Goal: Information Seeking & Learning: Learn about a topic

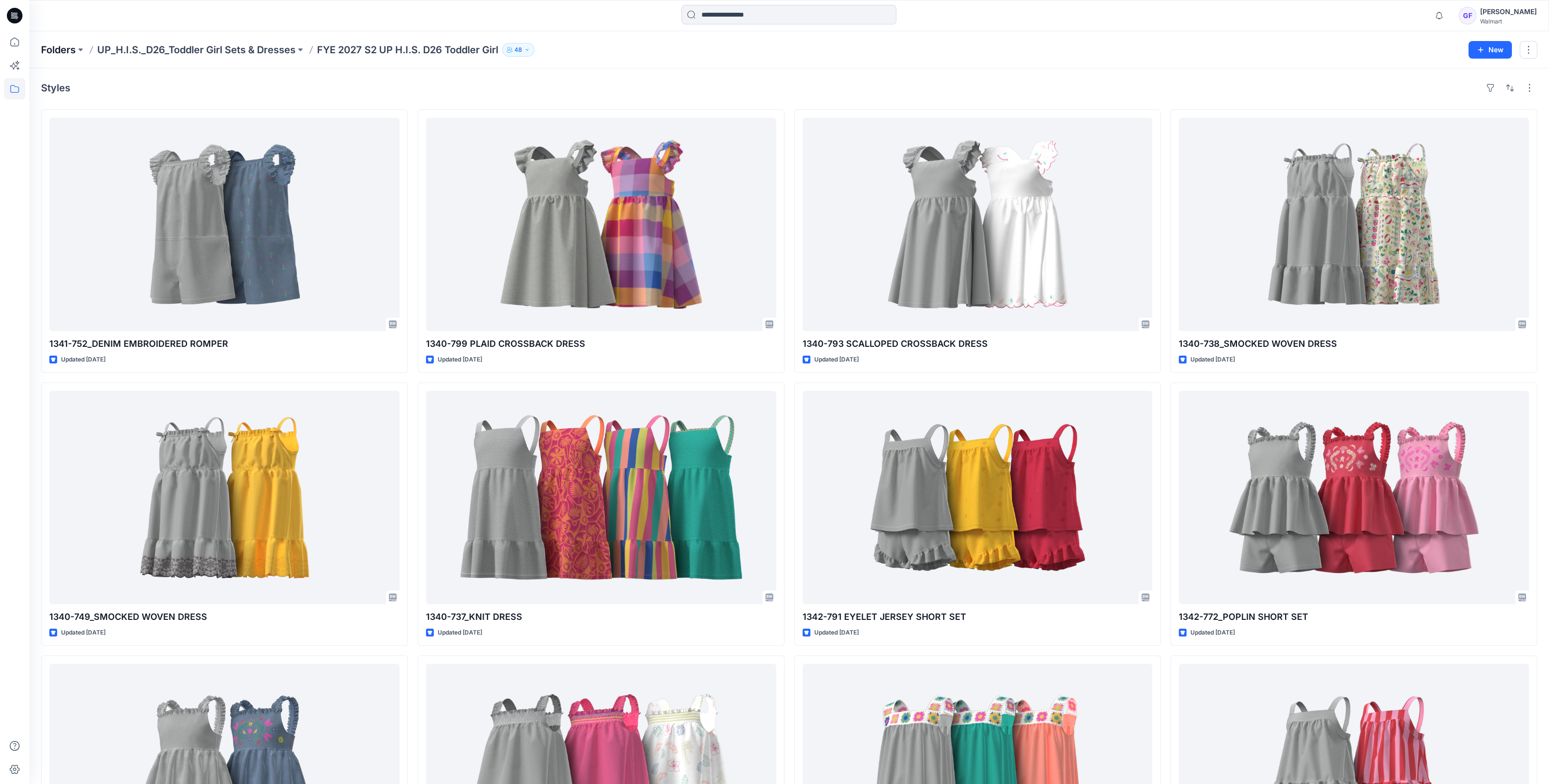
click at [59, 49] on p "Folders" at bounding box center [59, 49] width 35 height 13
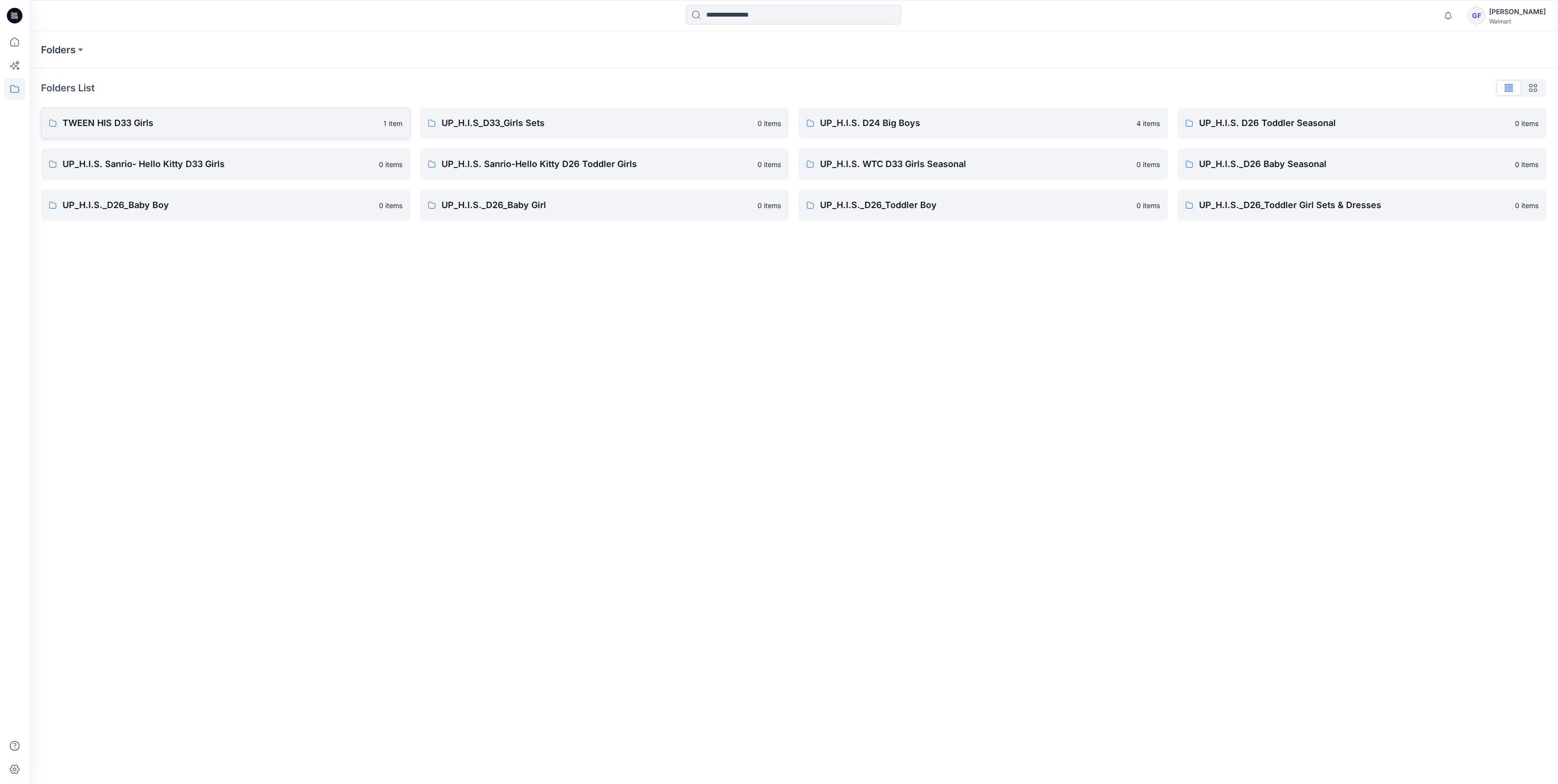
click at [117, 119] on p "TWEEN HIS D33 Girls" at bounding box center [220, 122] width 315 height 13
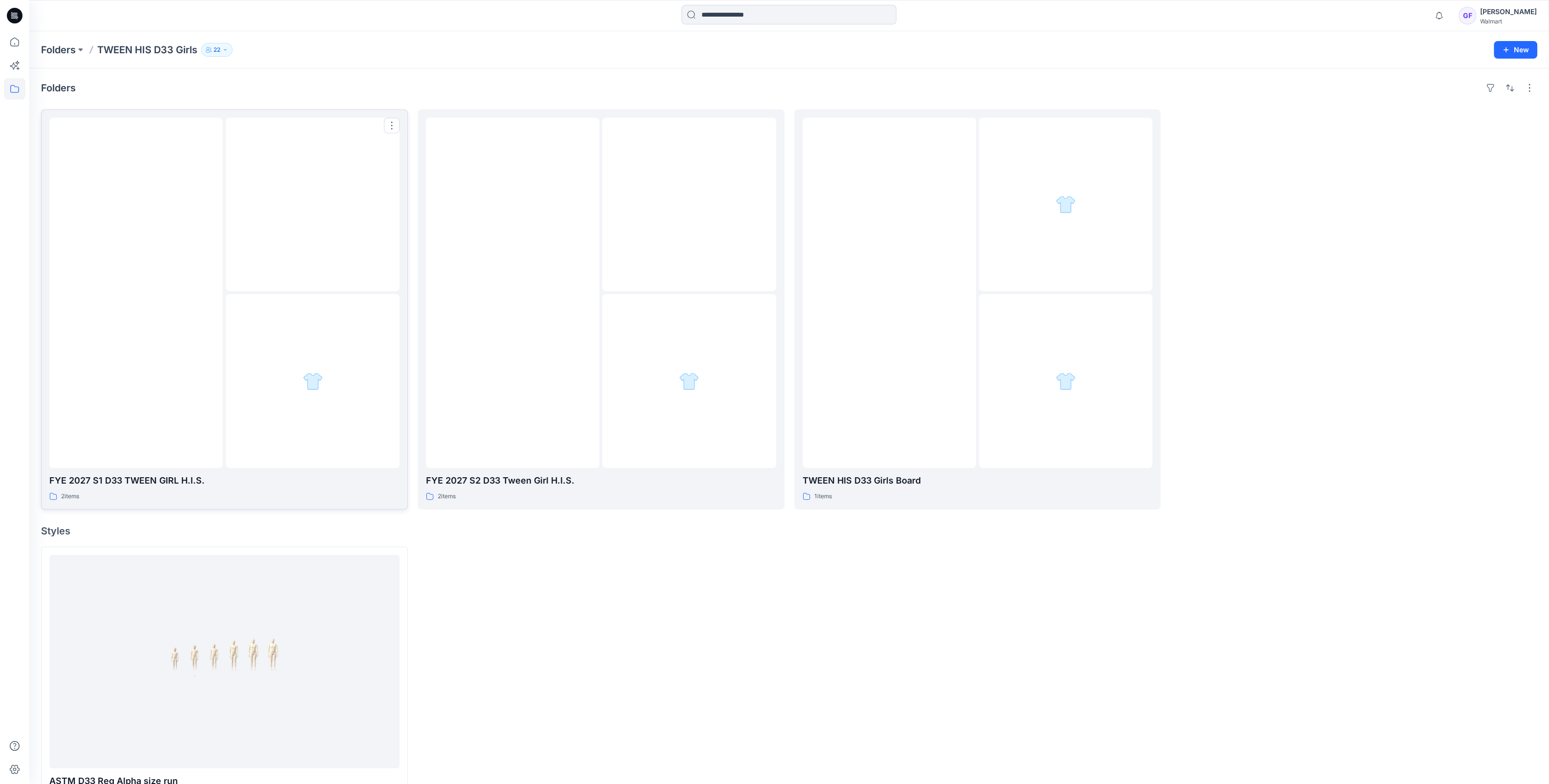
click at [149, 202] on div at bounding box center [135, 292] width 173 height 350
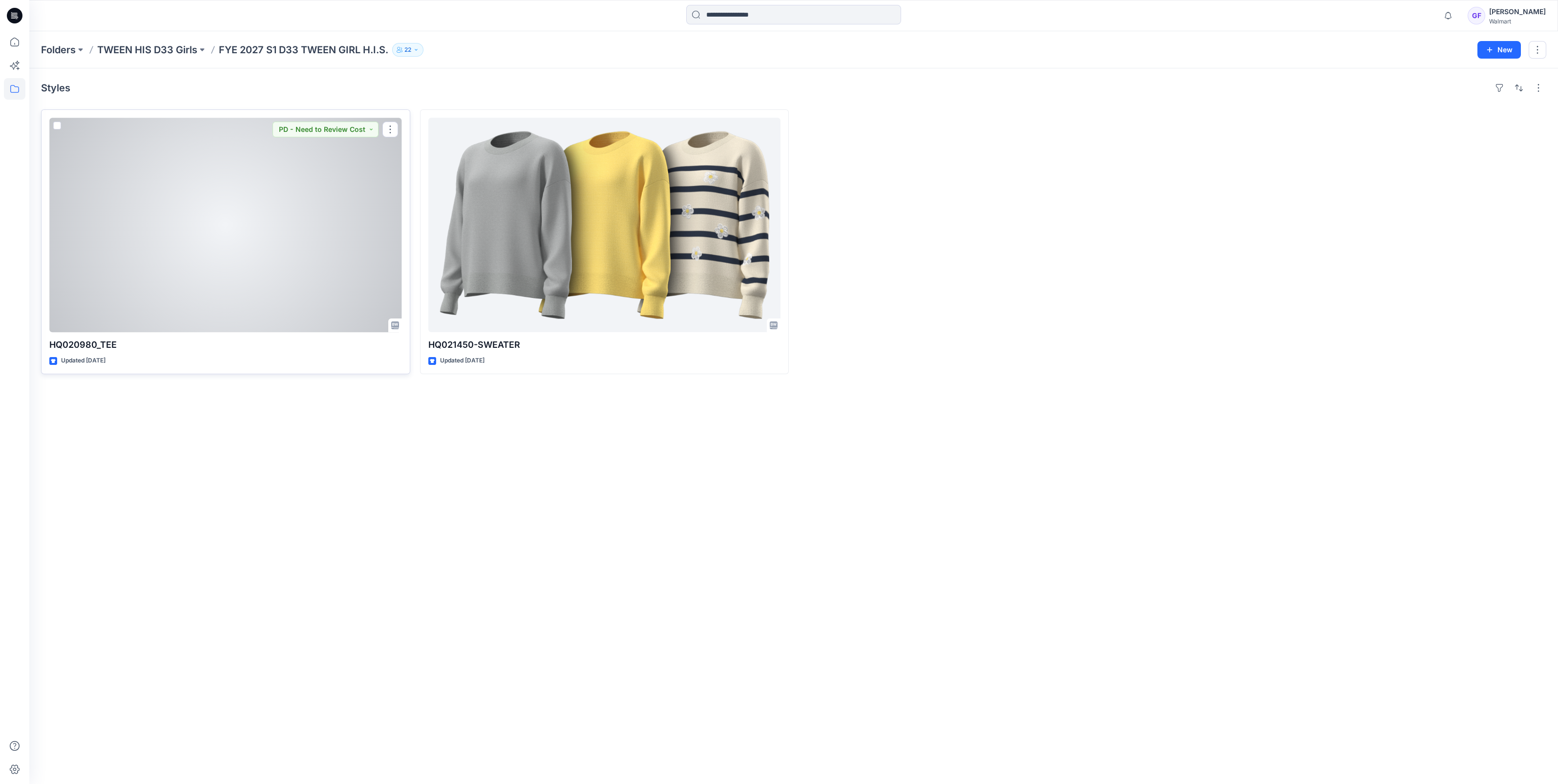
click at [231, 195] on div at bounding box center [225, 224] width 353 height 214
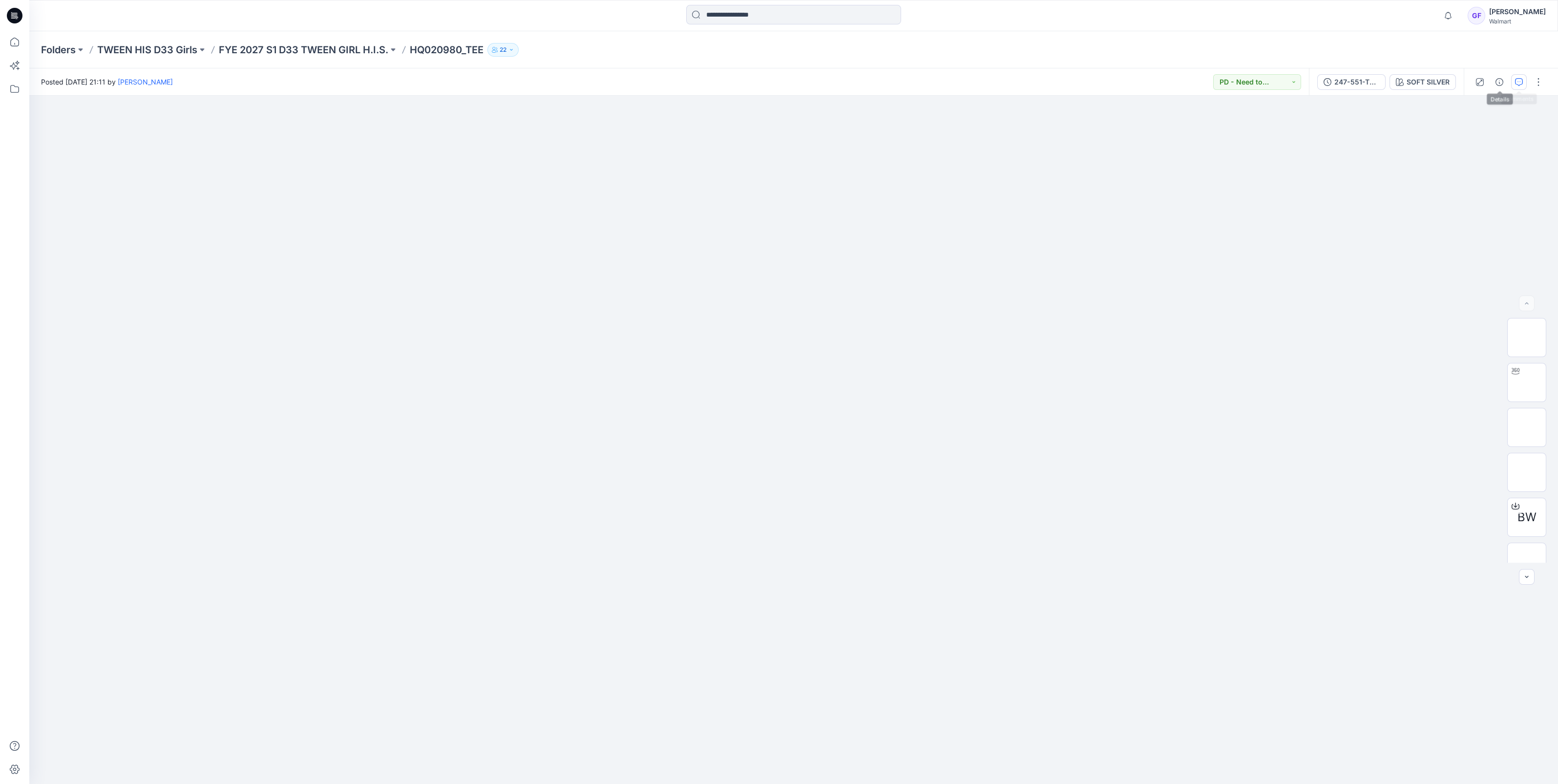
click at [1517, 80] on icon "button" at bounding box center [1519, 82] width 8 height 8
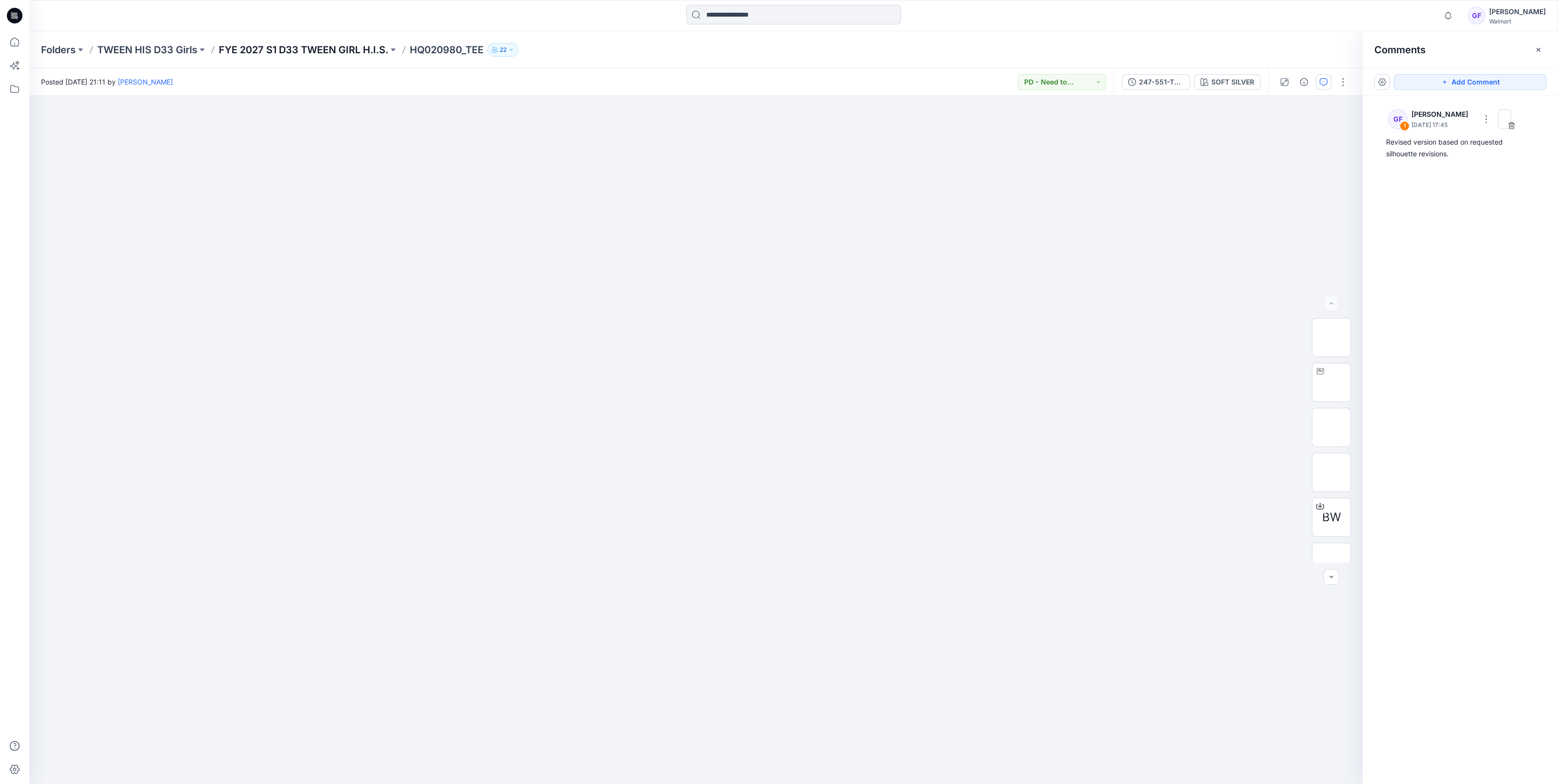
click at [281, 51] on p "FYE 2027 S1 D33 TWEEN GIRL H.I.S." at bounding box center [304, 49] width 169 height 13
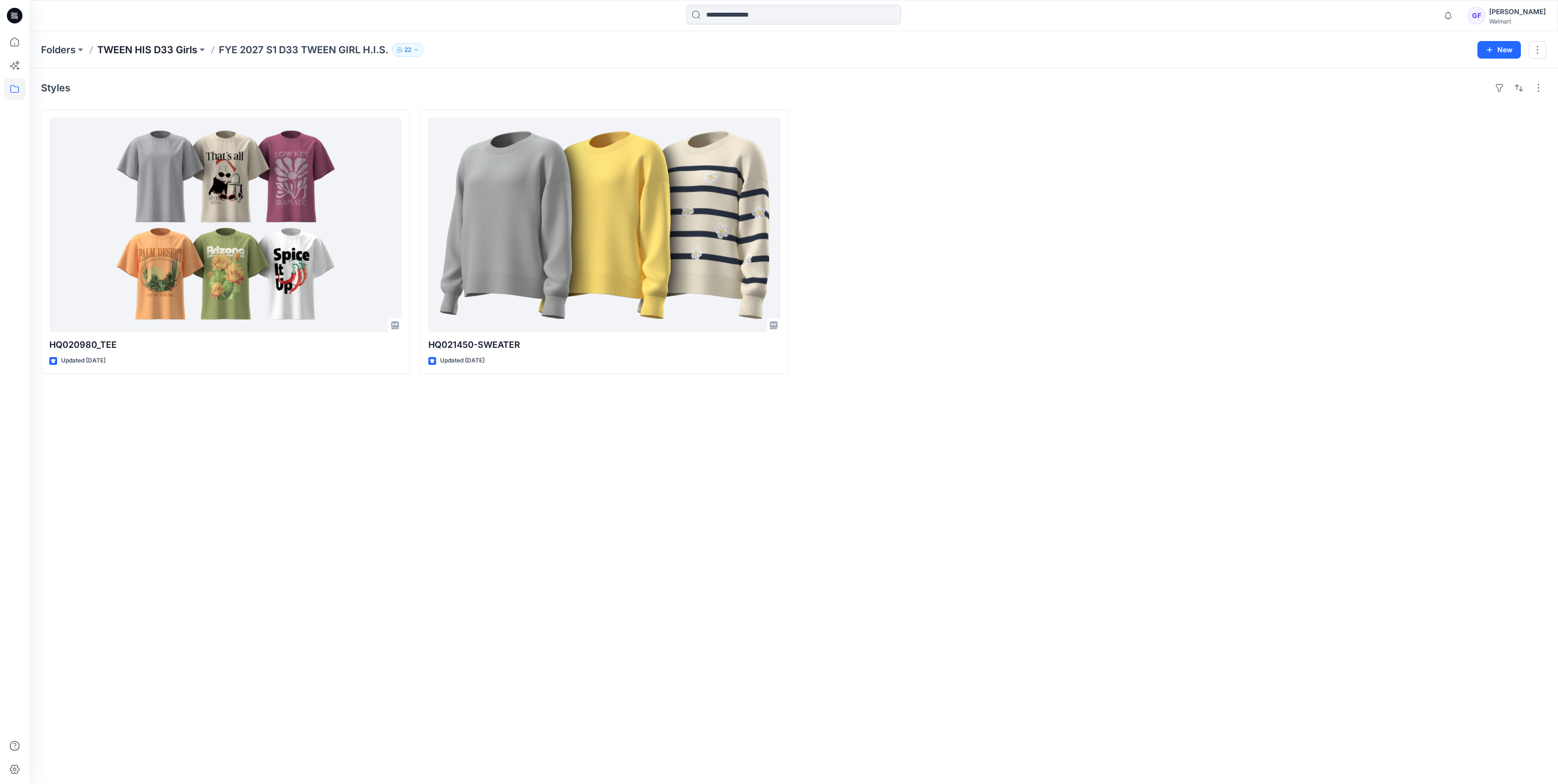
click at [119, 49] on p "TWEEN HIS D33 Girls" at bounding box center [147, 49] width 100 height 13
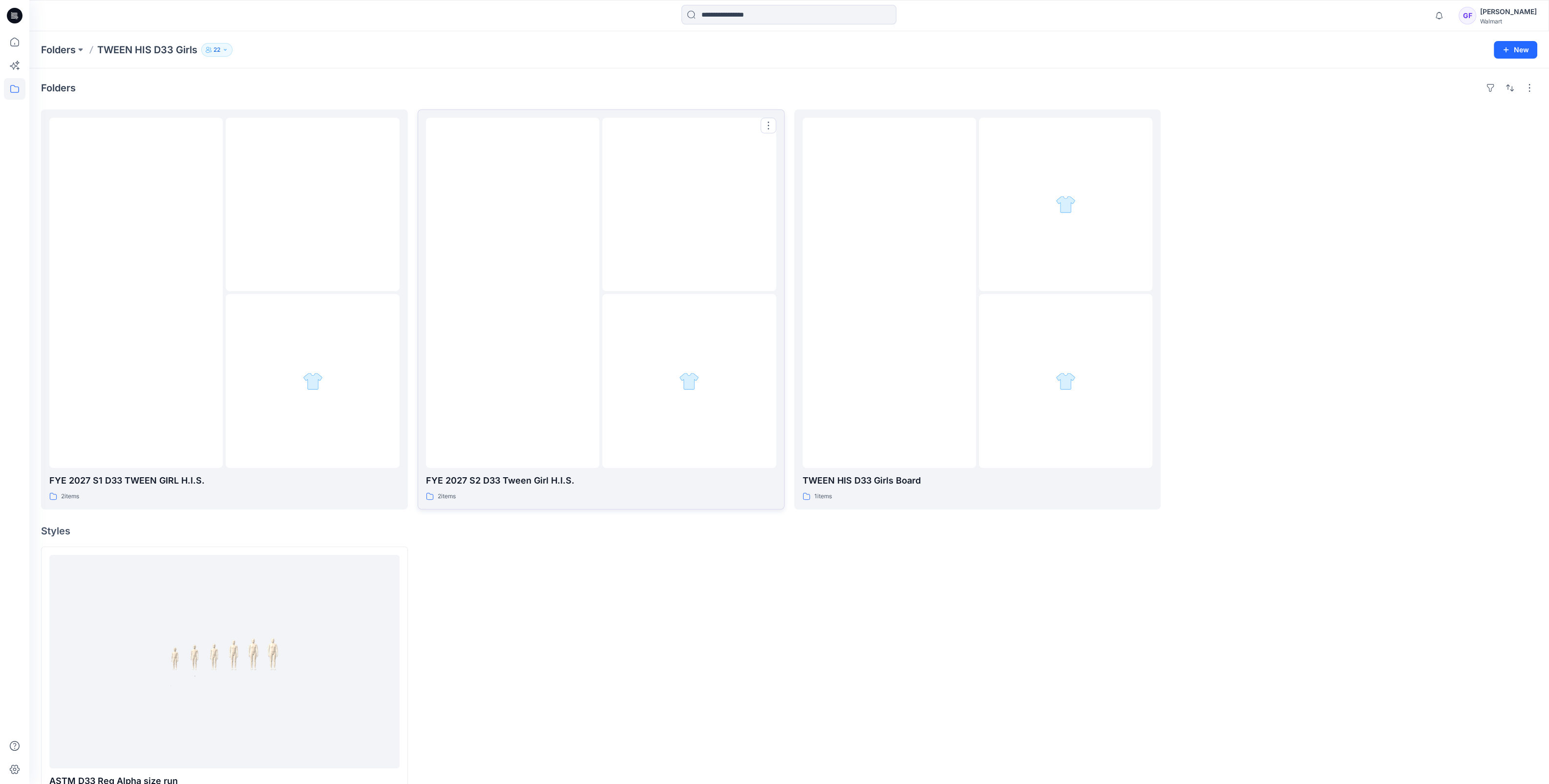
click at [671, 283] on div at bounding box center [689, 204] width 173 height 173
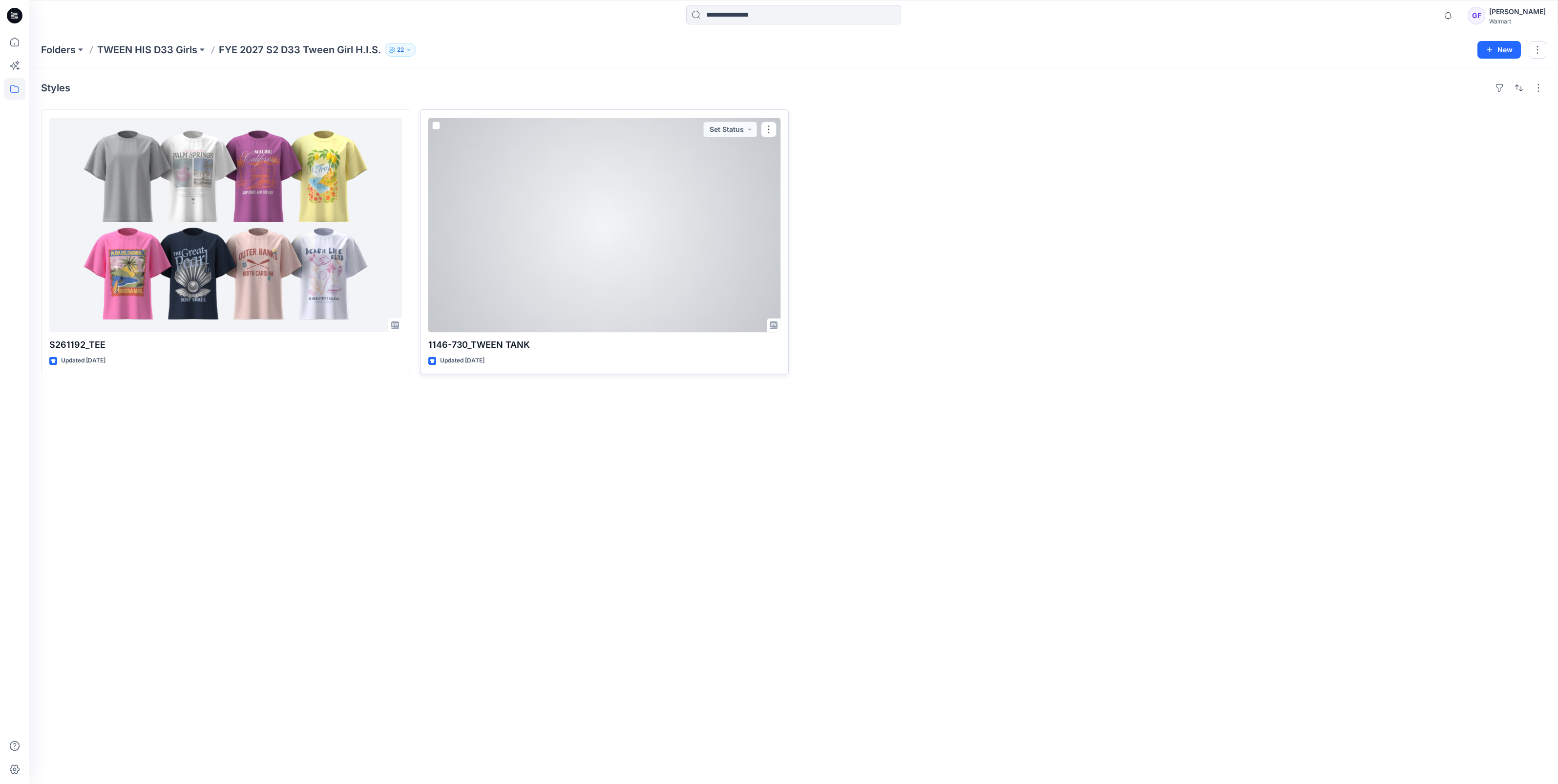
click at [523, 205] on div at bounding box center [605, 224] width 353 height 214
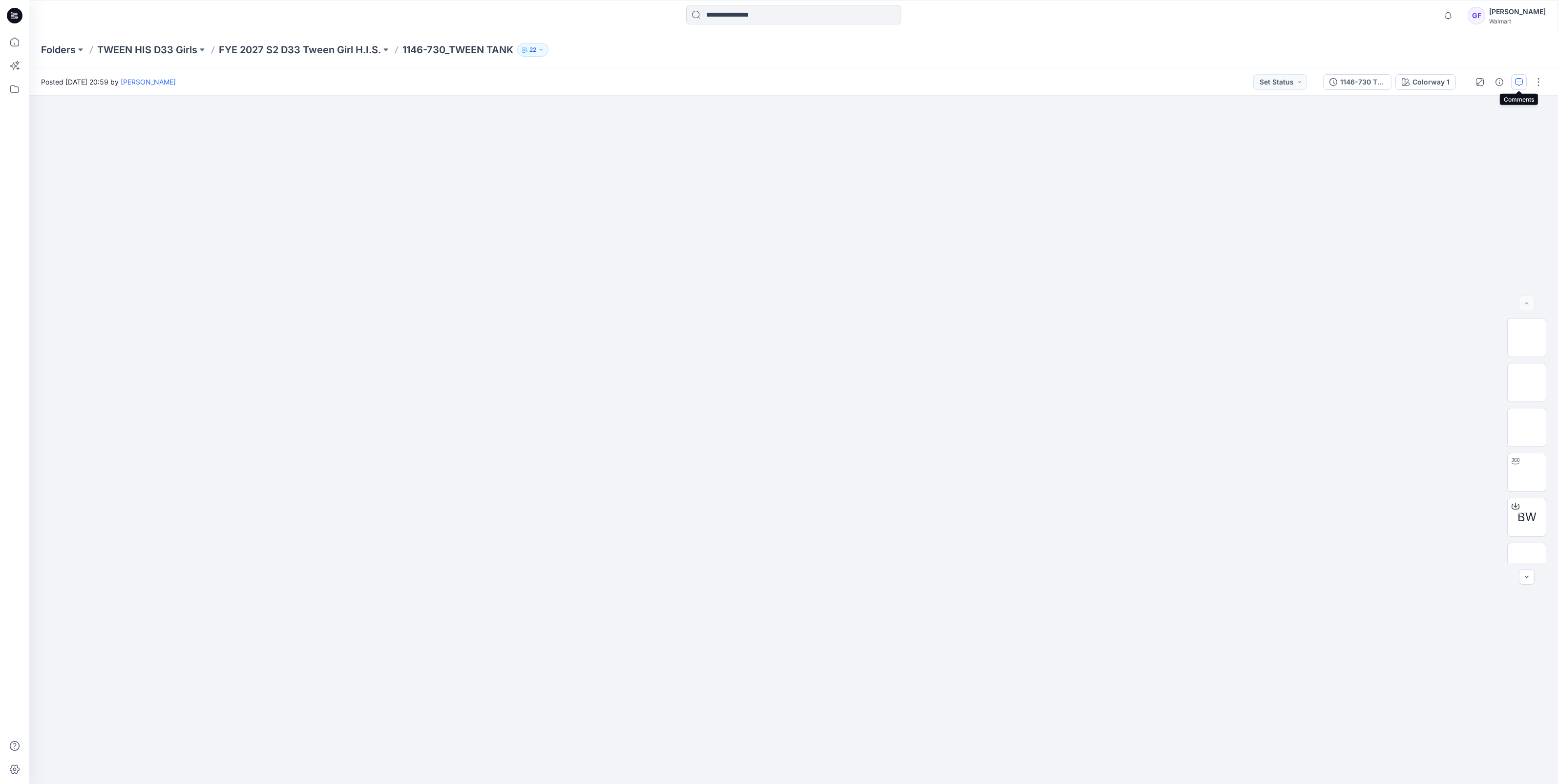
click at [1519, 79] on icon "button" at bounding box center [1519, 82] width 8 height 8
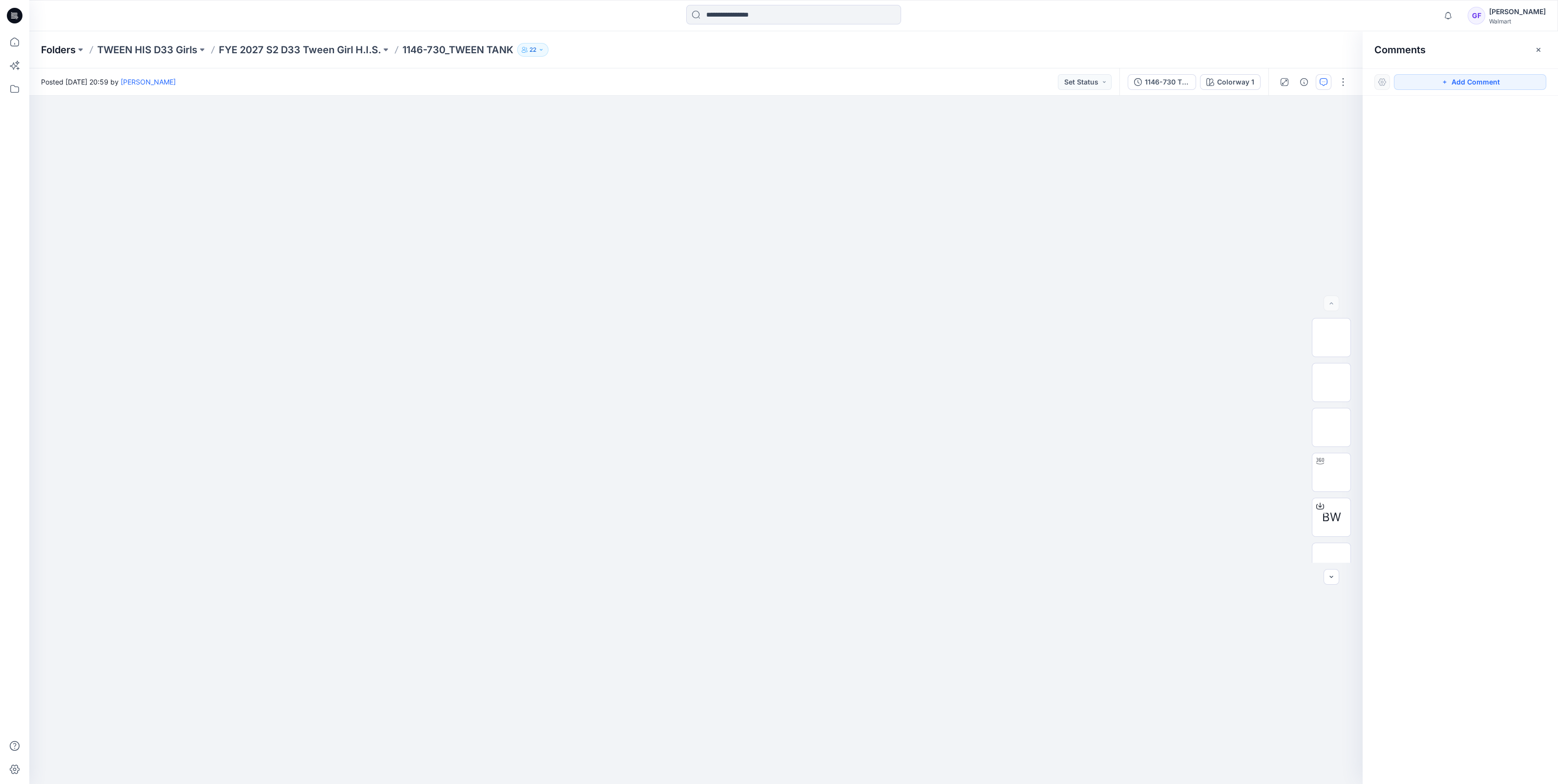
click at [66, 49] on p "Folders" at bounding box center [58, 49] width 35 height 13
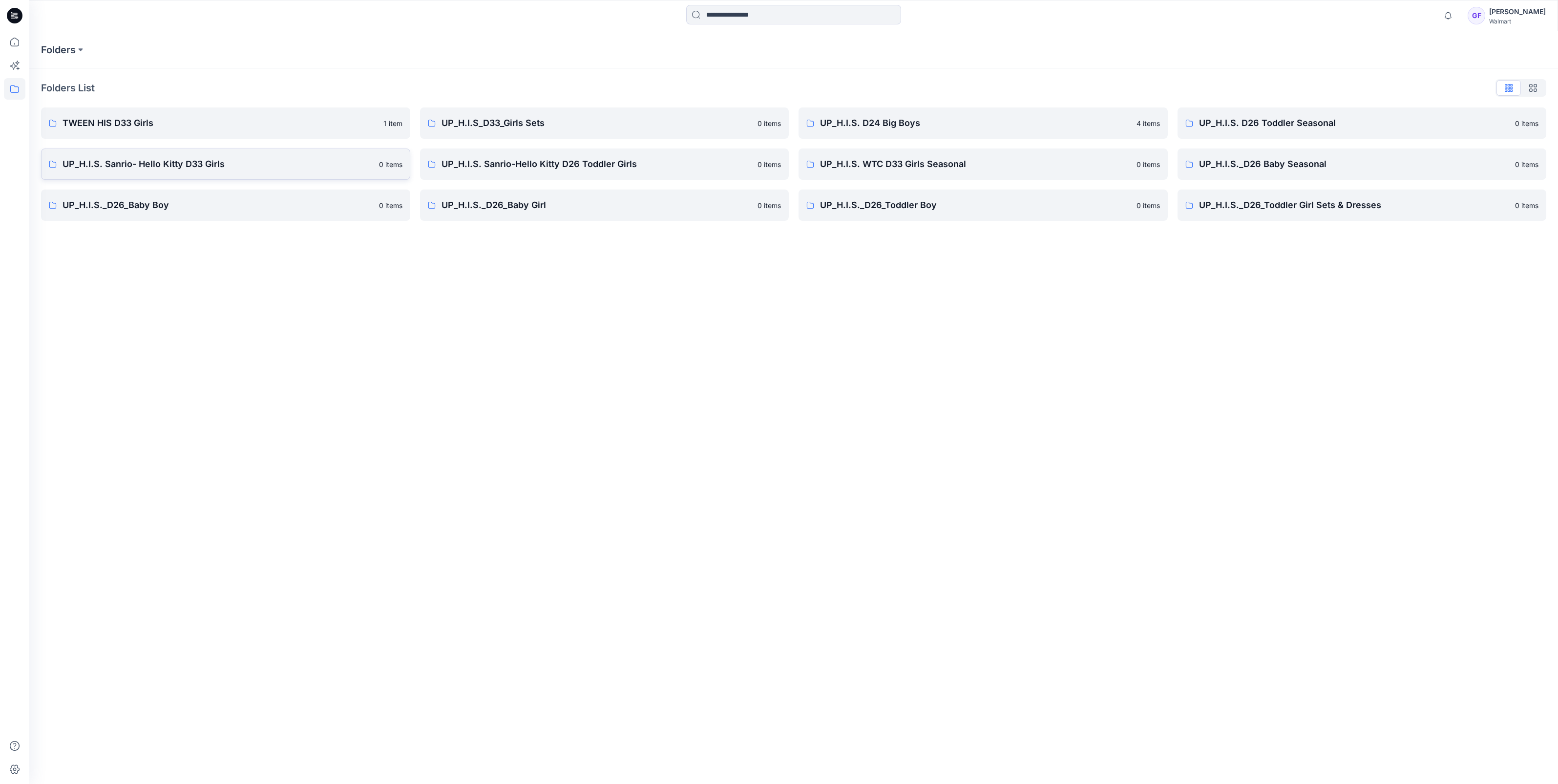
click at [171, 161] on p "UP_H.I.S. Sanrio- Hello Kitty D33 Girls" at bounding box center [217, 164] width 311 height 13
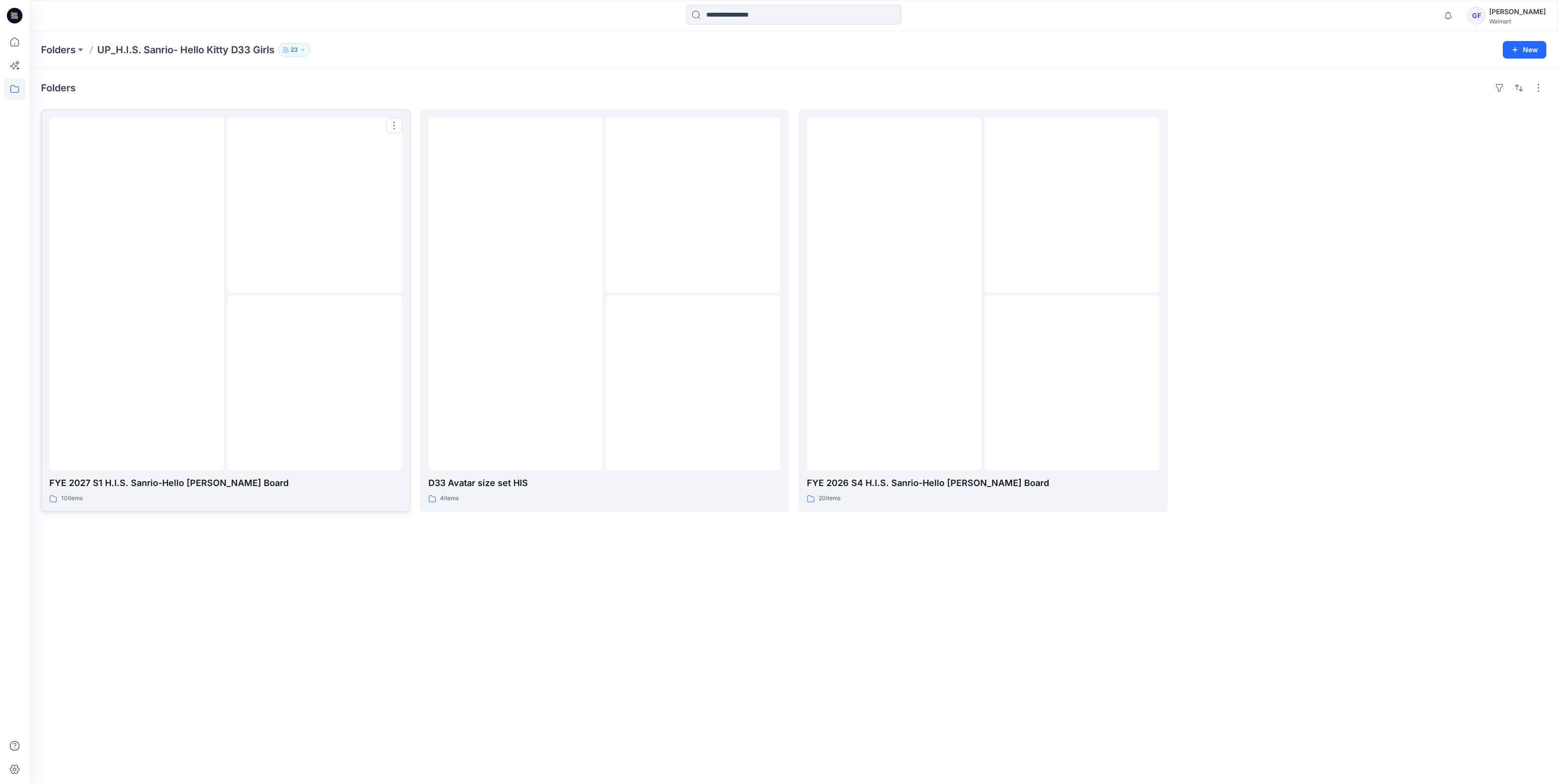
click at [137, 294] on img at bounding box center [137, 294] width 0 height 0
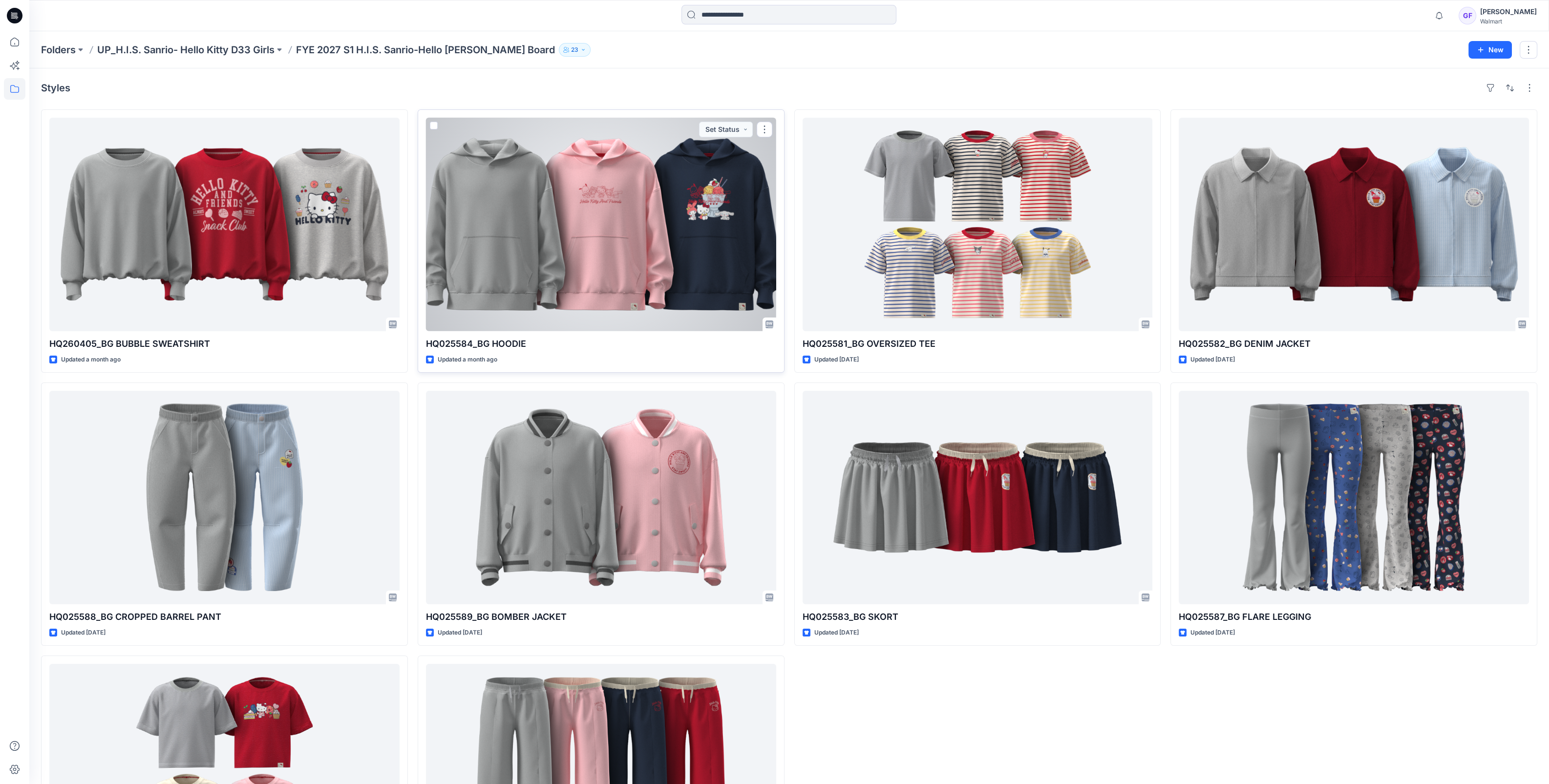
click at [658, 207] on div at bounding box center [601, 224] width 350 height 213
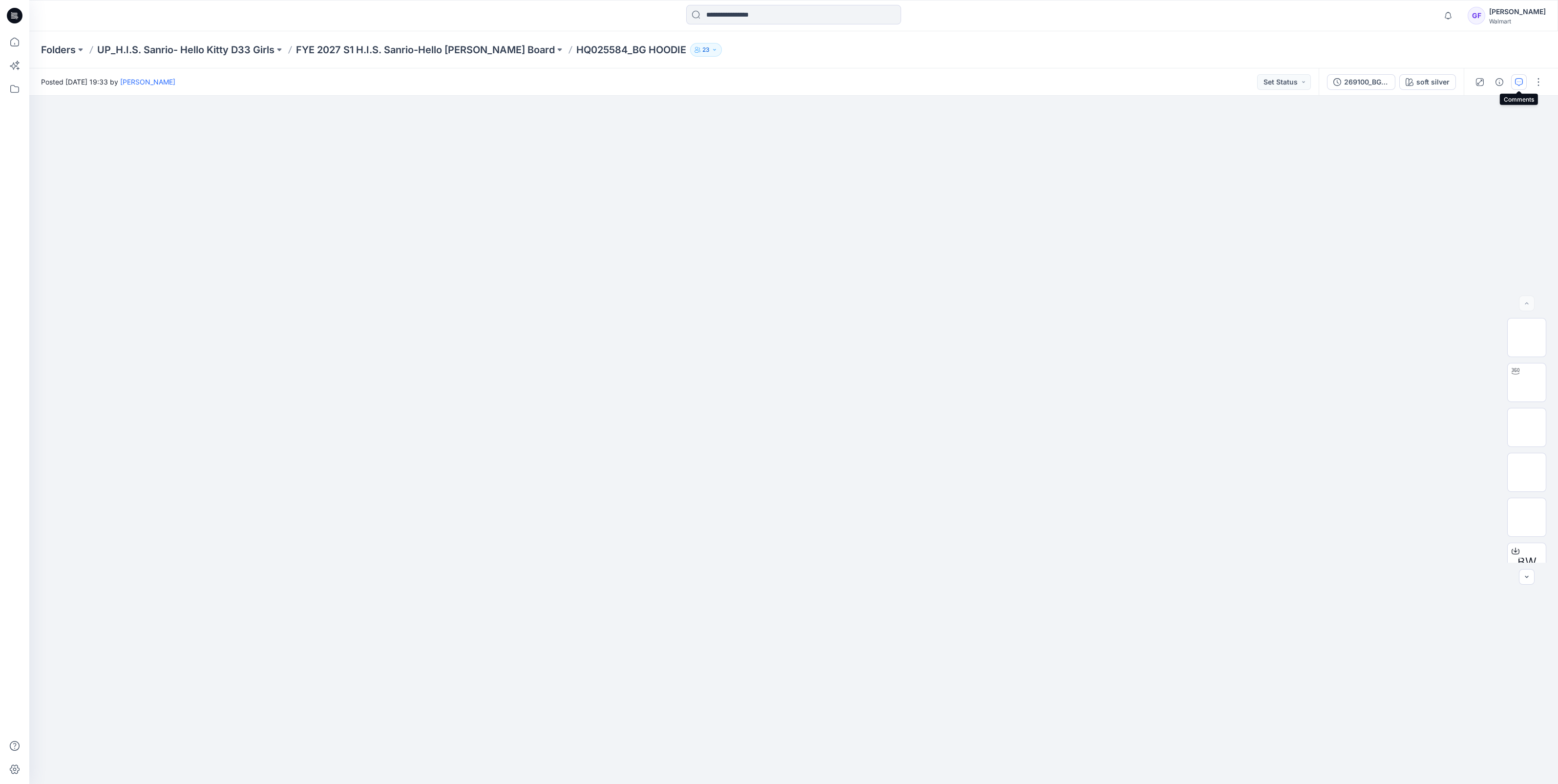
click at [1519, 78] on icon "button" at bounding box center [1519, 82] width 8 height 8
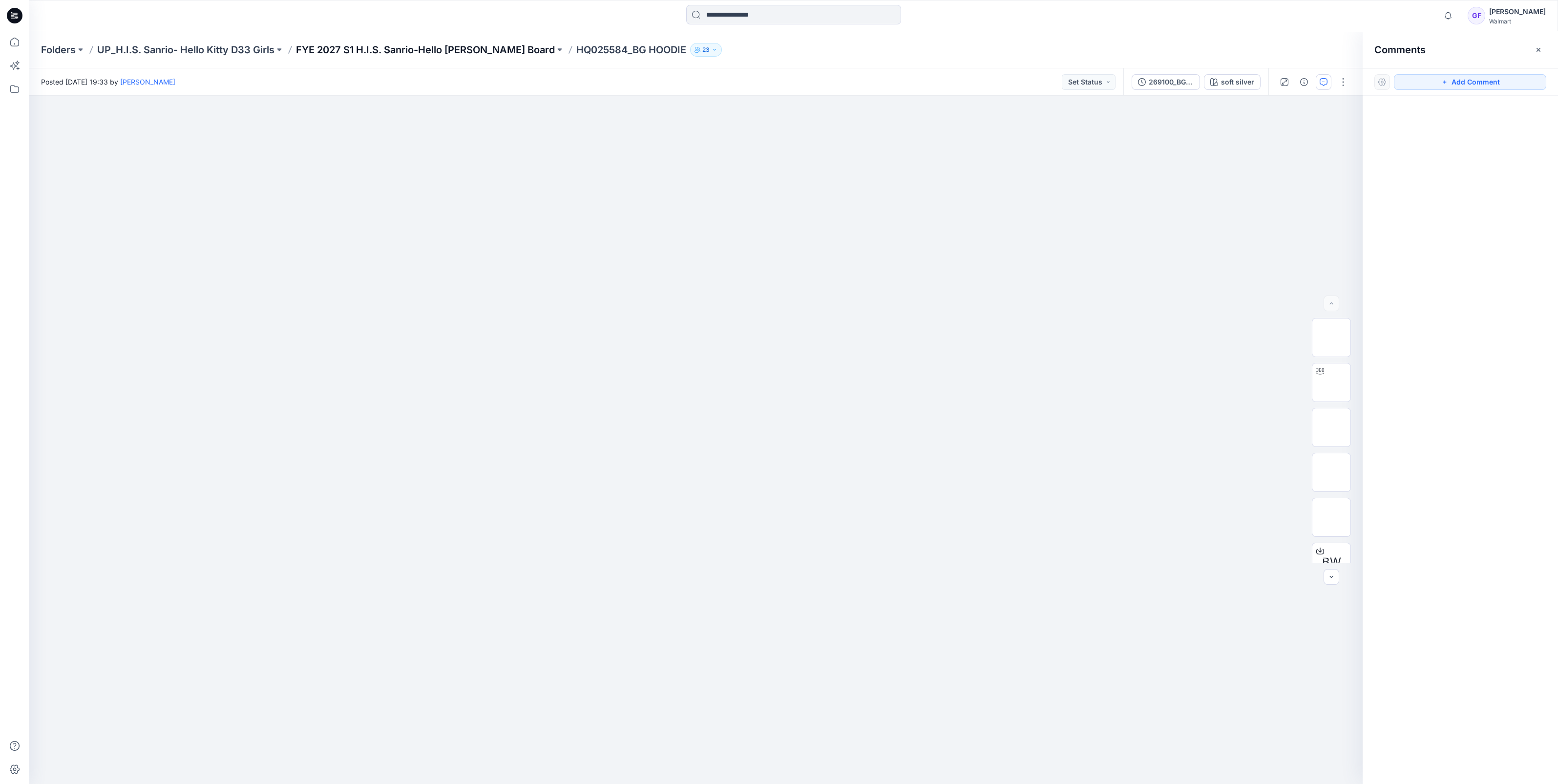
click at [312, 53] on p "FYE 2027 S1 H.I.S. Sanrio-Hello [PERSON_NAME] Board" at bounding box center [424, 49] width 258 height 13
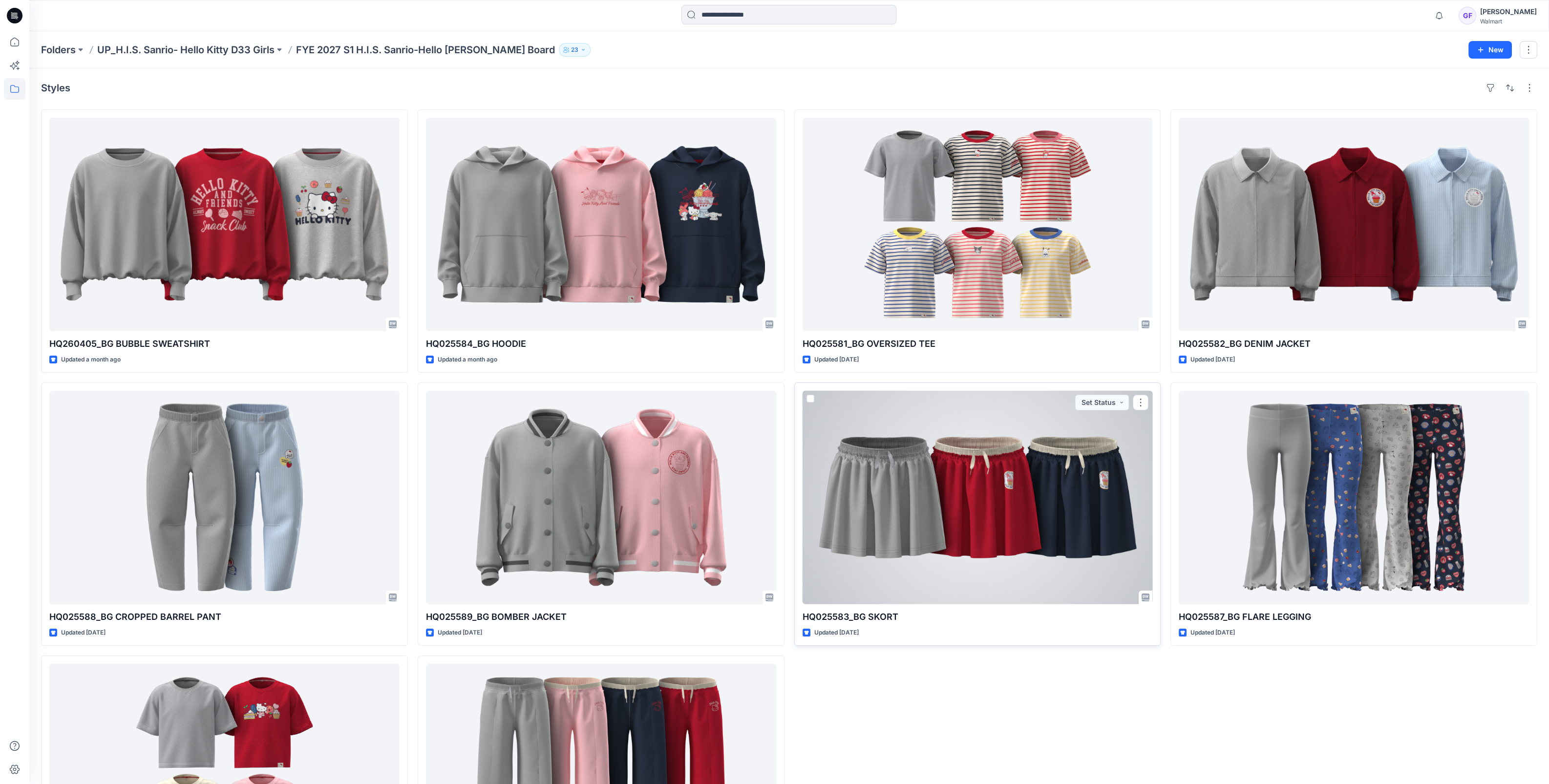
click at [946, 559] on div at bounding box center [977, 497] width 350 height 213
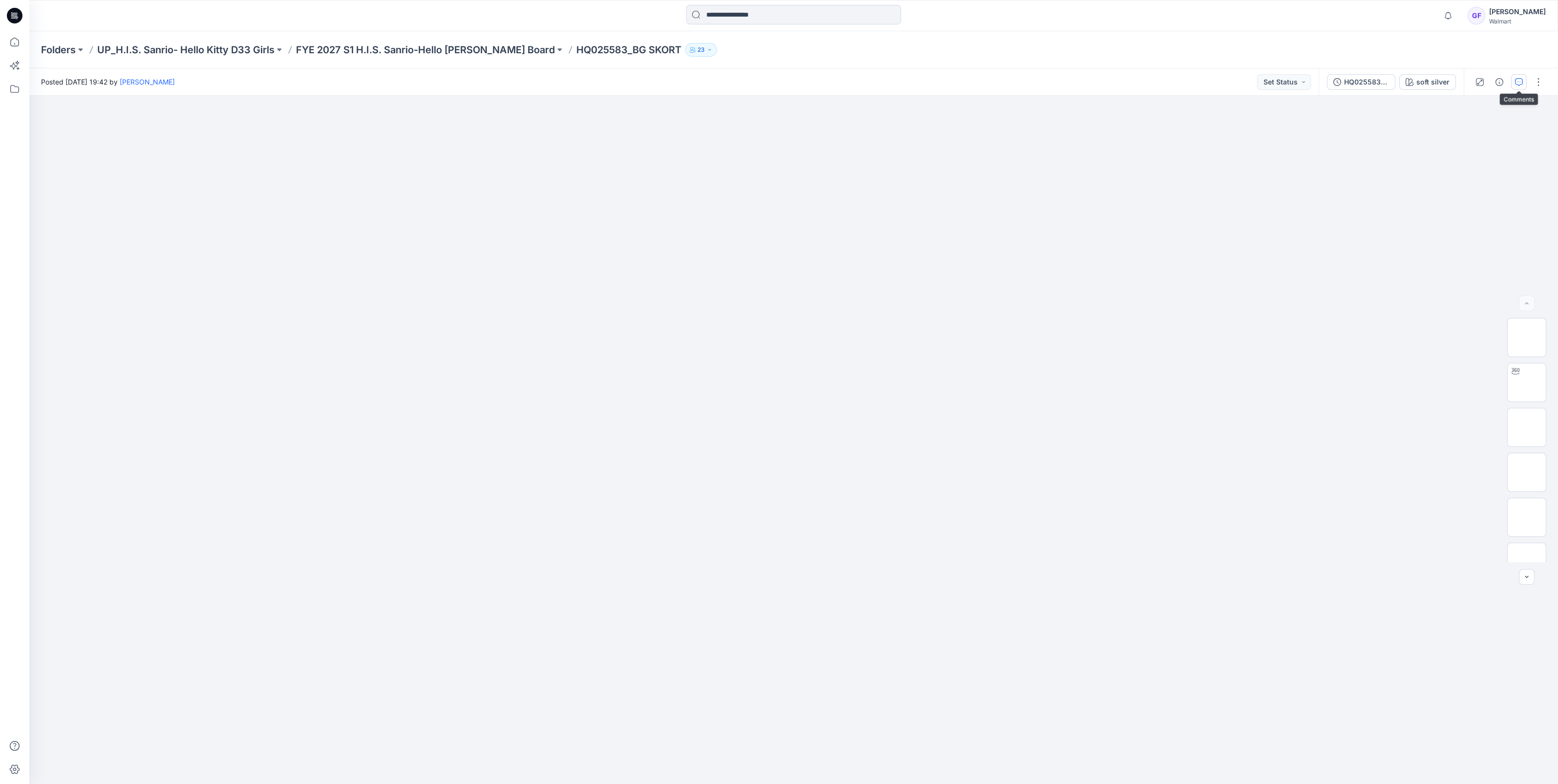
click at [1520, 83] on icon "button" at bounding box center [1519, 82] width 8 height 8
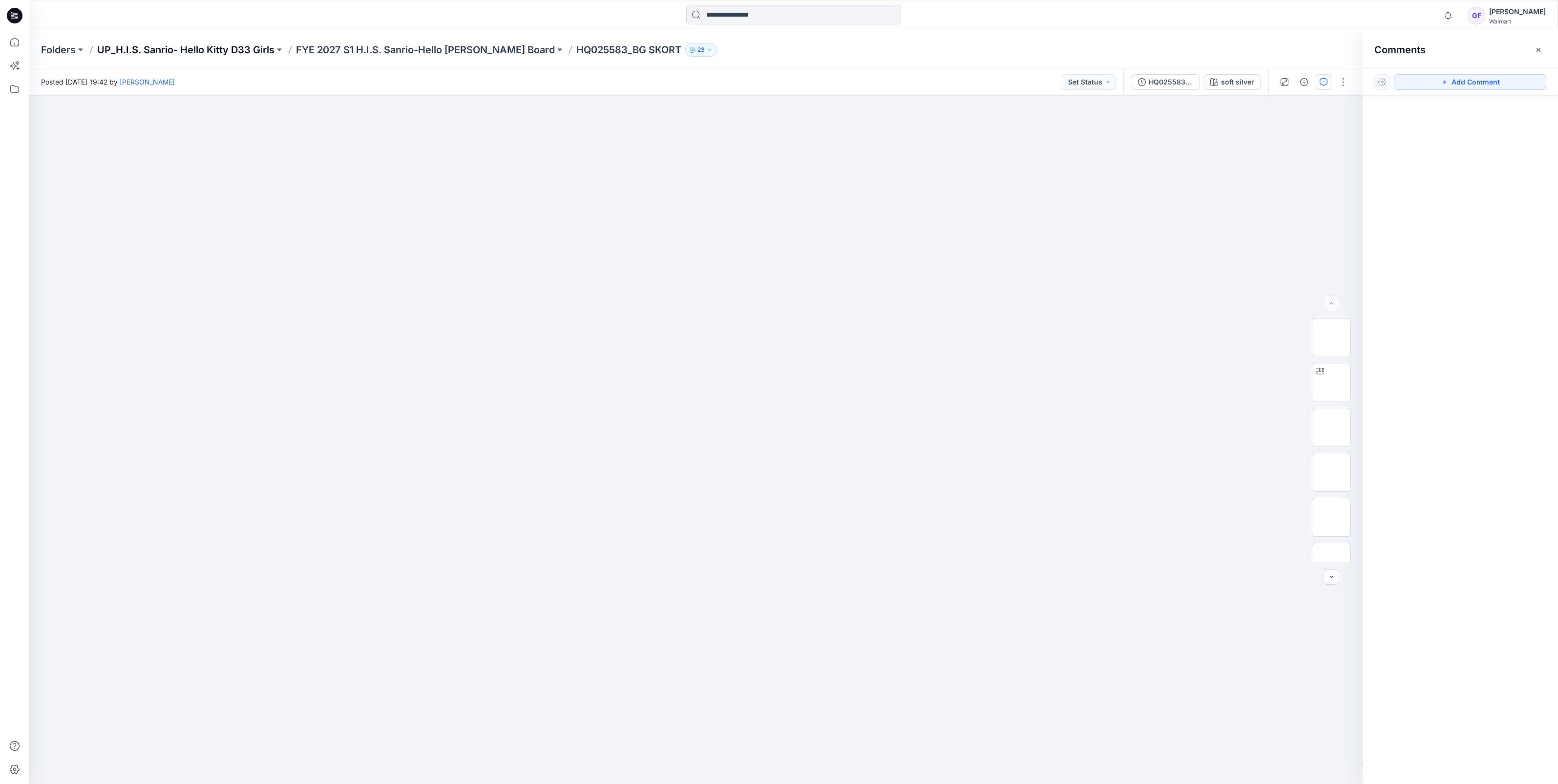
click at [171, 45] on p "UP_H.I.S. Sanrio- Hello Kitty D33 Girls" at bounding box center [186, 49] width 177 height 13
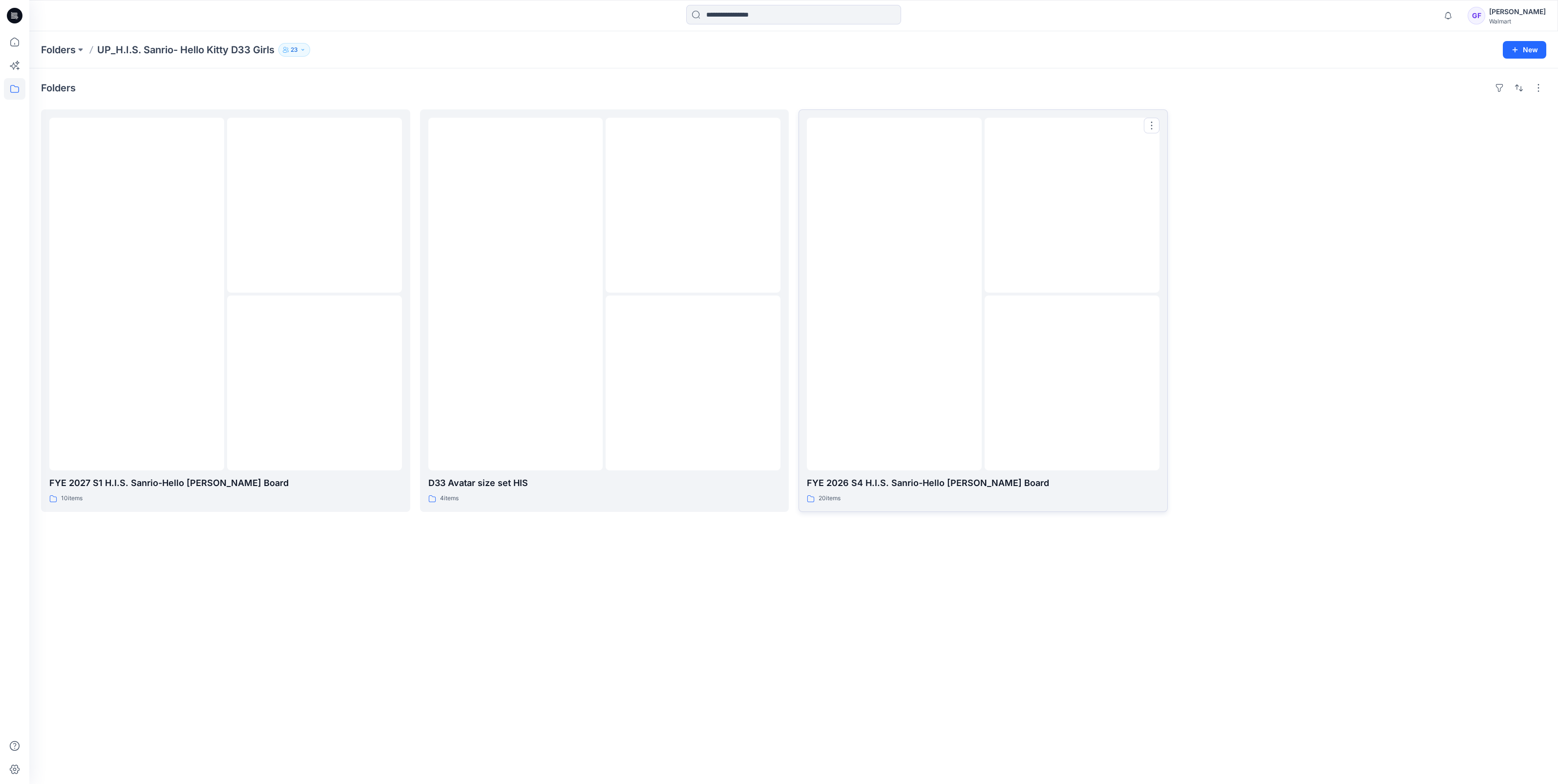
click at [951, 342] on div at bounding box center [894, 294] width 175 height 352
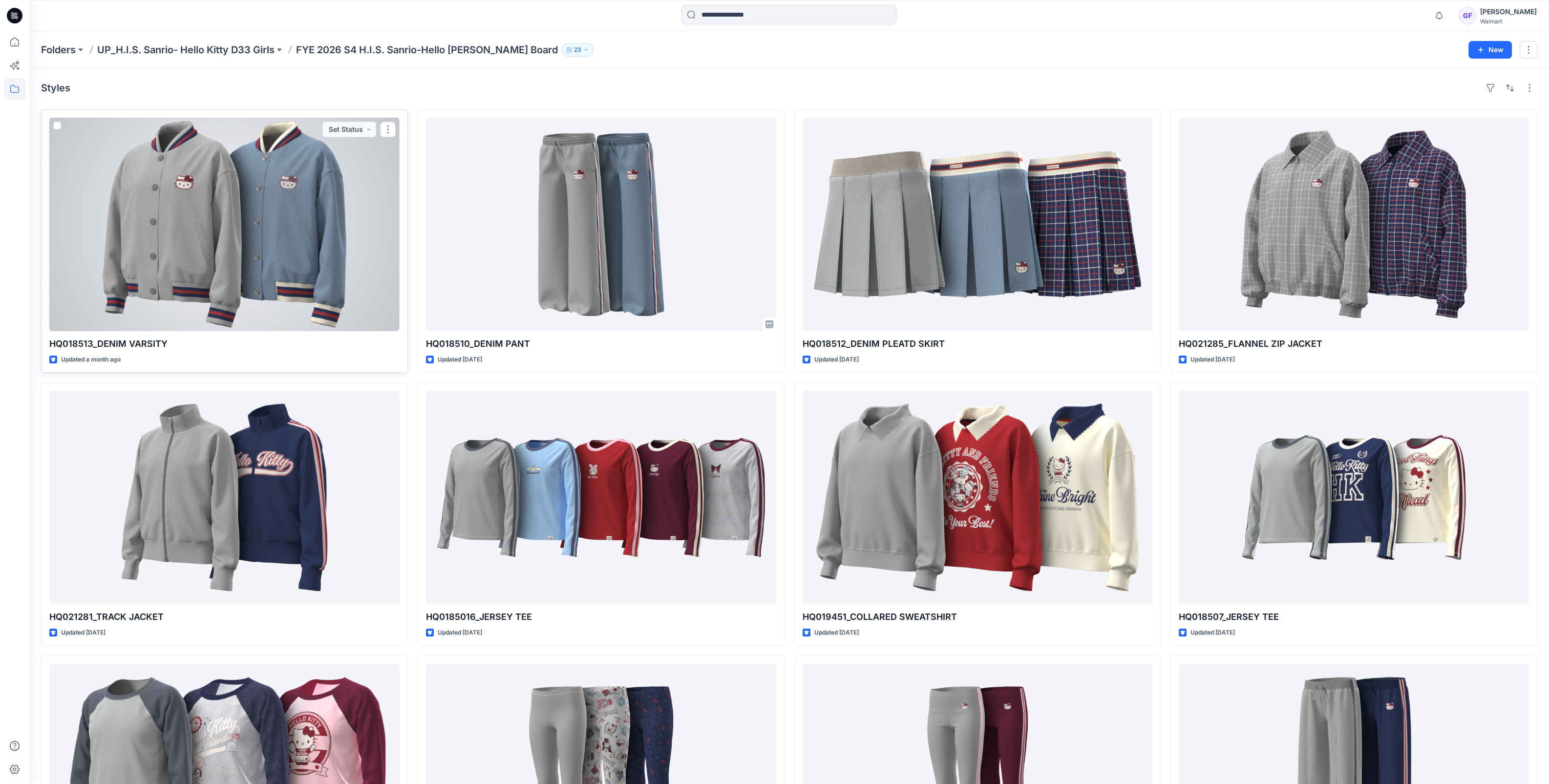
click at [206, 254] on div at bounding box center [224, 224] width 350 height 213
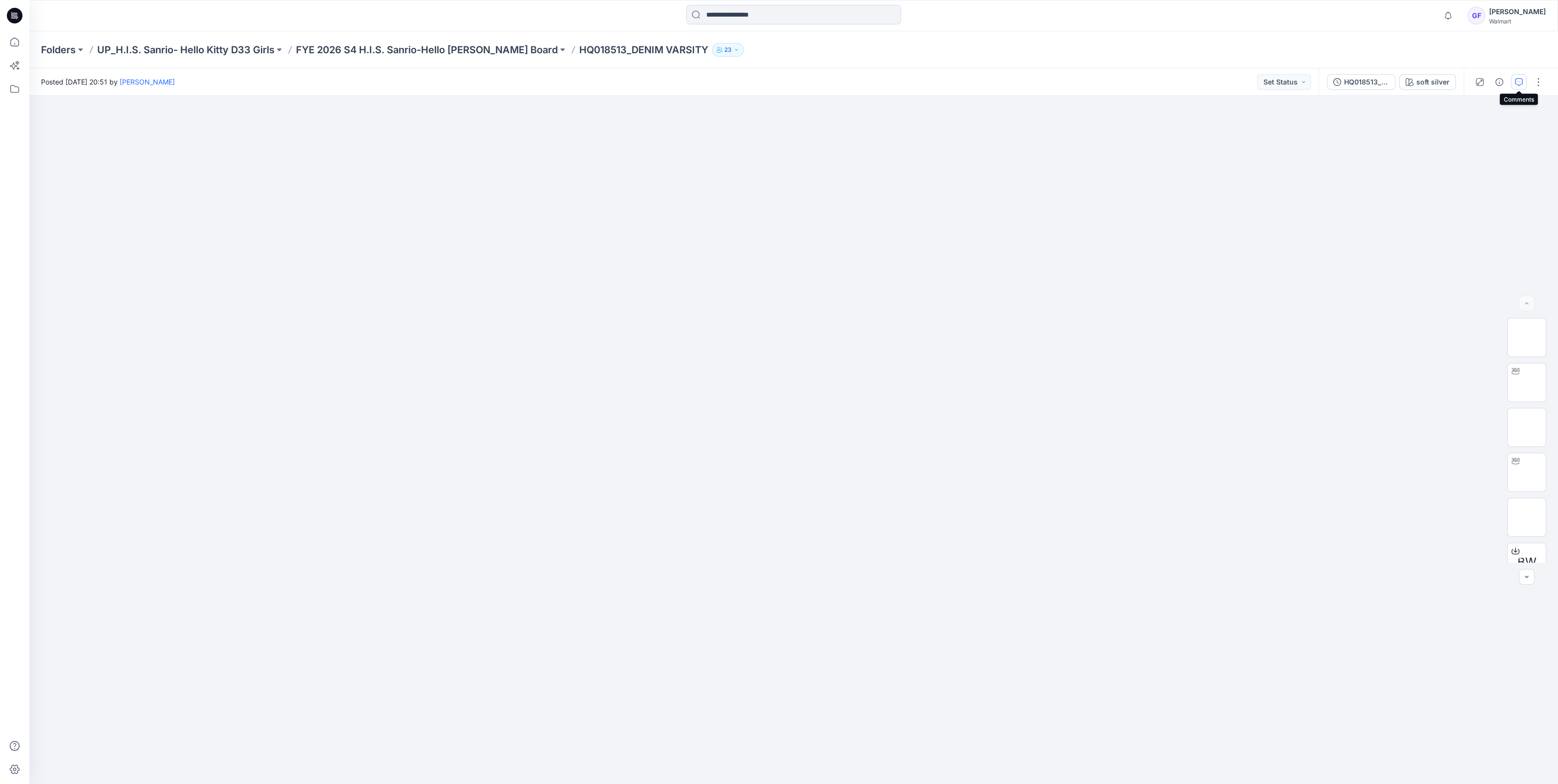
click at [1523, 81] on button "button" at bounding box center [1519, 82] width 16 height 16
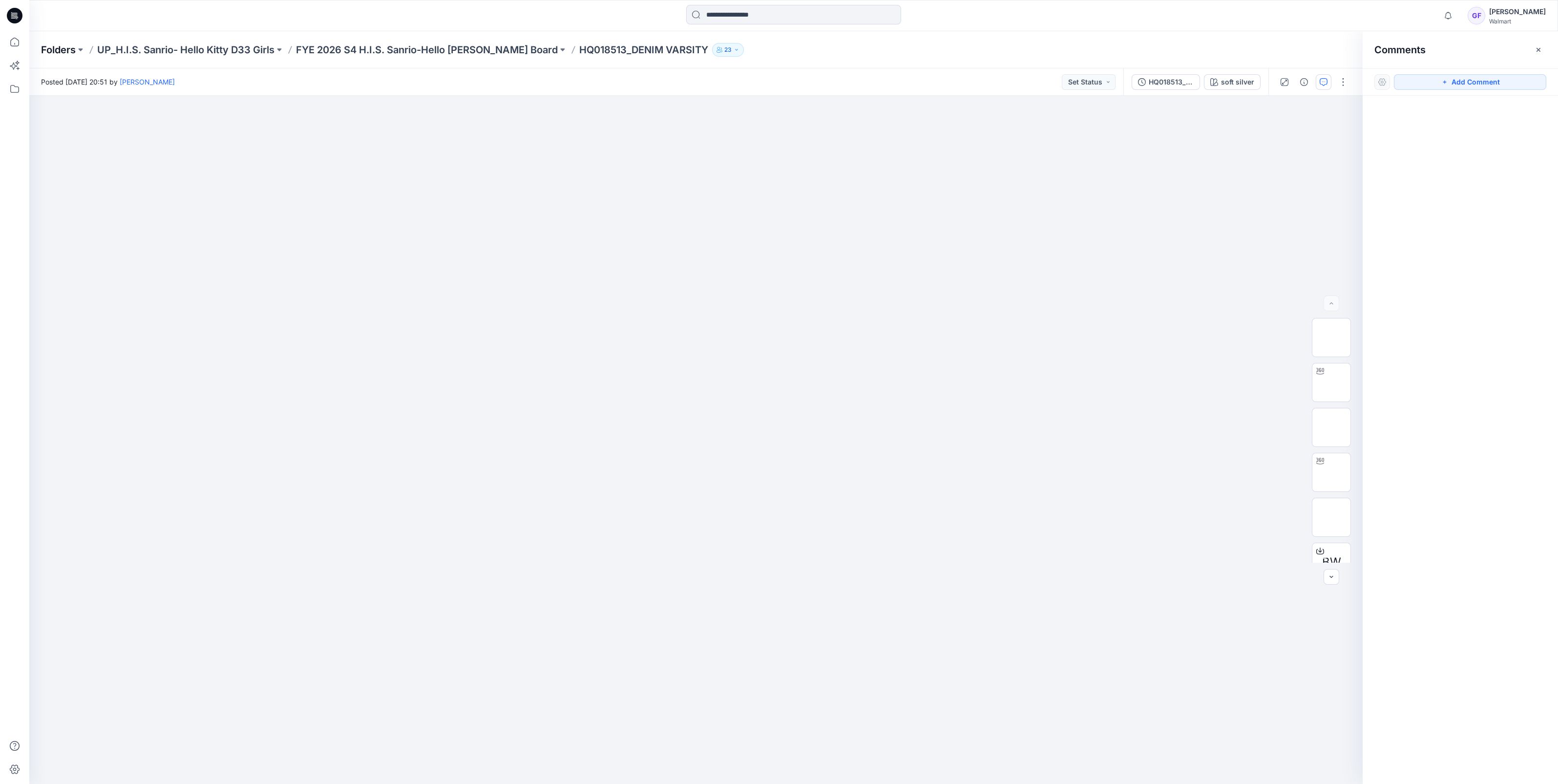
click at [53, 53] on p "Folders" at bounding box center [58, 49] width 35 height 13
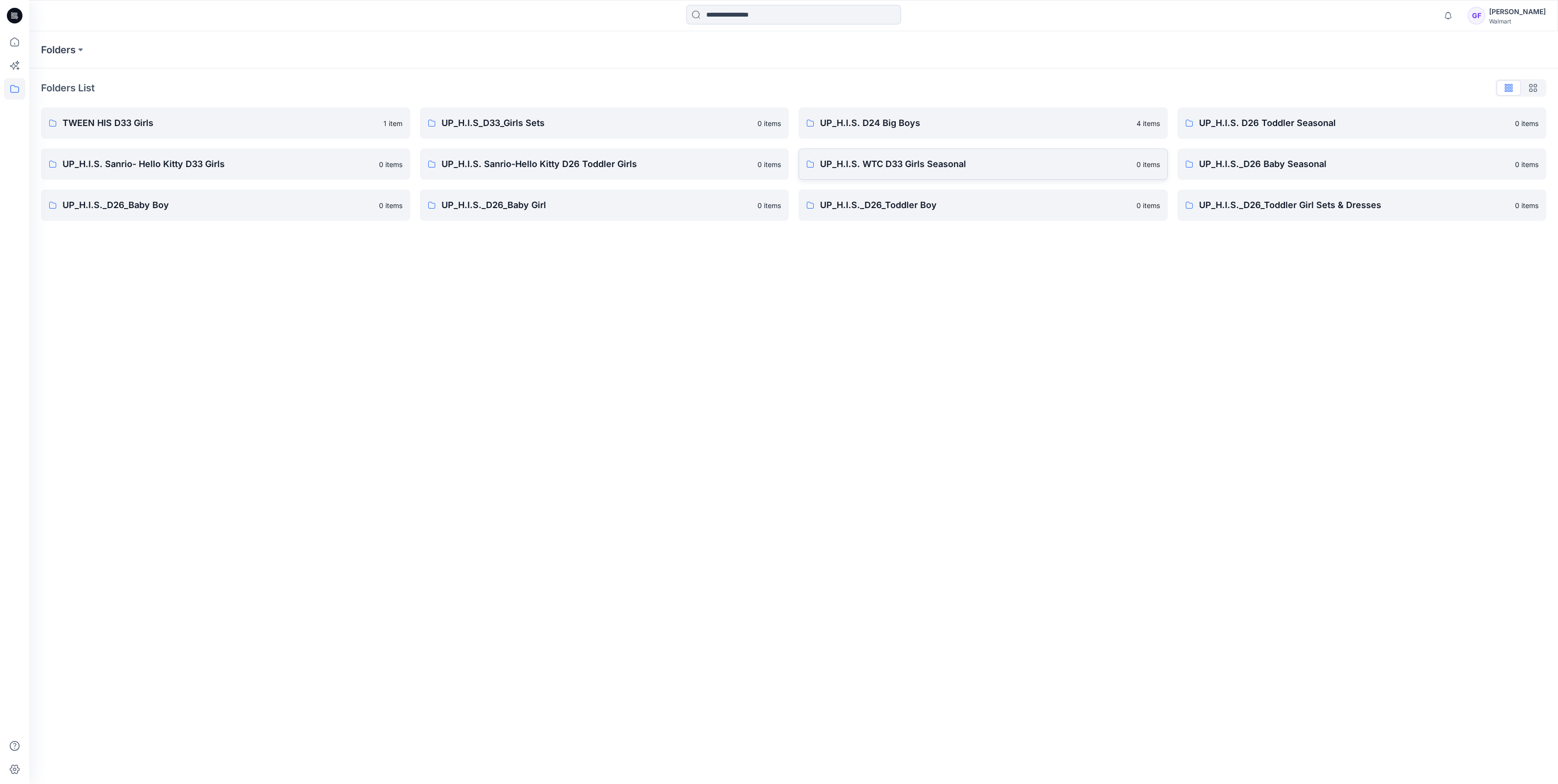
click at [1038, 171] on p "UP_H.I.S. WTC D33 Girls Seasonal" at bounding box center [975, 164] width 311 height 13
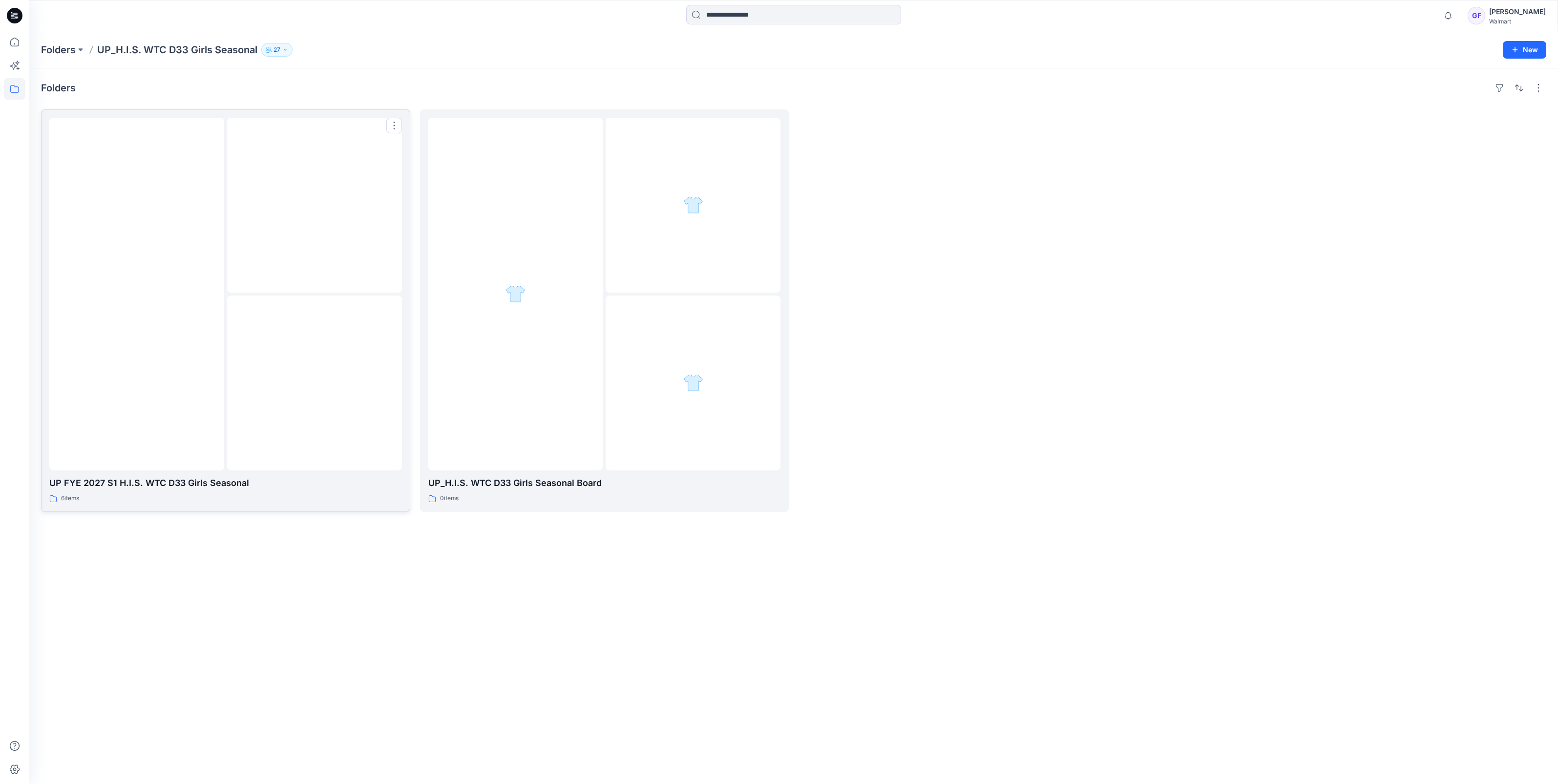
click at [137, 294] on img at bounding box center [137, 294] width 0 height 0
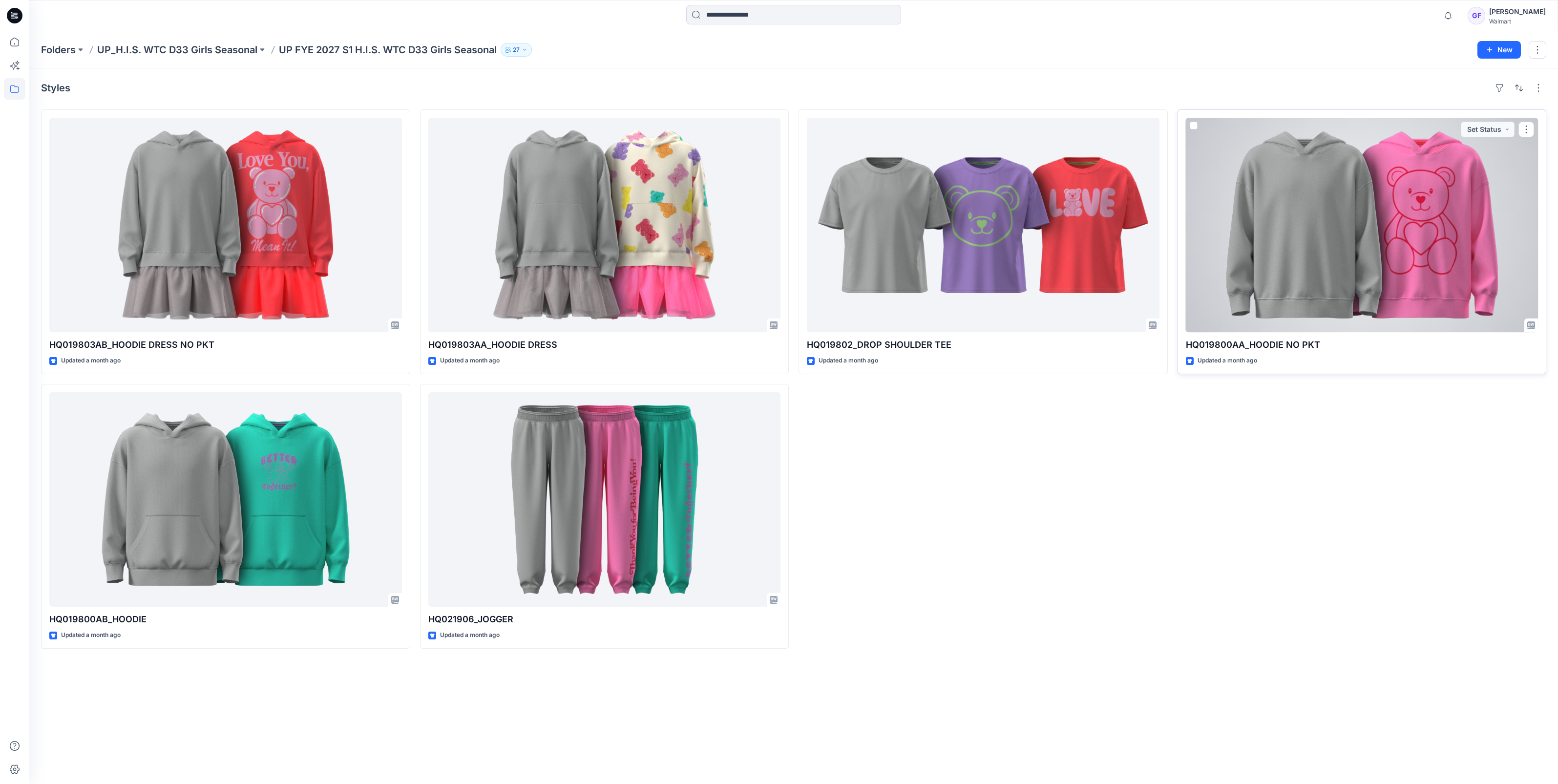
click at [1352, 222] on div at bounding box center [1362, 224] width 353 height 214
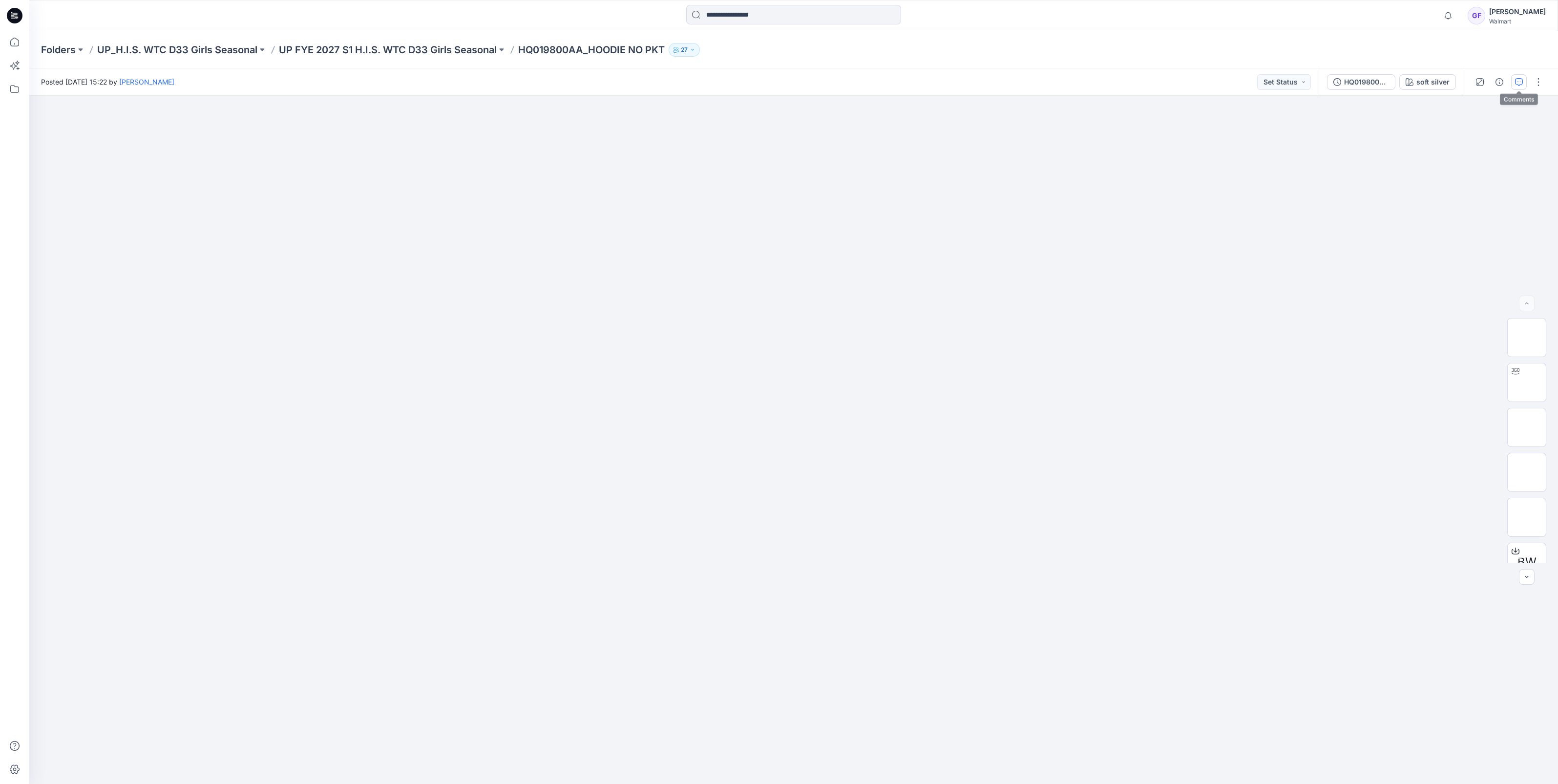
click at [1517, 80] on icon "button" at bounding box center [1519, 82] width 8 height 8
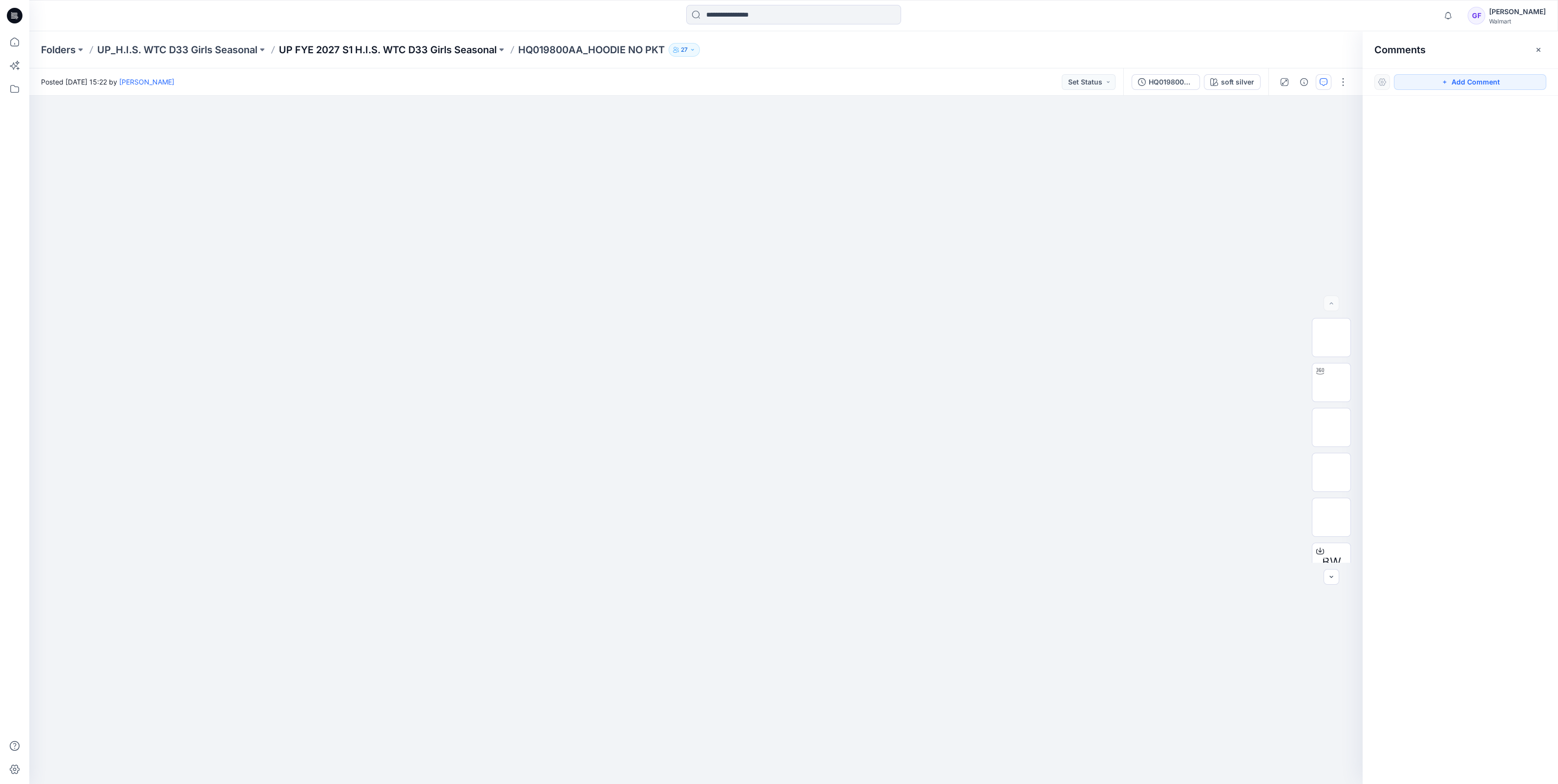
click at [425, 48] on p "UP FYE 2027 S1 H.I.S. WTC D33 Girls Seasonal" at bounding box center [388, 49] width 218 height 13
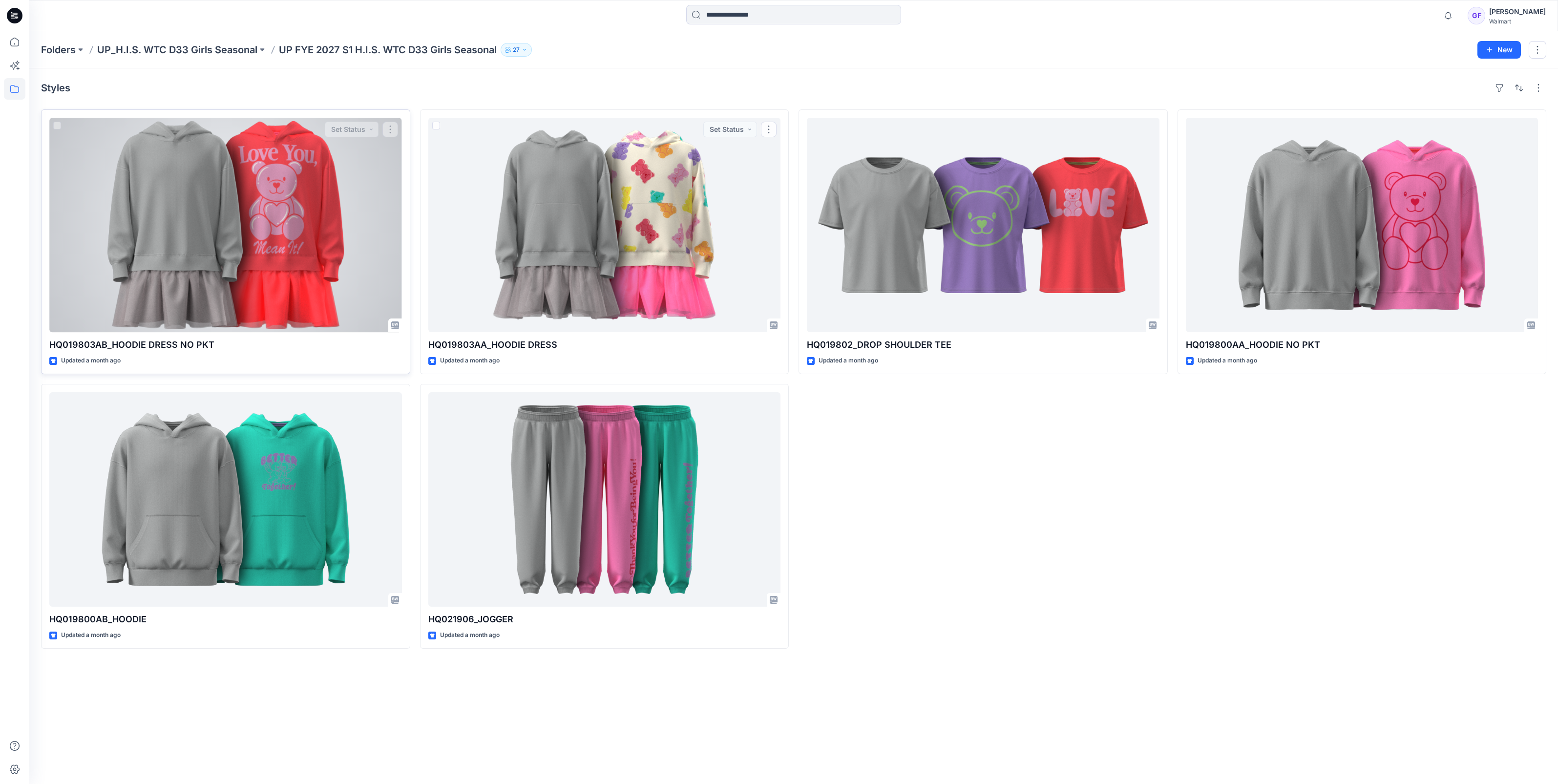
click at [285, 222] on div at bounding box center [225, 224] width 353 height 214
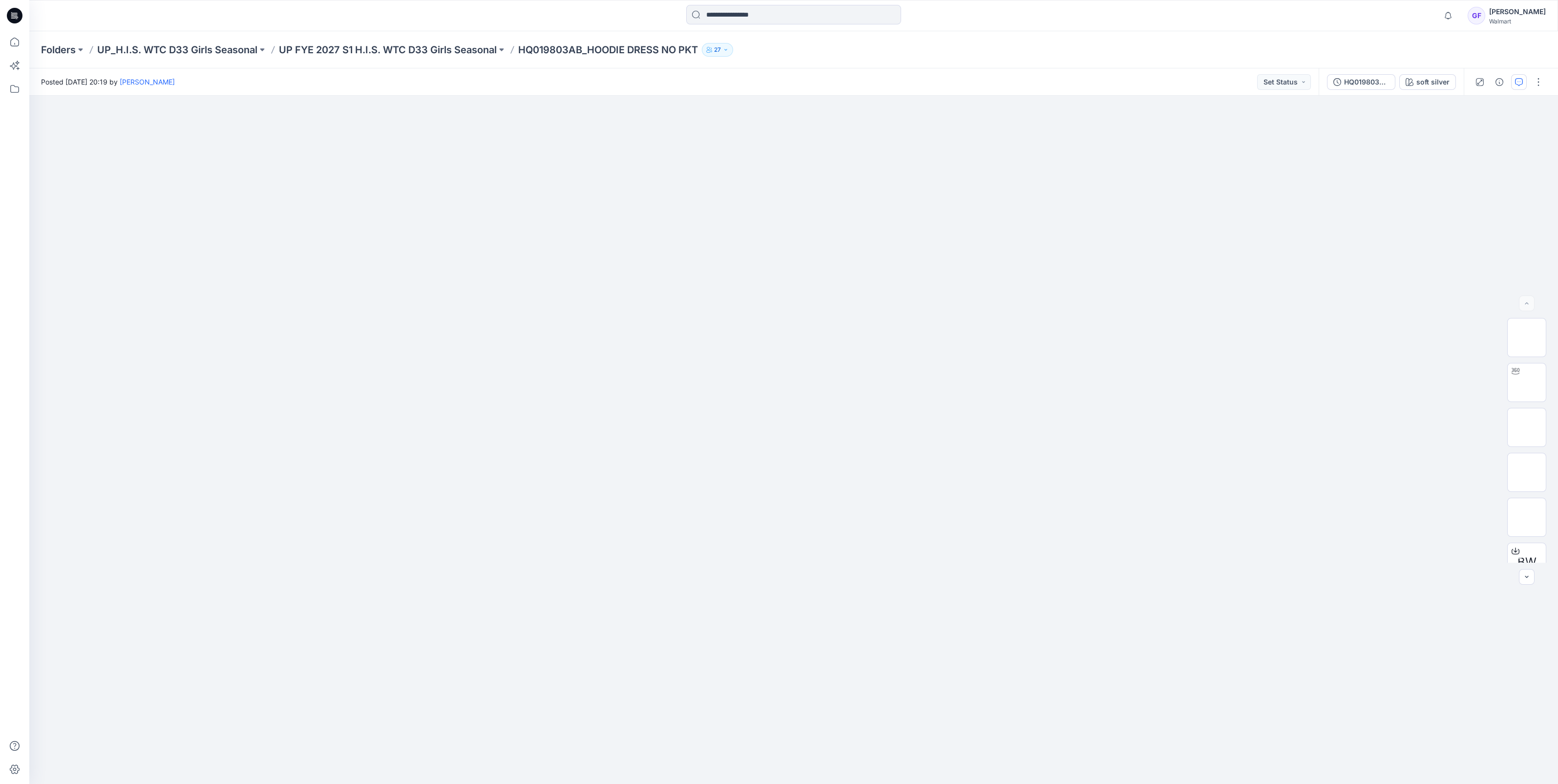
click at [1518, 77] on button "button" at bounding box center [1519, 82] width 16 height 16
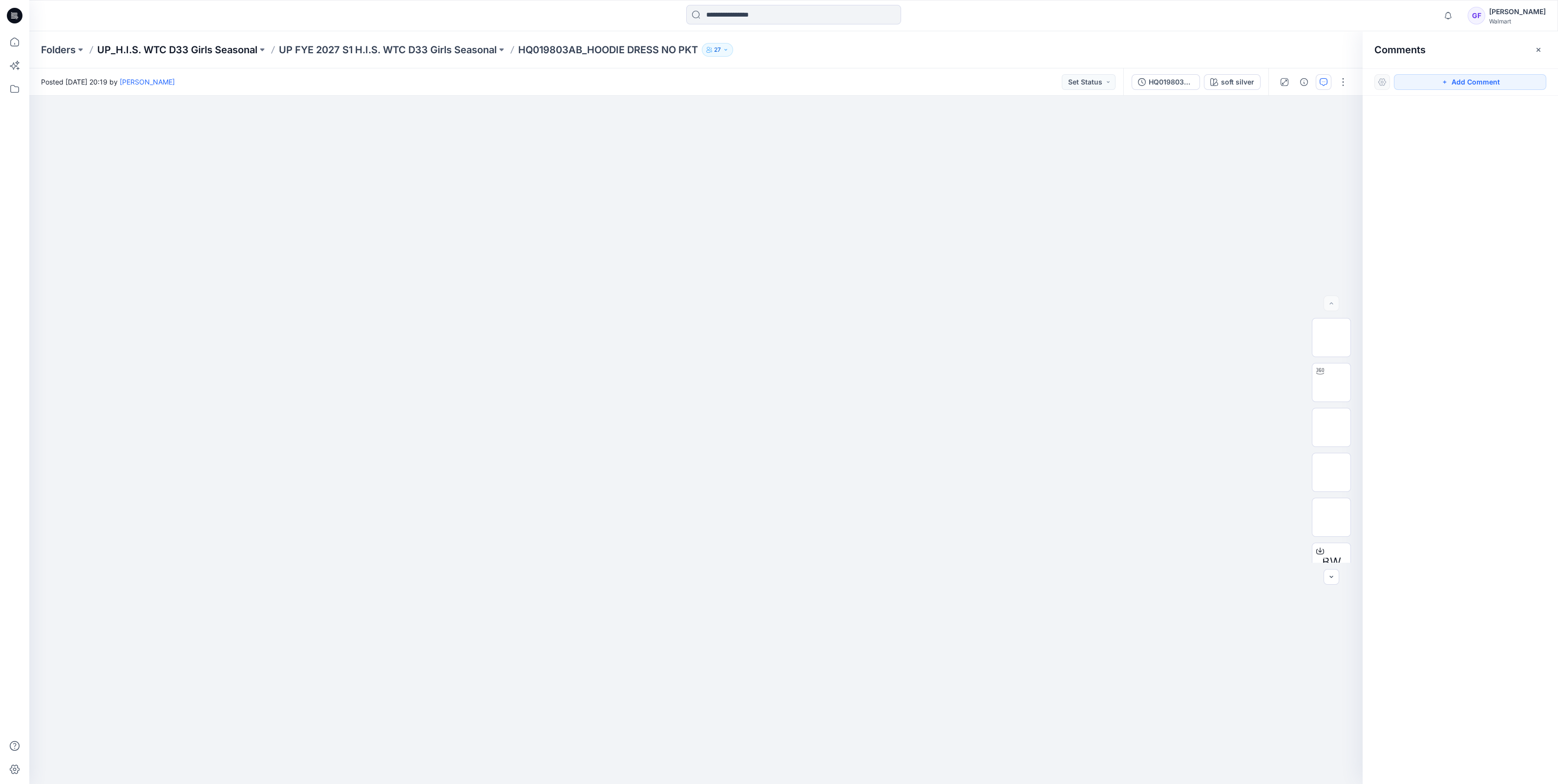
click at [153, 48] on p "UP_H.I.S. WTC D33 Girls Seasonal" at bounding box center [177, 49] width 160 height 13
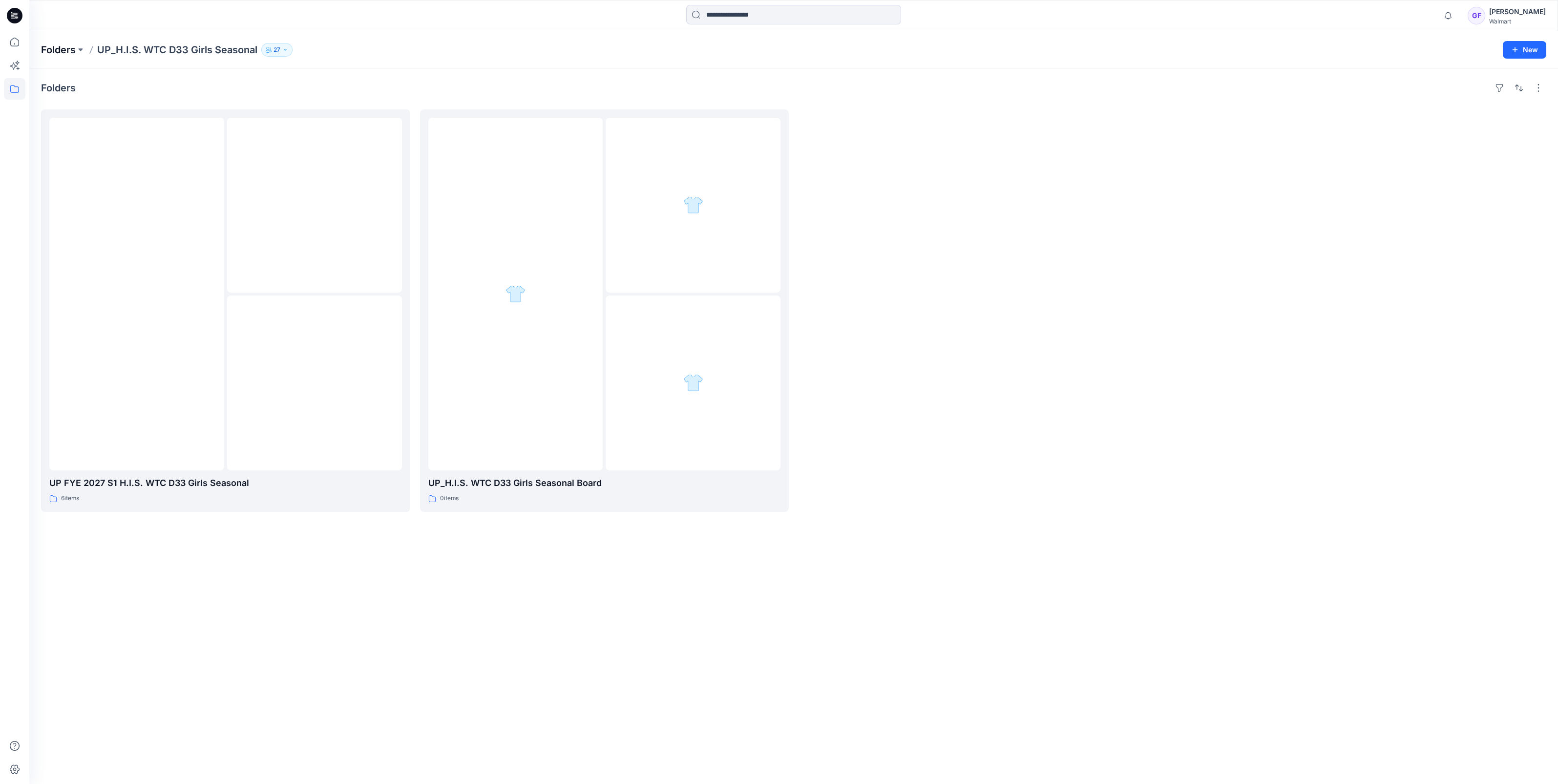
click at [49, 47] on p "Folders" at bounding box center [58, 49] width 35 height 13
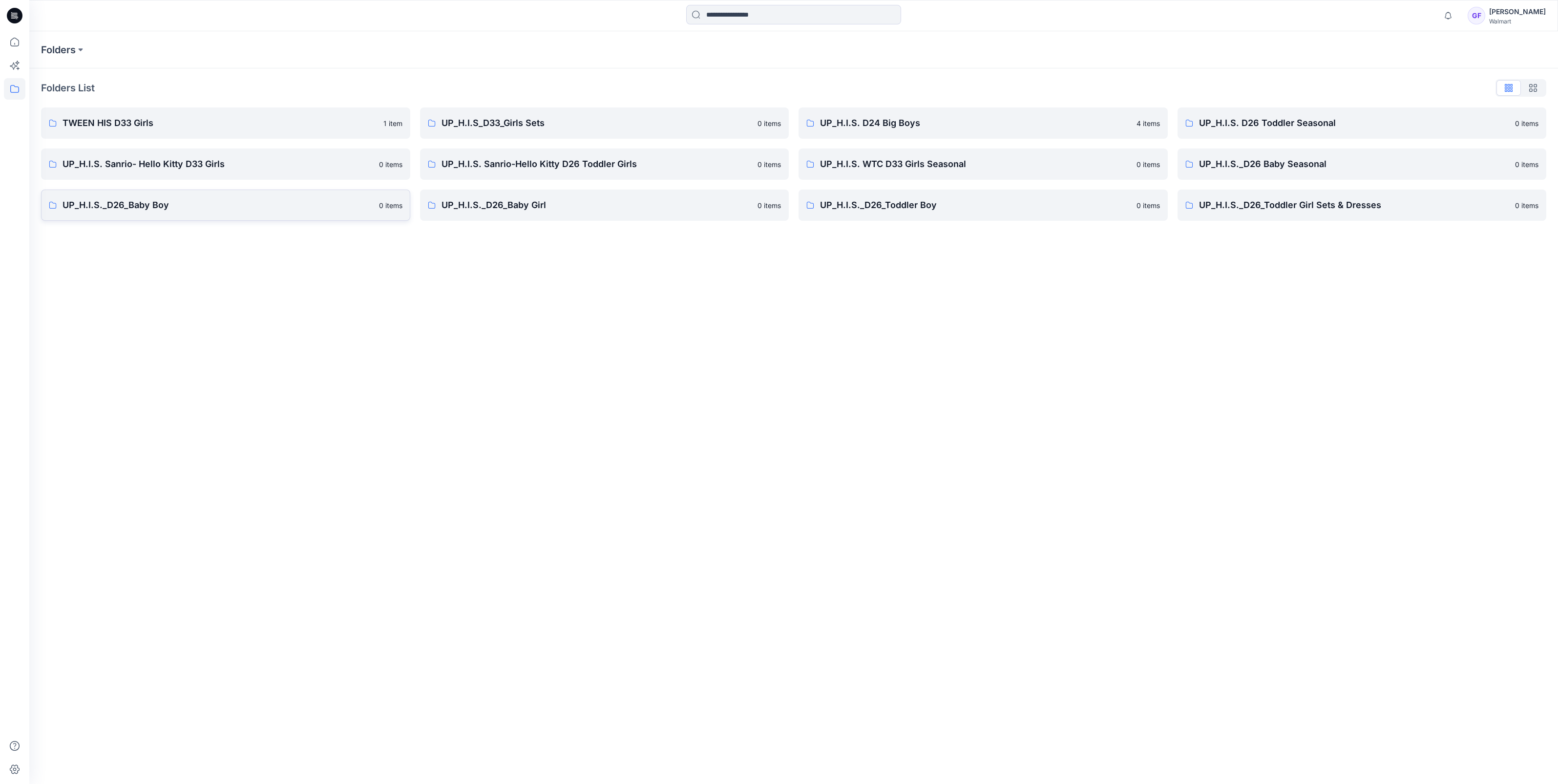
click at [79, 209] on p "UP_H.I.S._D26_Baby Boy" at bounding box center [217, 205] width 311 height 13
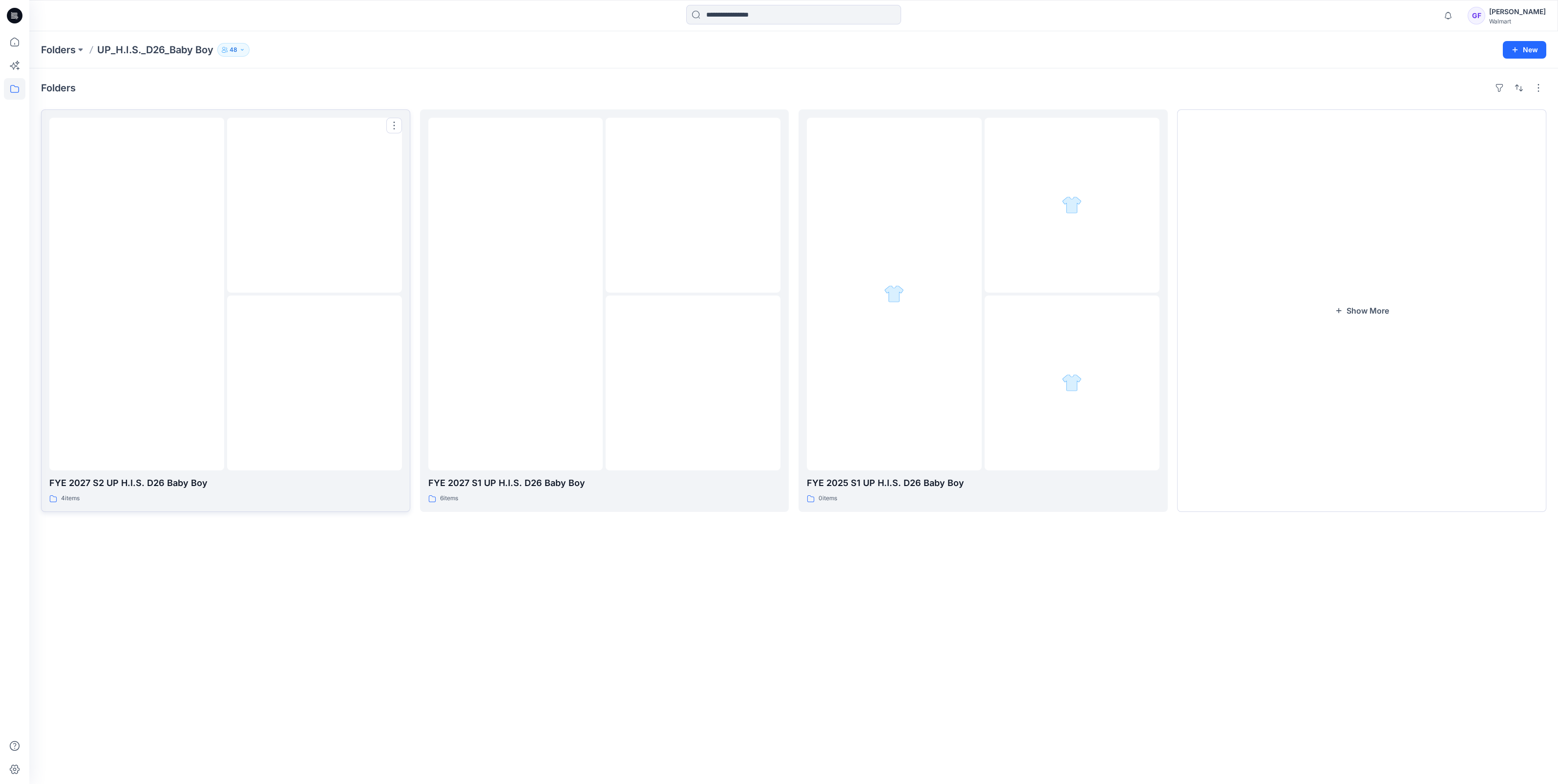
click at [137, 294] on img at bounding box center [137, 294] width 0 height 0
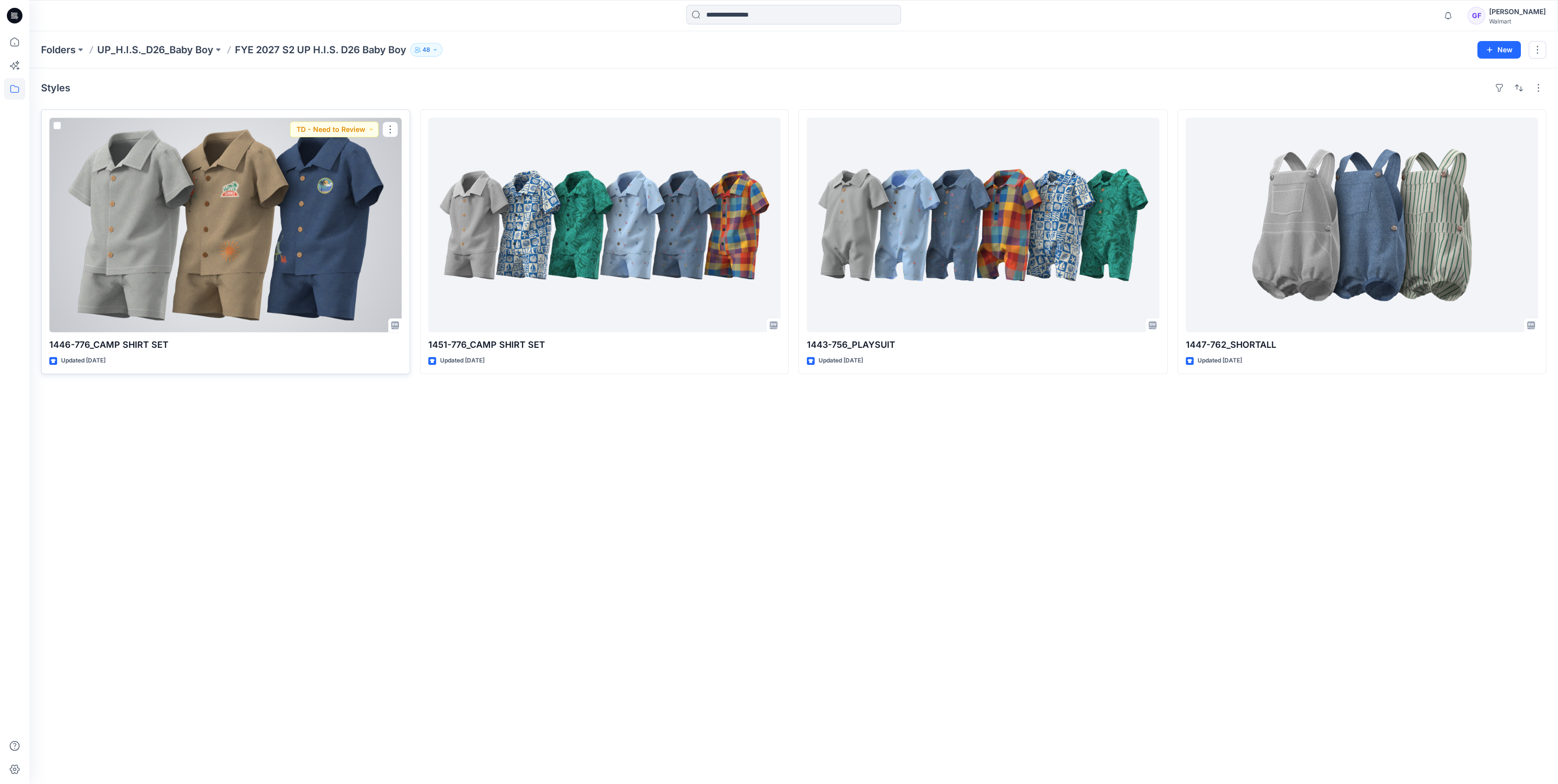
click at [258, 220] on div at bounding box center [225, 224] width 353 height 214
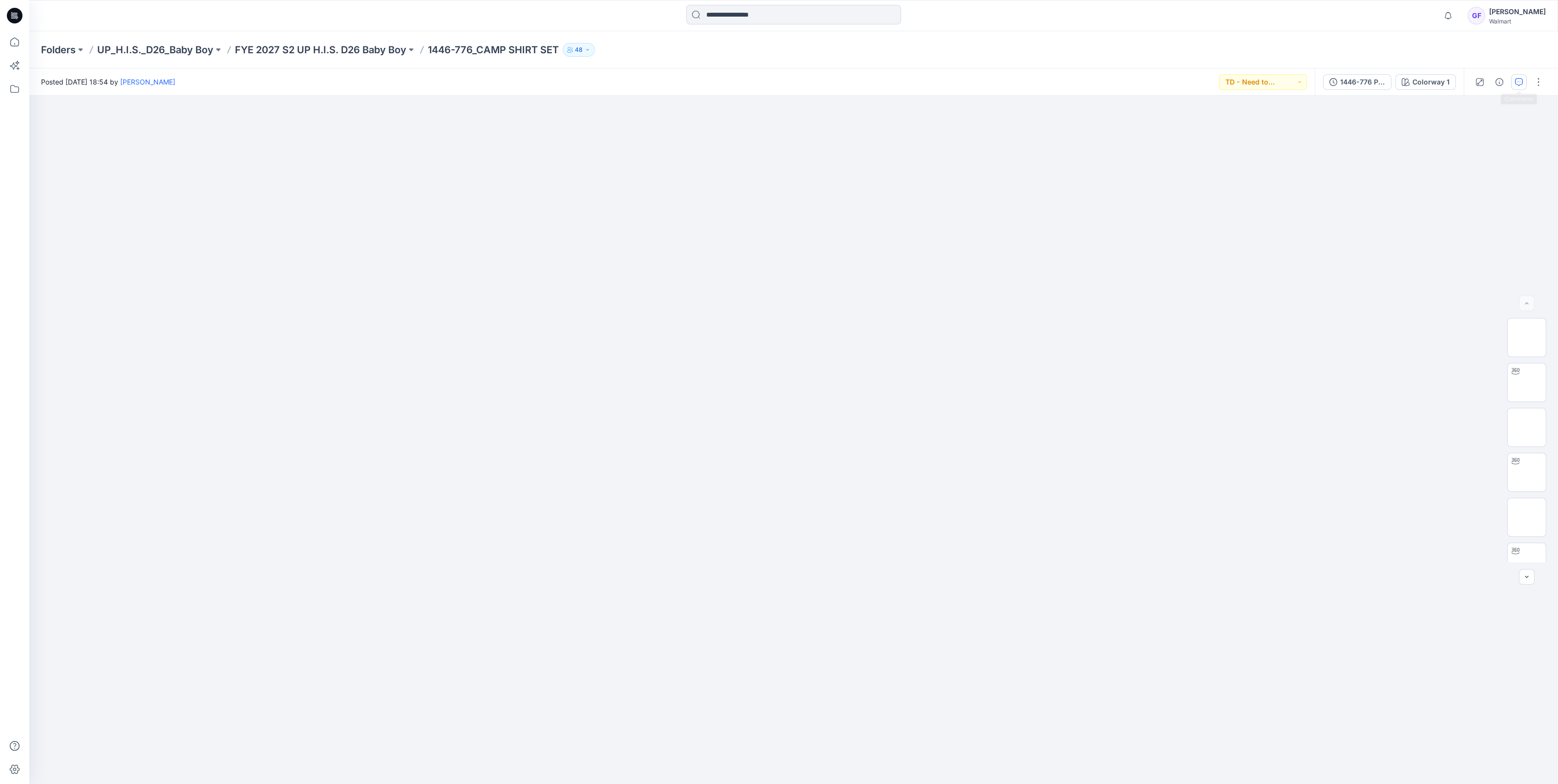
click at [1514, 82] on button "button" at bounding box center [1519, 82] width 16 height 16
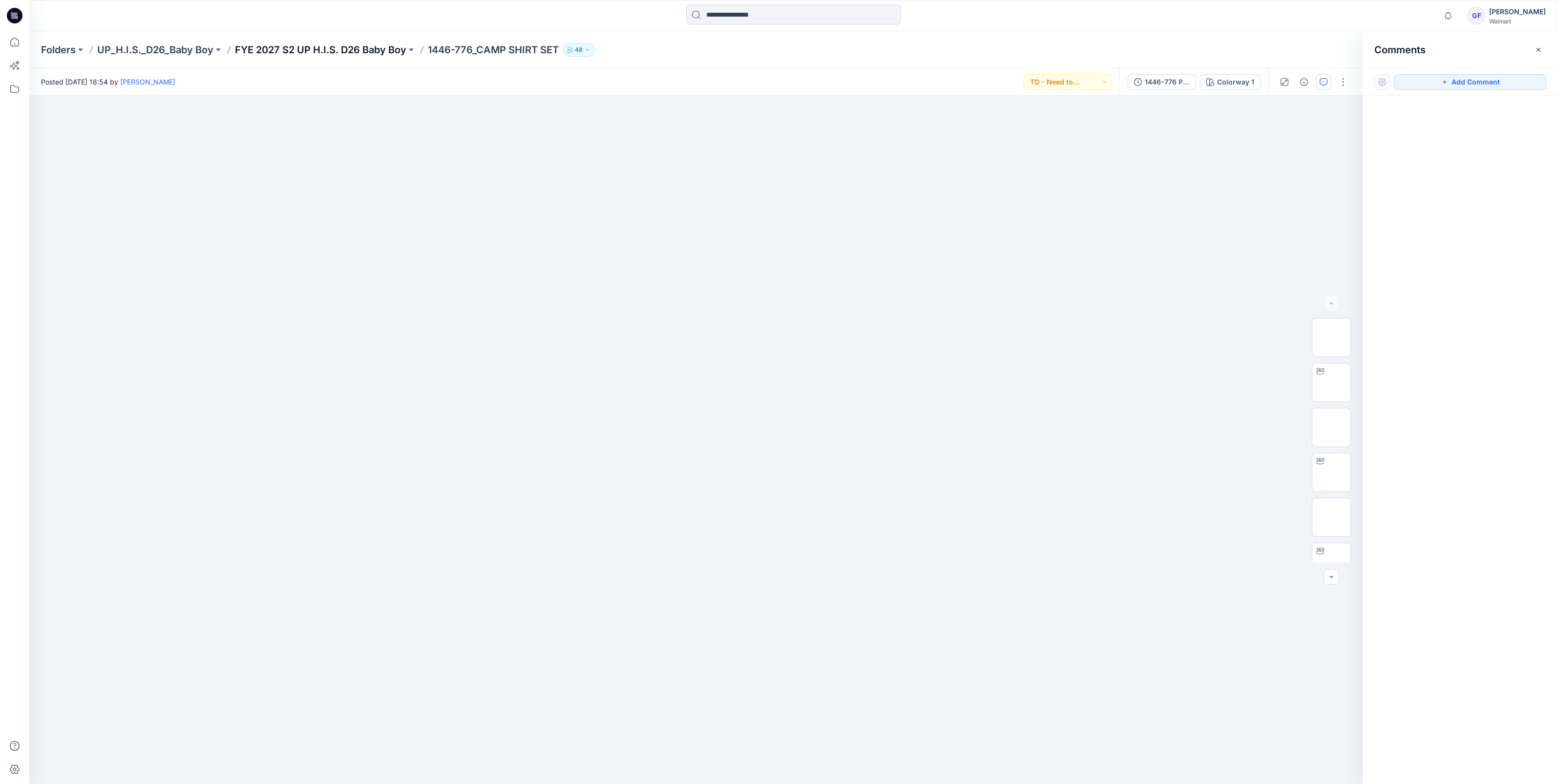
click at [300, 47] on p "FYE 2027 S2 UP H.I.S. D26 Baby Boy" at bounding box center [320, 49] width 172 height 13
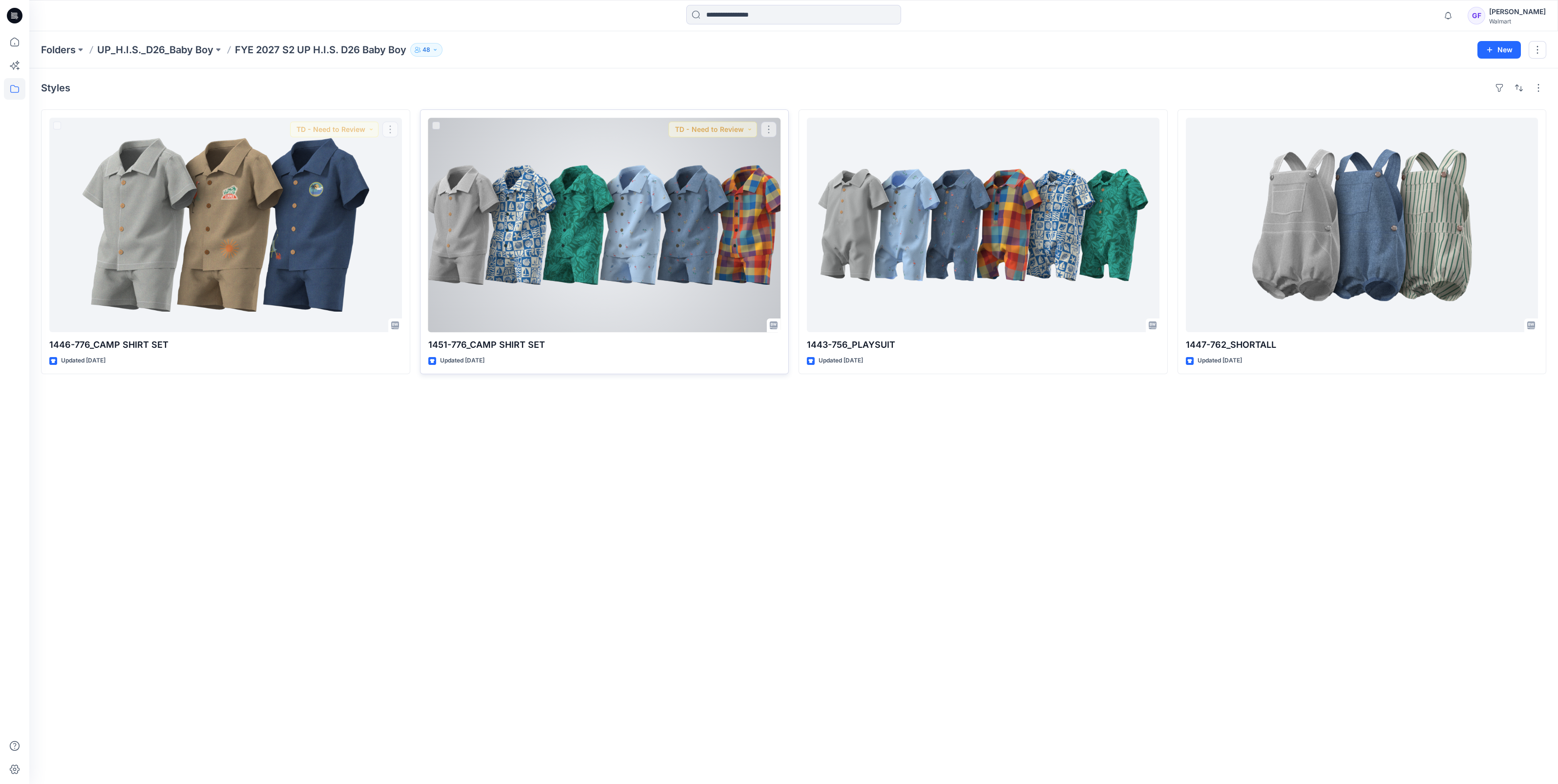
click at [549, 215] on div at bounding box center [605, 224] width 353 height 214
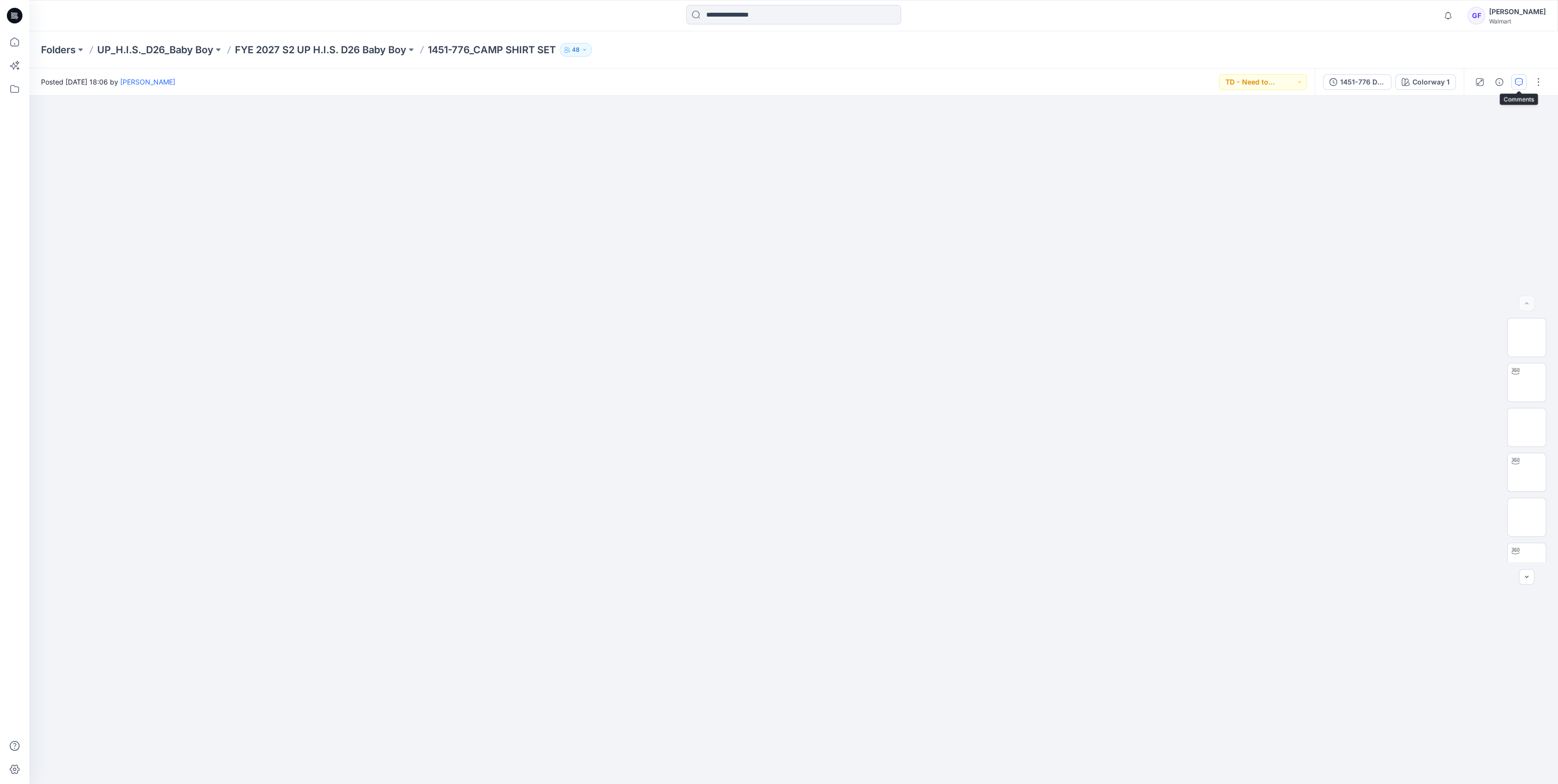
click at [1522, 81] on icon "button" at bounding box center [1519, 82] width 8 height 8
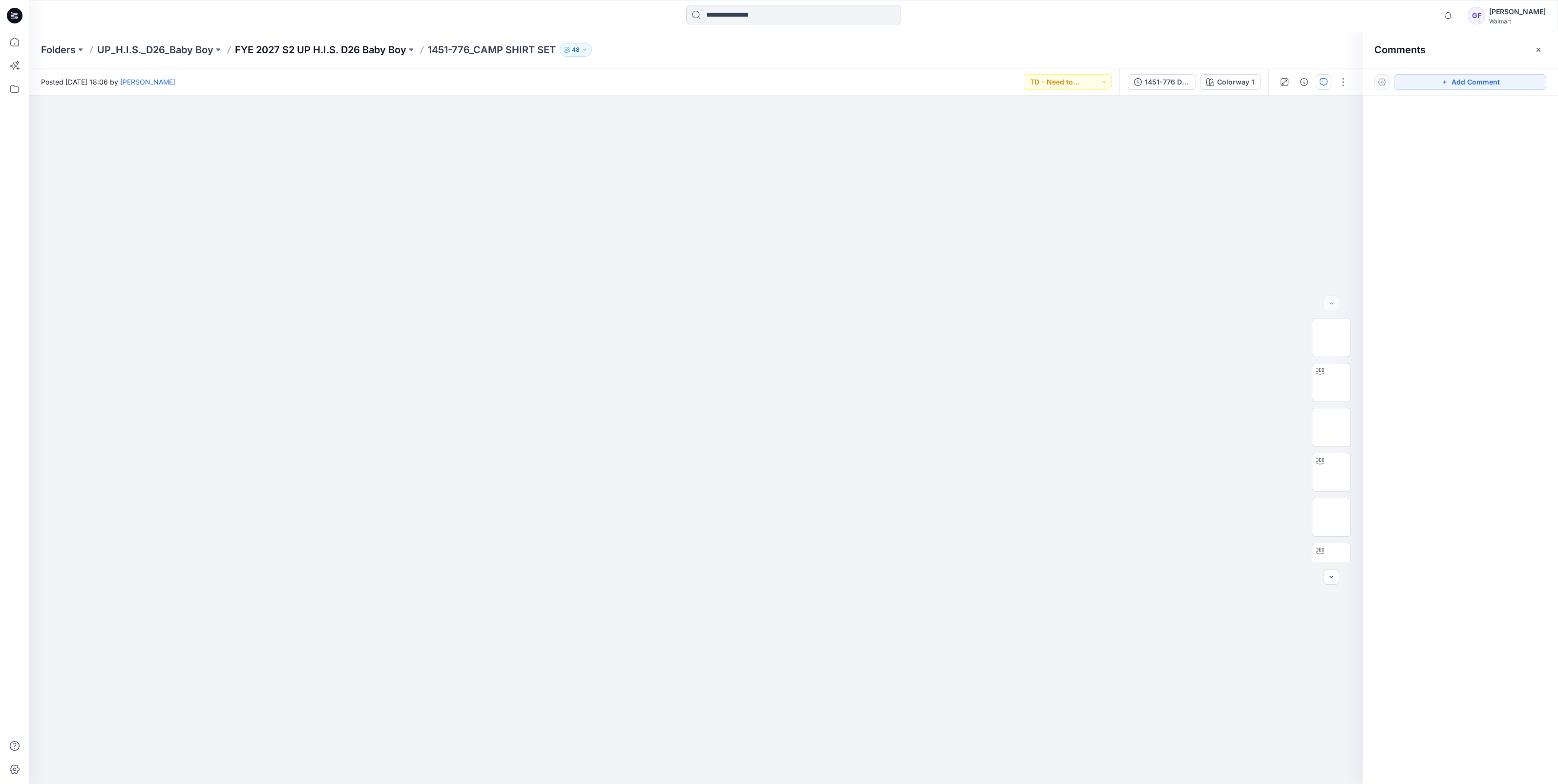
click at [326, 49] on p "FYE 2027 S2 UP H.I.S. D26 Baby Boy" at bounding box center [320, 49] width 172 height 13
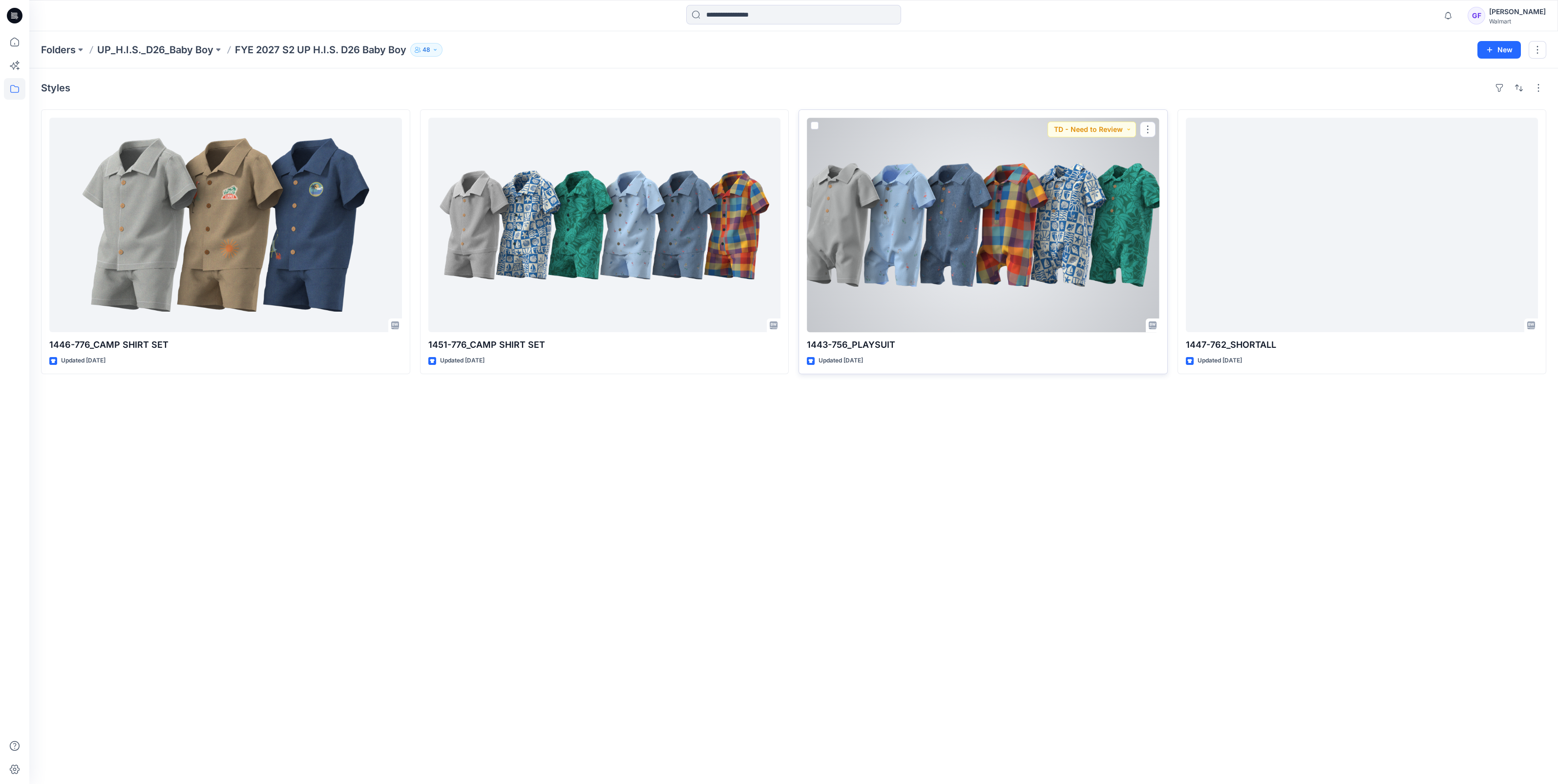
click at [933, 287] on div at bounding box center [983, 224] width 353 height 214
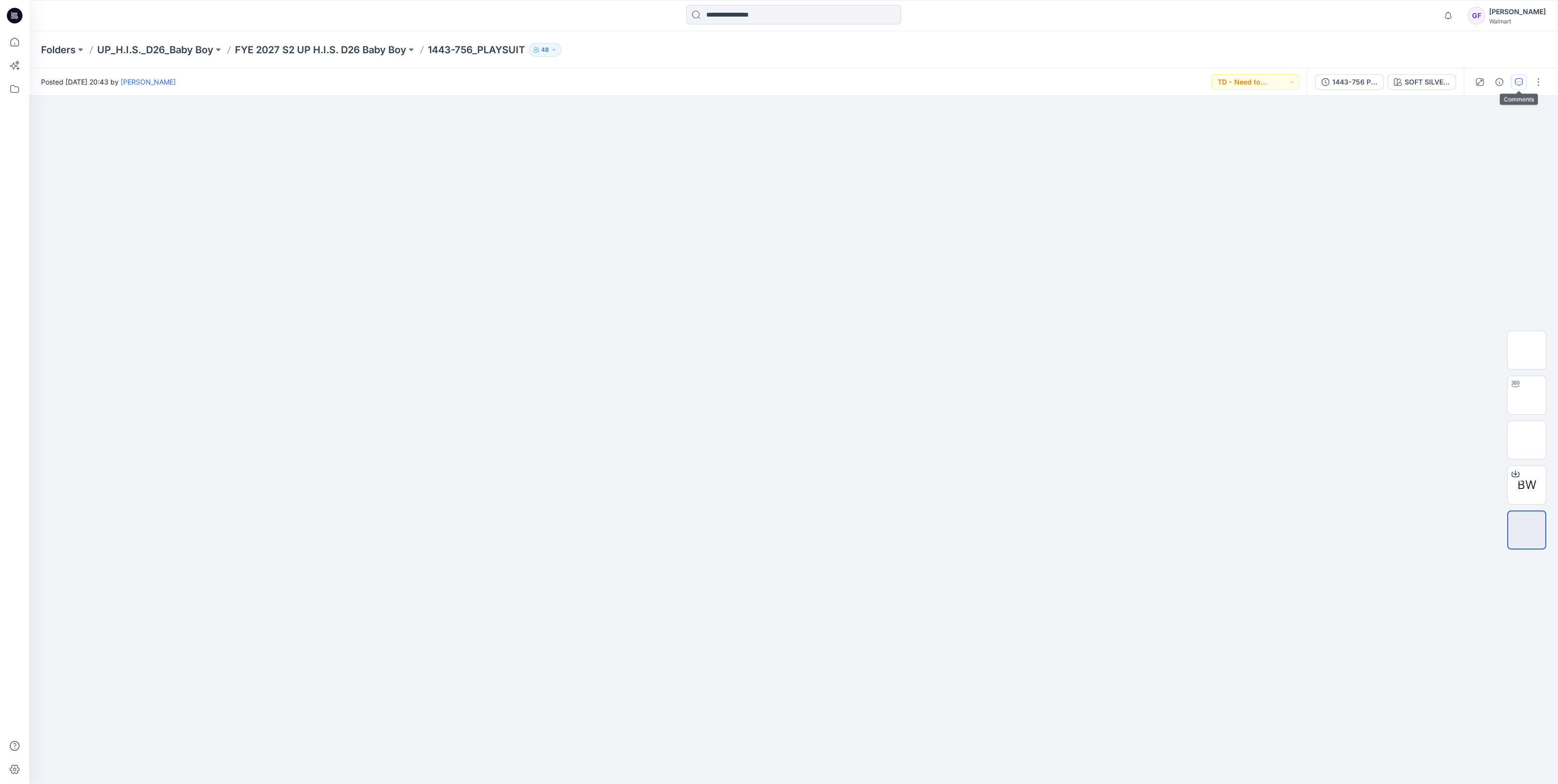
click at [1522, 80] on button "button" at bounding box center [1519, 82] width 16 height 16
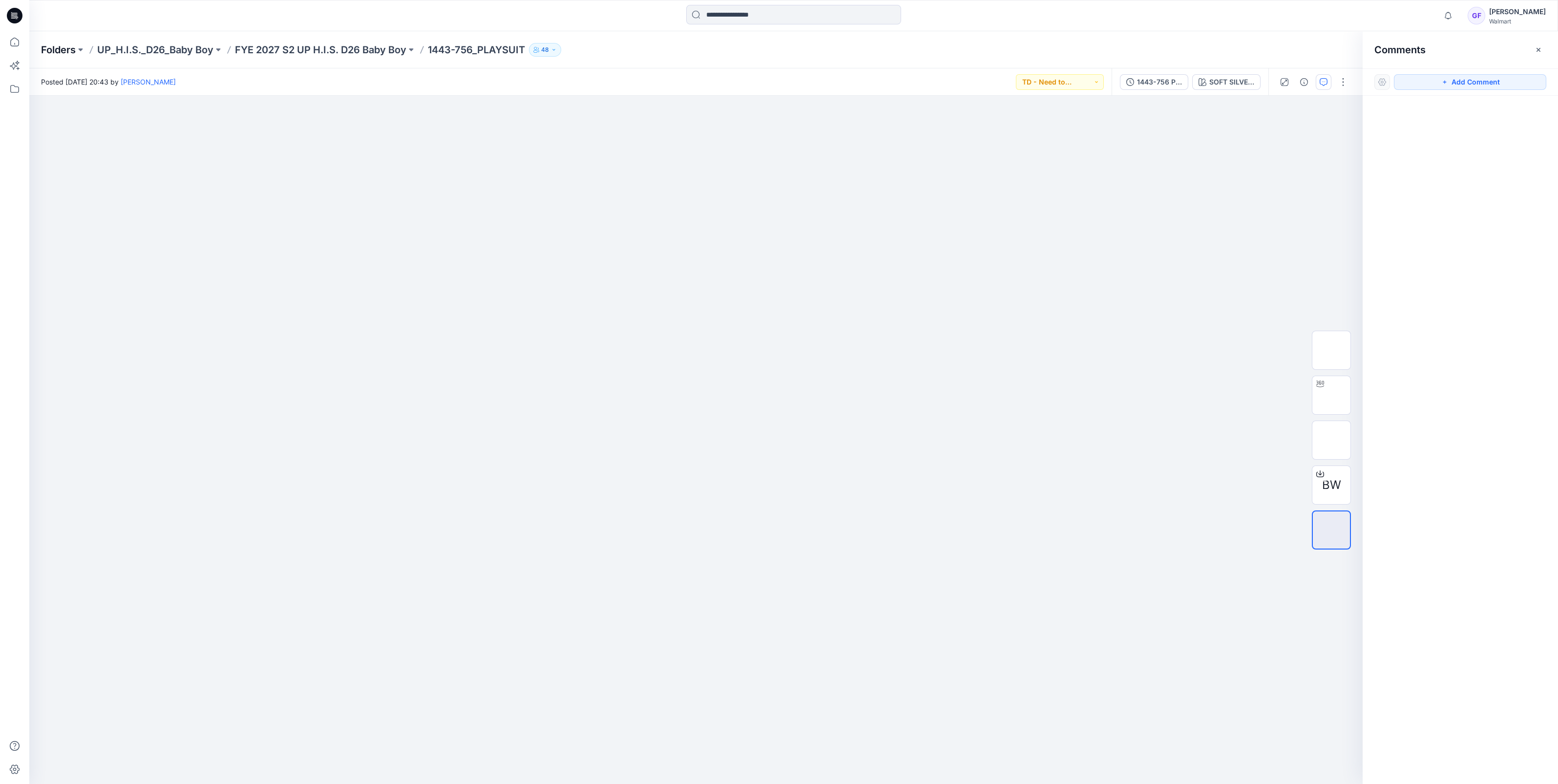
click at [49, 48] on p "Folders" at bounding box center [58, 49] width 35 height 13
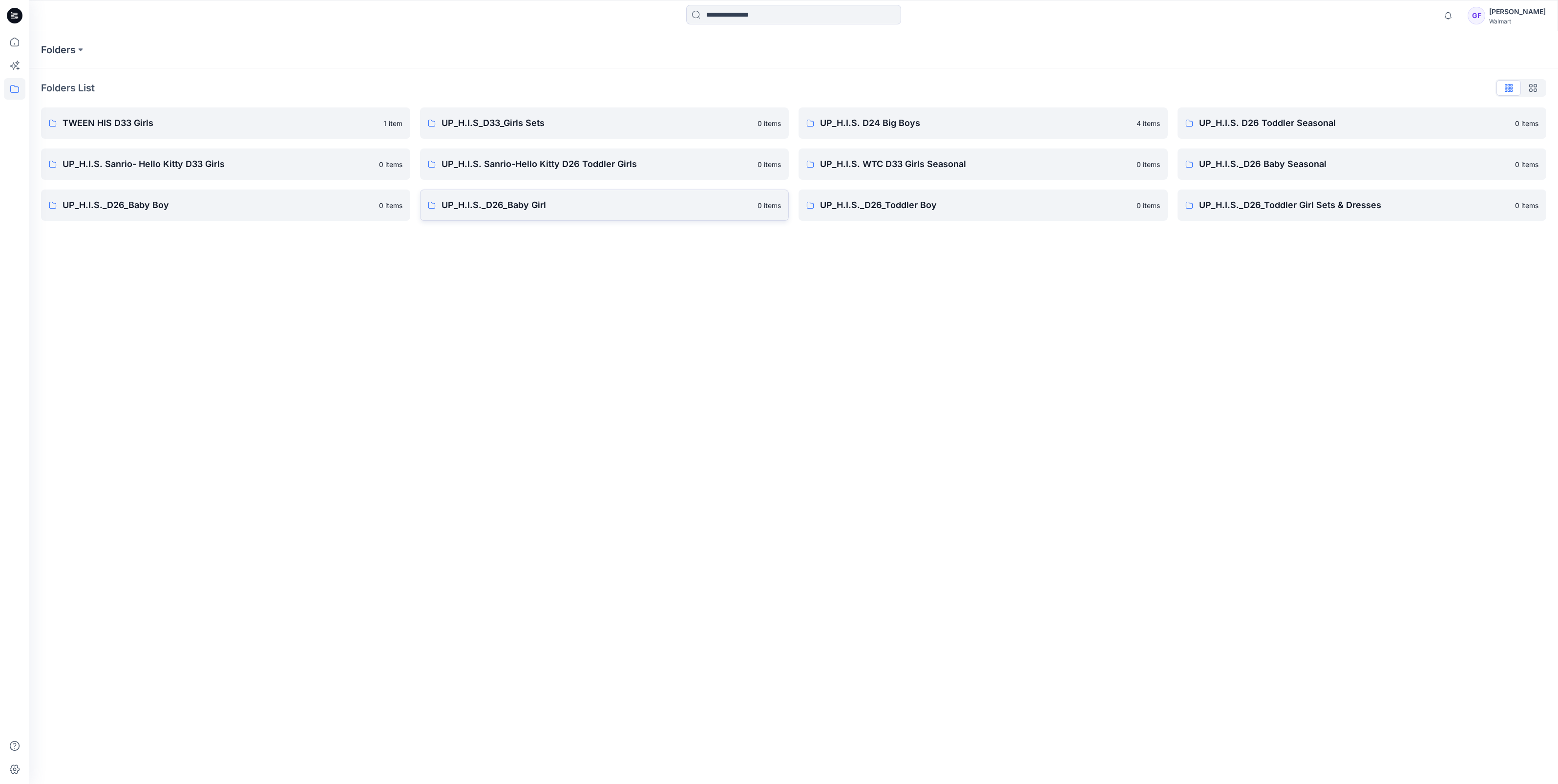
click at [579, 208] on p "UP_H.I.S._D26_Baby Girl" at bounding box center [597, 205] width 311 height 13
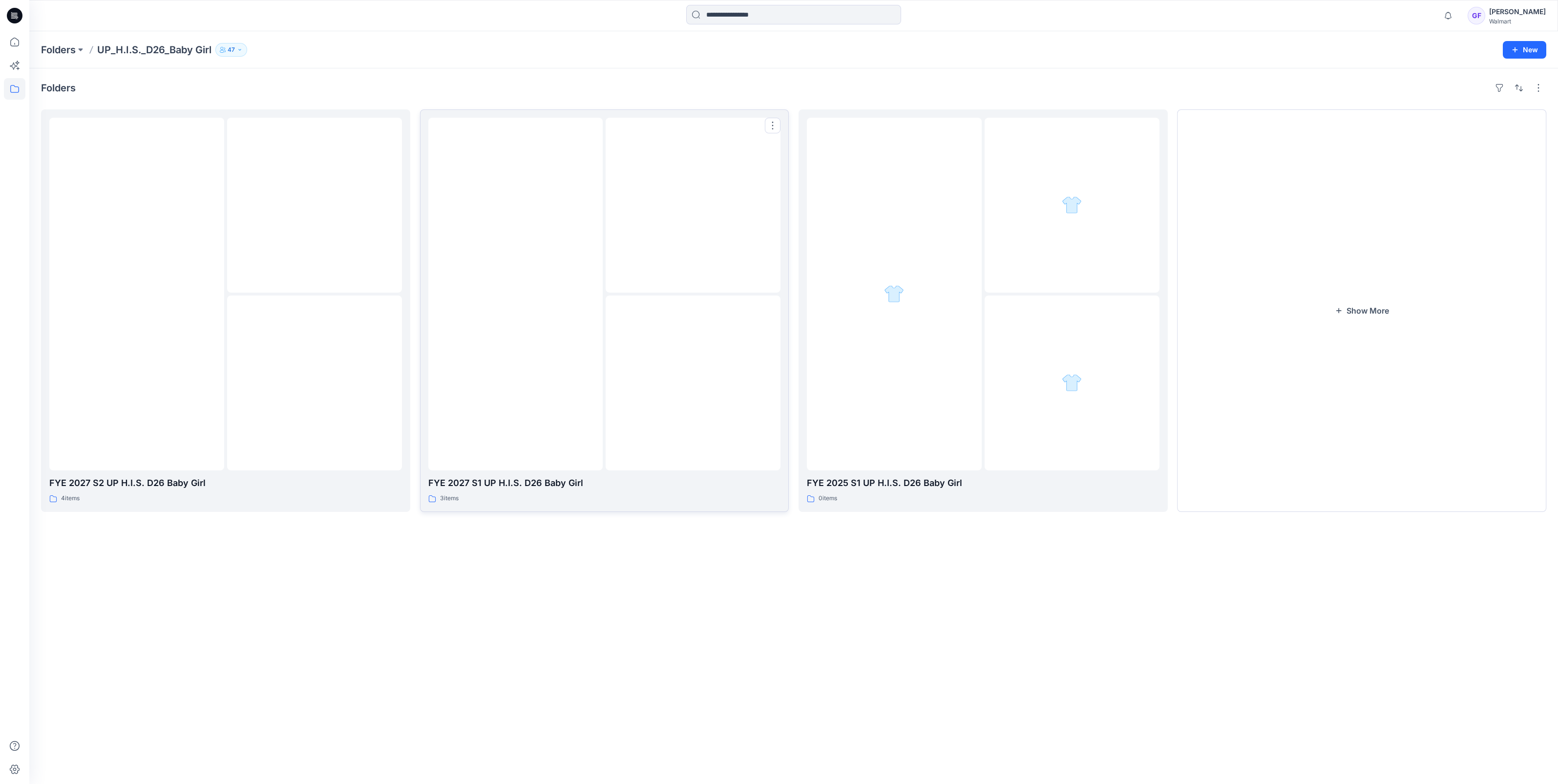
click at [515, 294] on img at bounding box center [515, 294] width 0 height 0
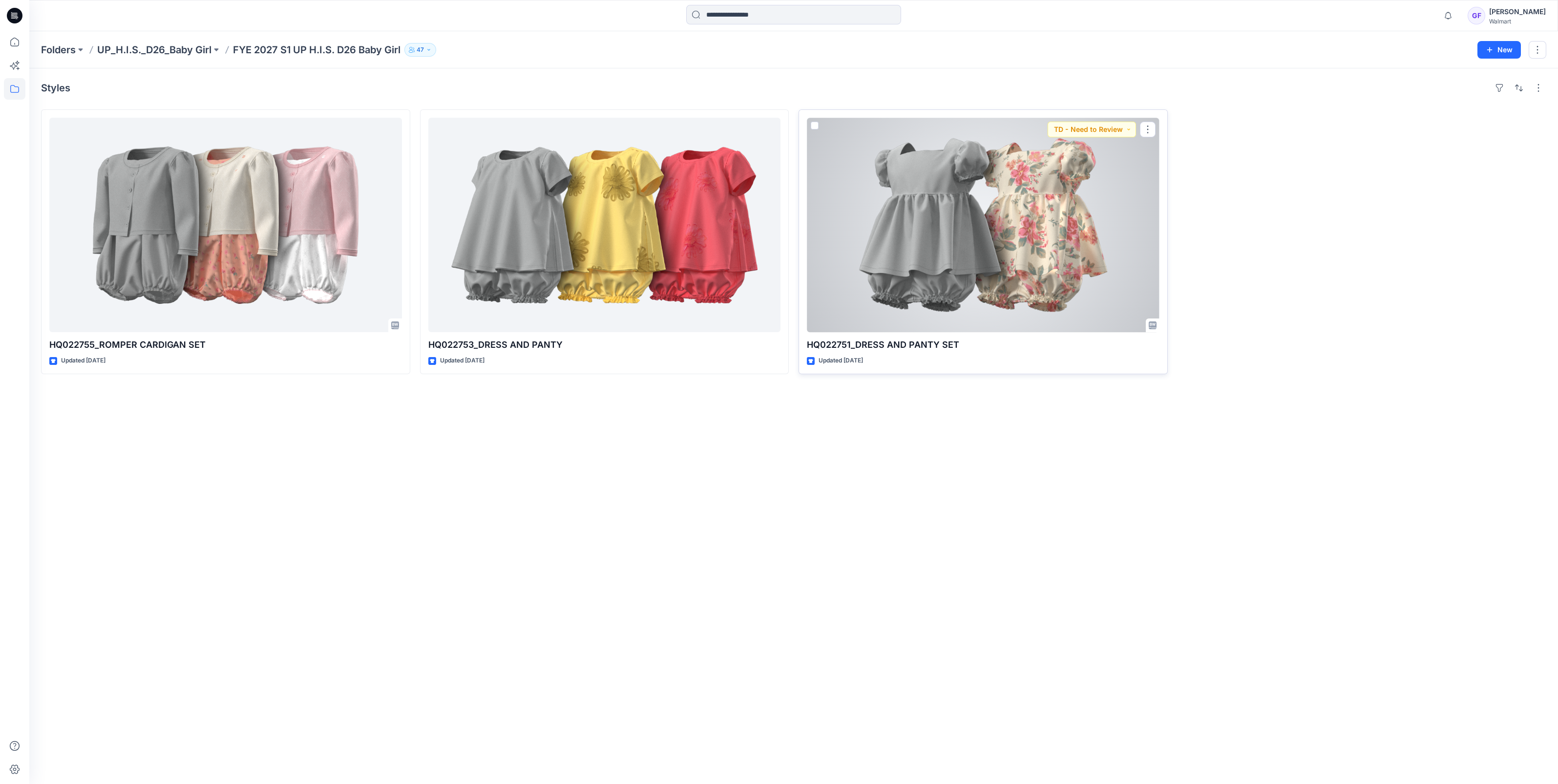
click at [988, 240] on div at bounding box center [983, 224] width 353 height 214
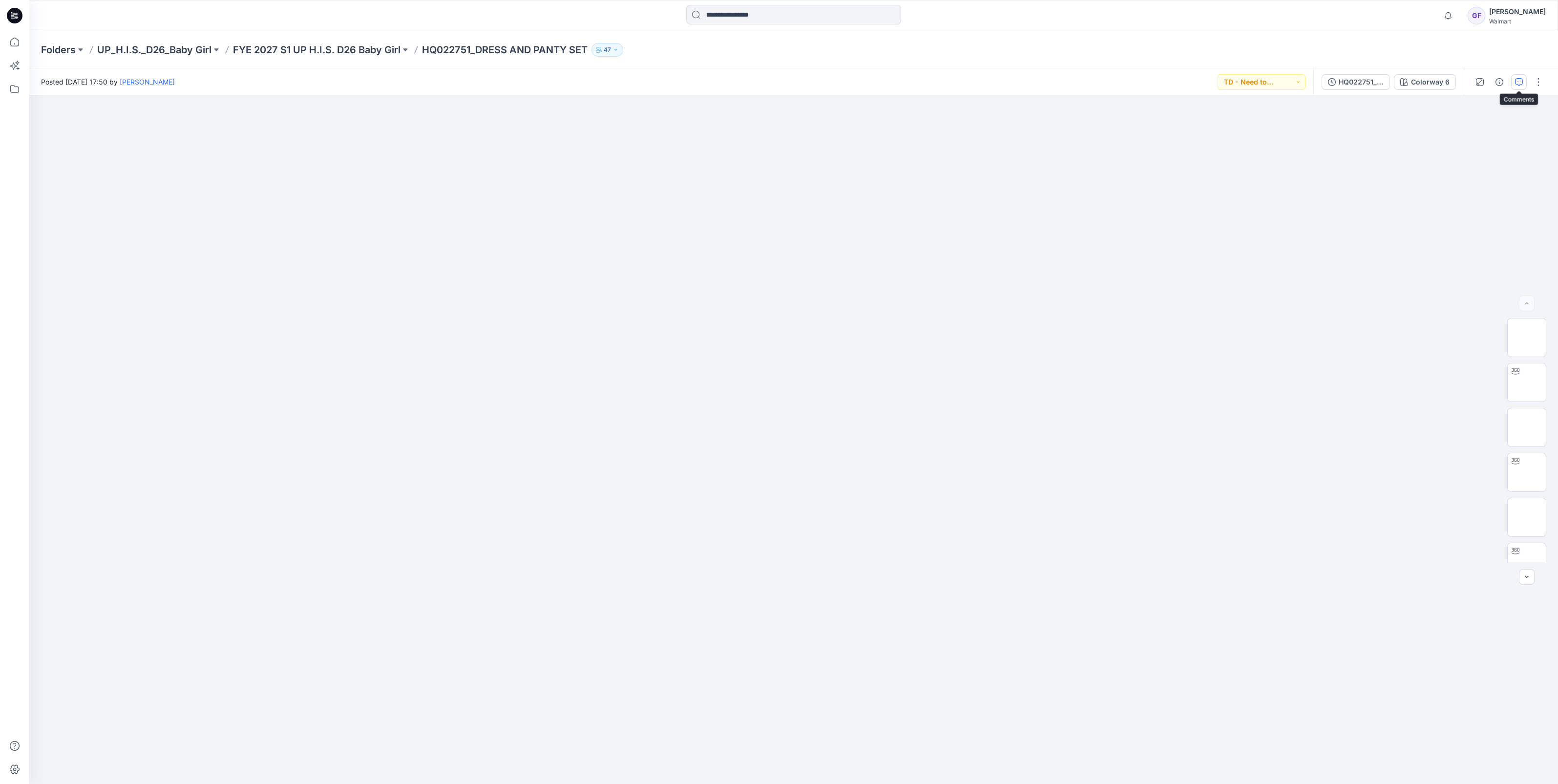
click at [1524, 78] on button "button" at bounding box center [1519, 82] width 16 height 16
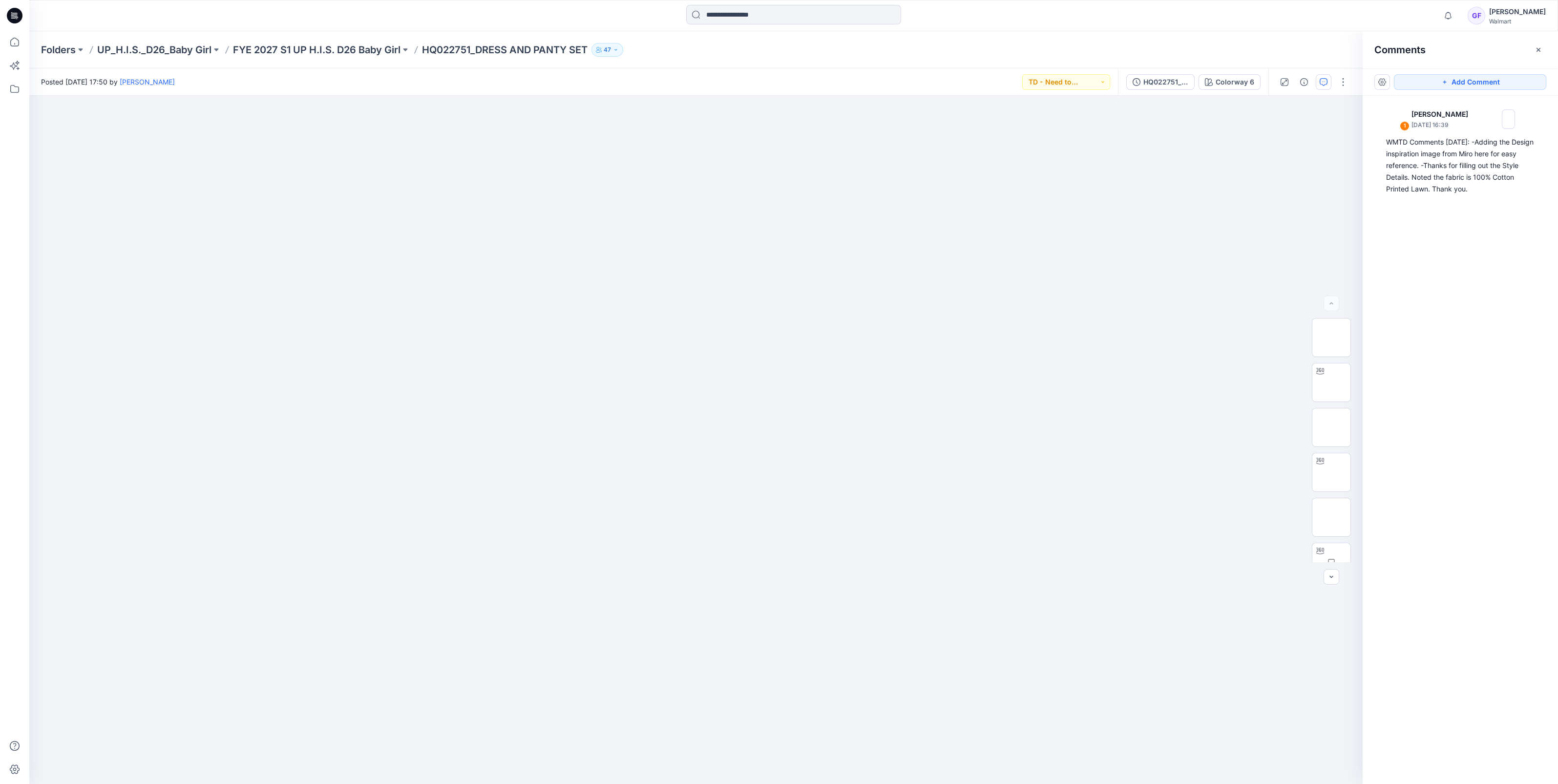
click at [341, 57] on div "Folders UP_H.I.S._D26_Baby Girl FYE 2027 S1 UP H.I.S. D26 Baby Girl HQ022751_DR…" at bounding box center [794, 50] width 1529 height 37
click at [352, 44] on p "FYE 2027 S1 UP H.I.S. D26 Baby Girl" at bounding box center [317, 49] width 168 height 13
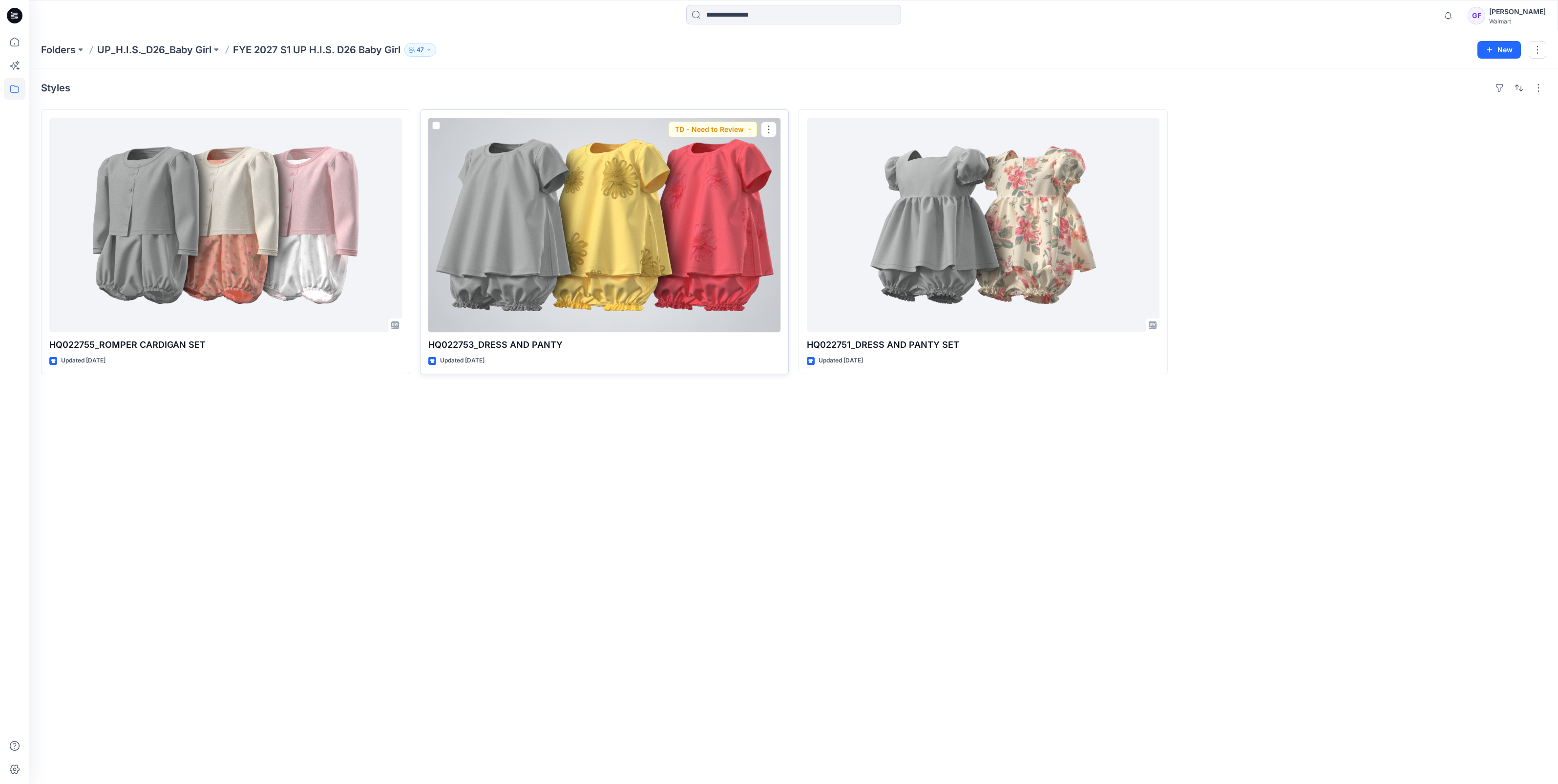
click at [547, 213] on div at bounding box center [605, 224] width 353 height 214
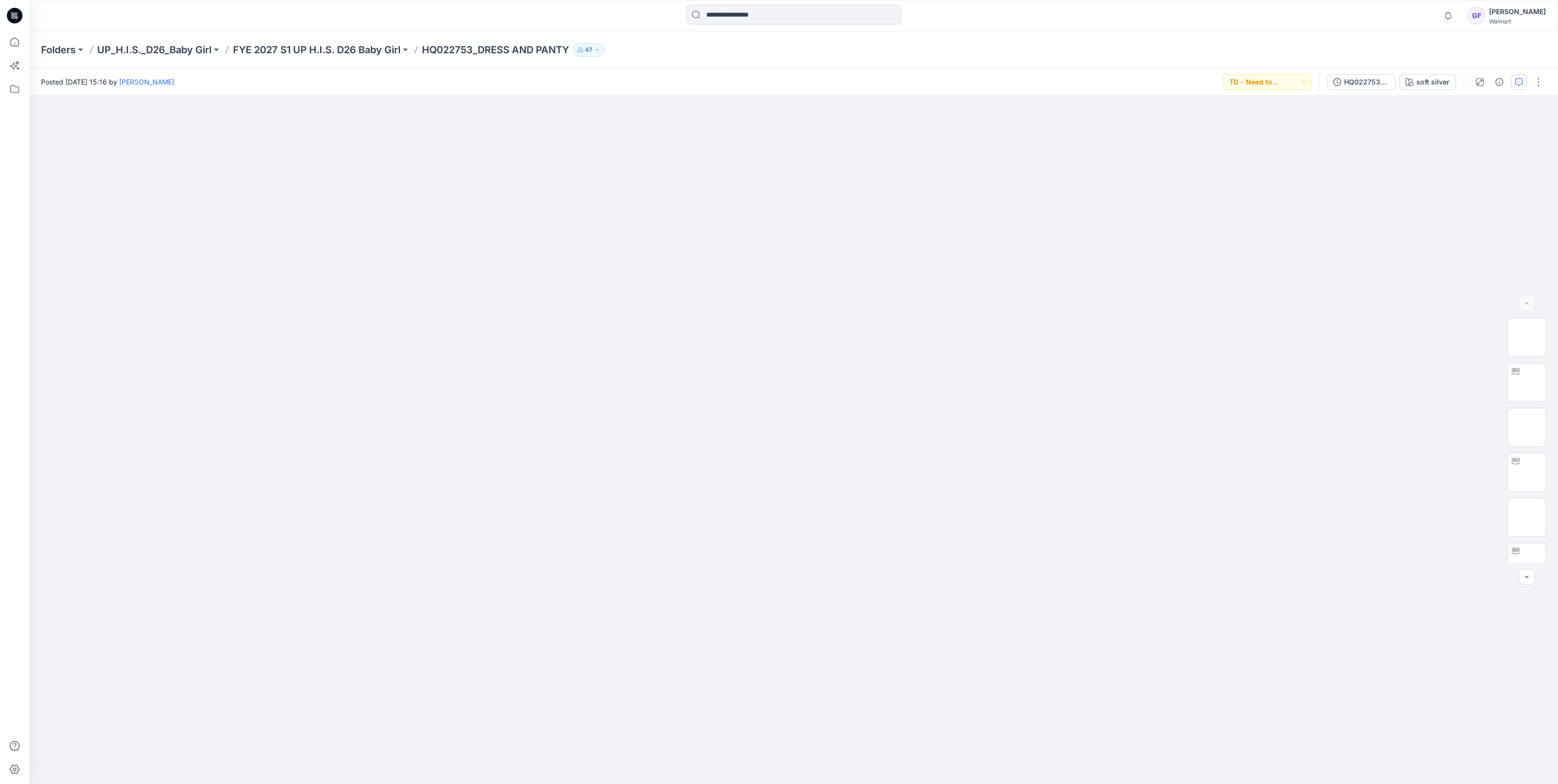
click at [1517, 84] on icon "button" at bounding box center [1519, 82] width 8 height 8
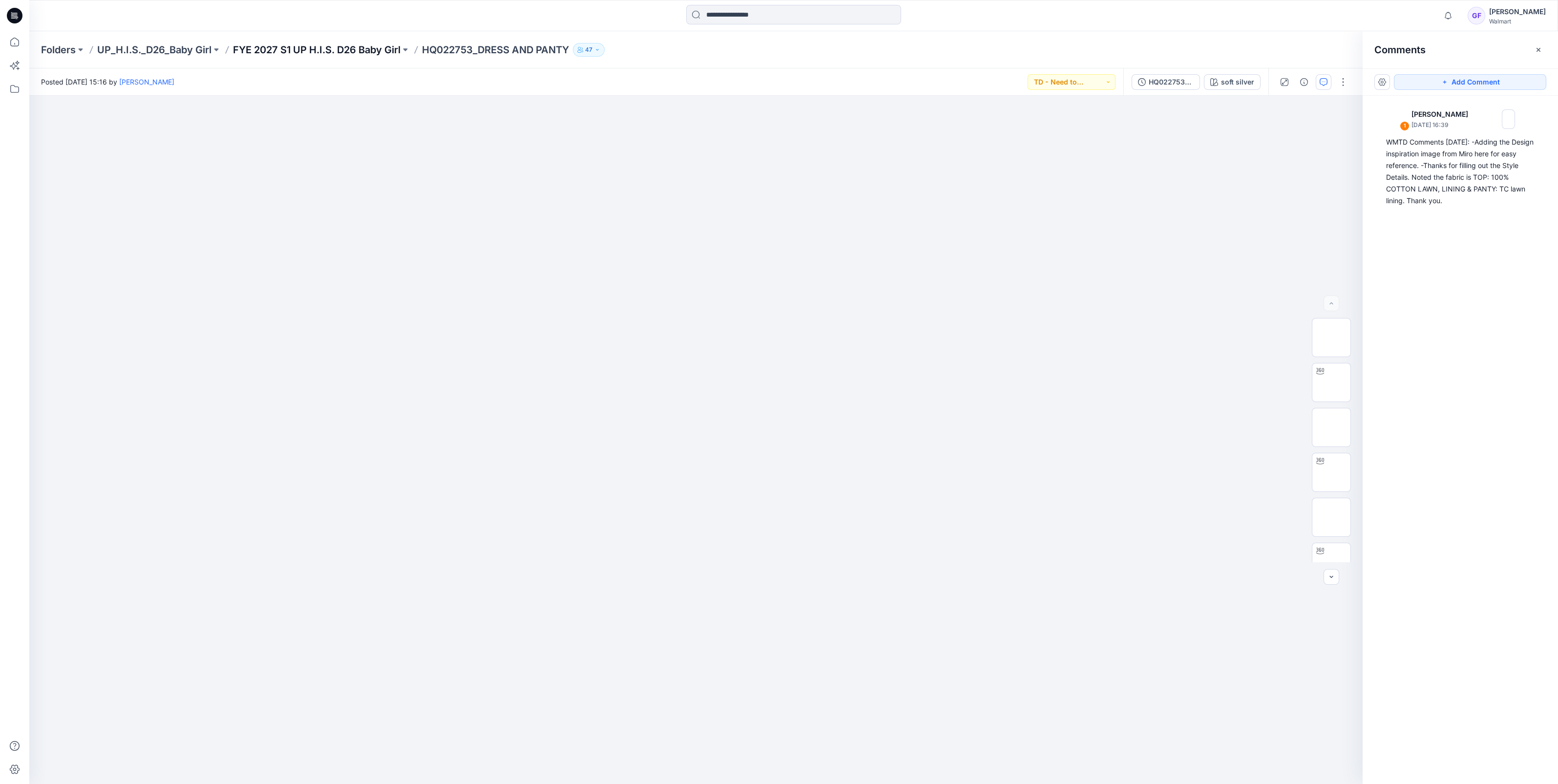
click at [258, 43] on p "FYE 2027 S1 UP H.I.S. D26 Baby Girl" at bounding box center [317, 49] width 168 height 13
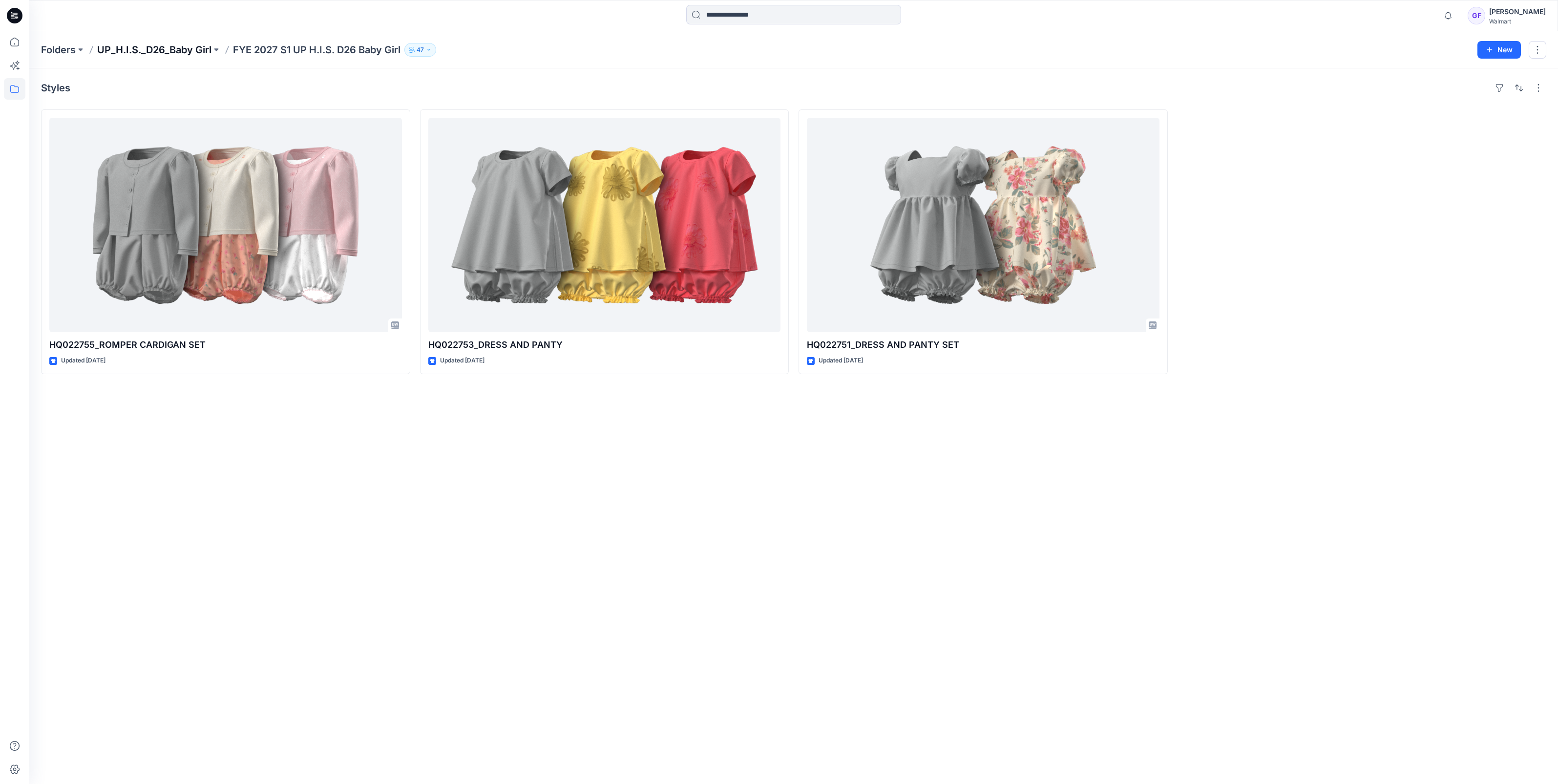
click at [171, 48] on p "UP_H.I.S._D26_Baby Girl" at bounding box center [154, 49] width 115 height 13
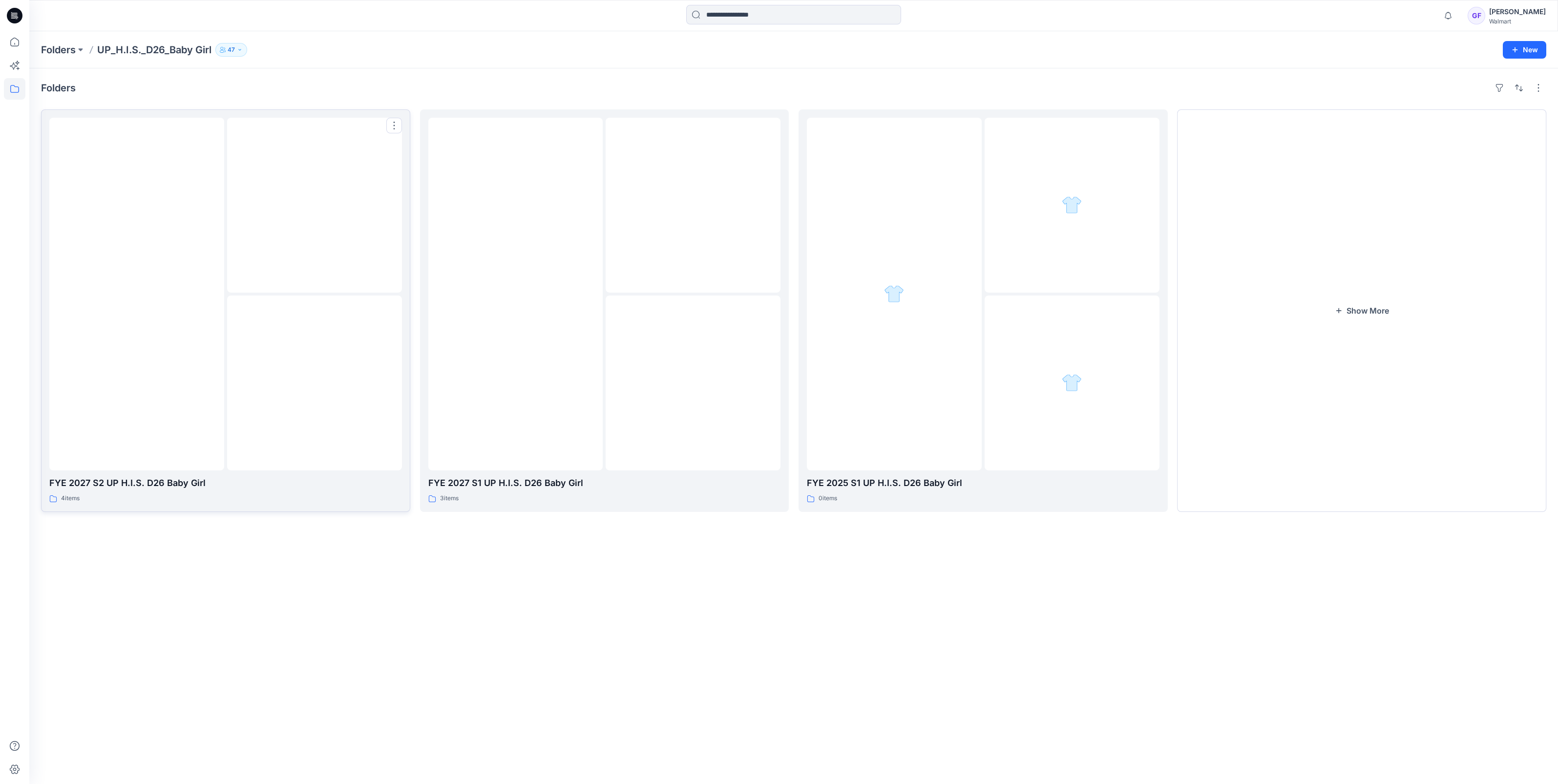
click at [182, 228] on div at bounding box center [136, 294] width 175 height 352
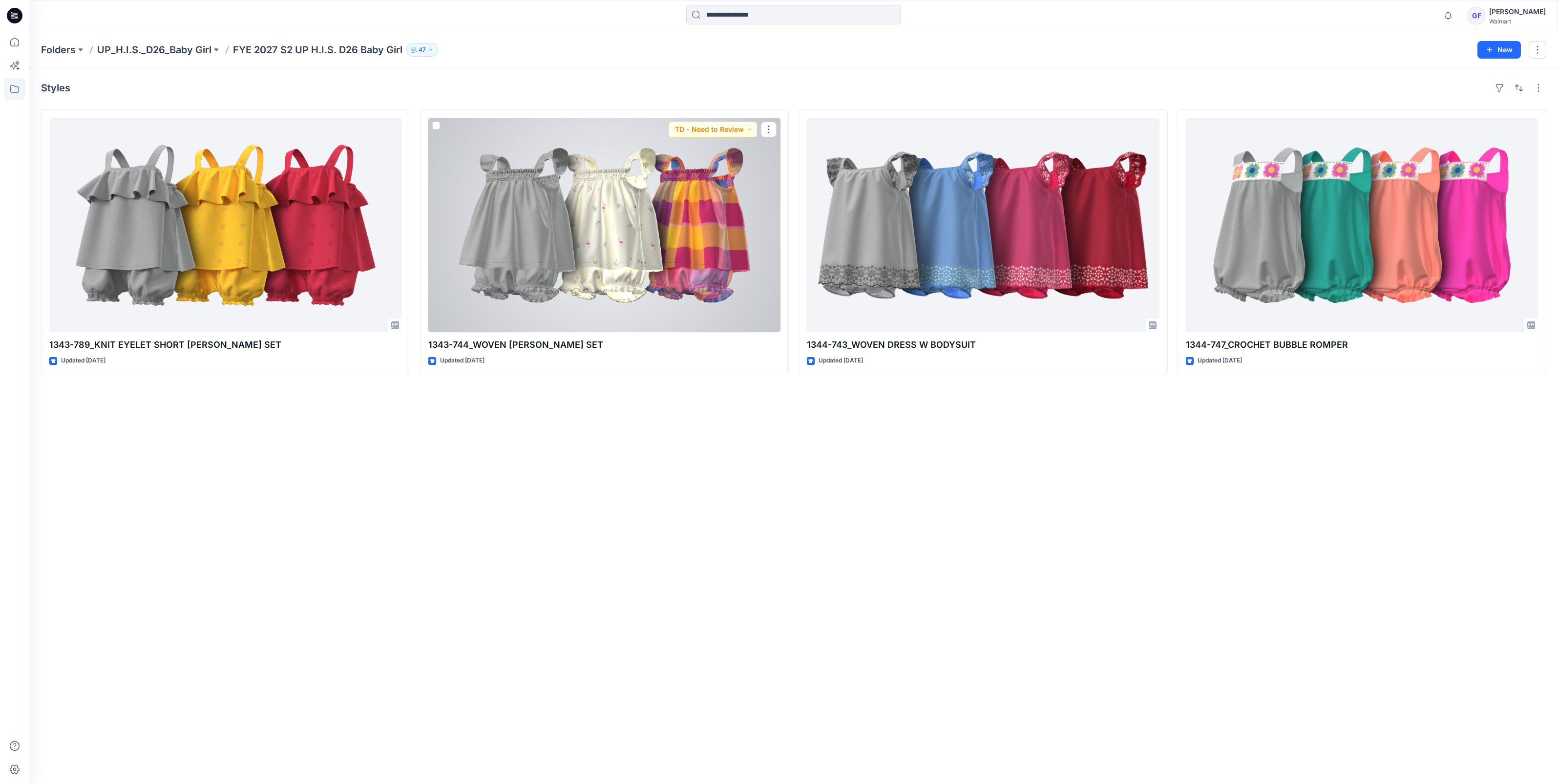
click at [561, 187] on div at bounding box center [605, 224] width 353 height 214
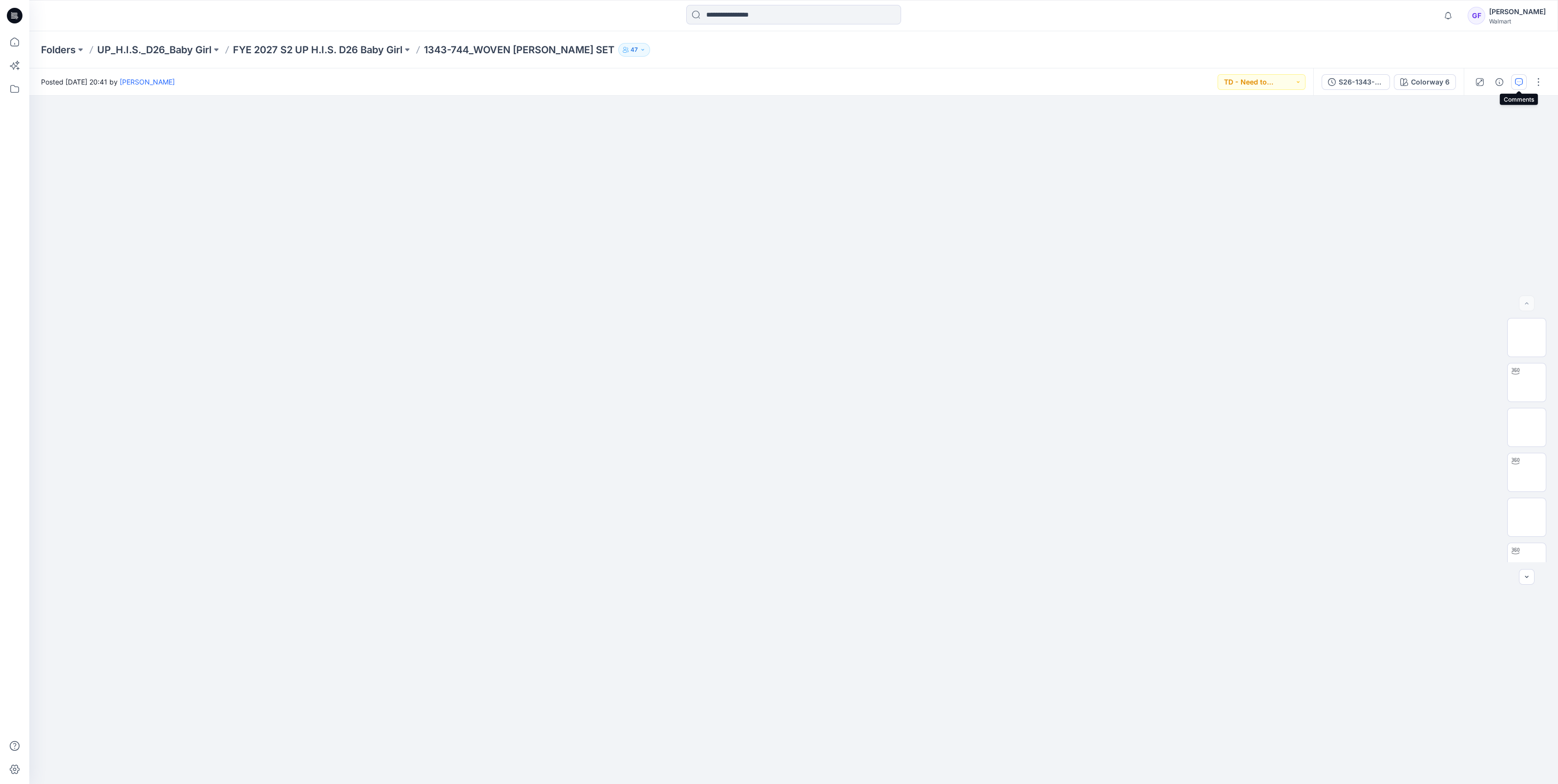
click at [1524, 83] on button "button" at bounding box center [1519, 82] width 16 height 16
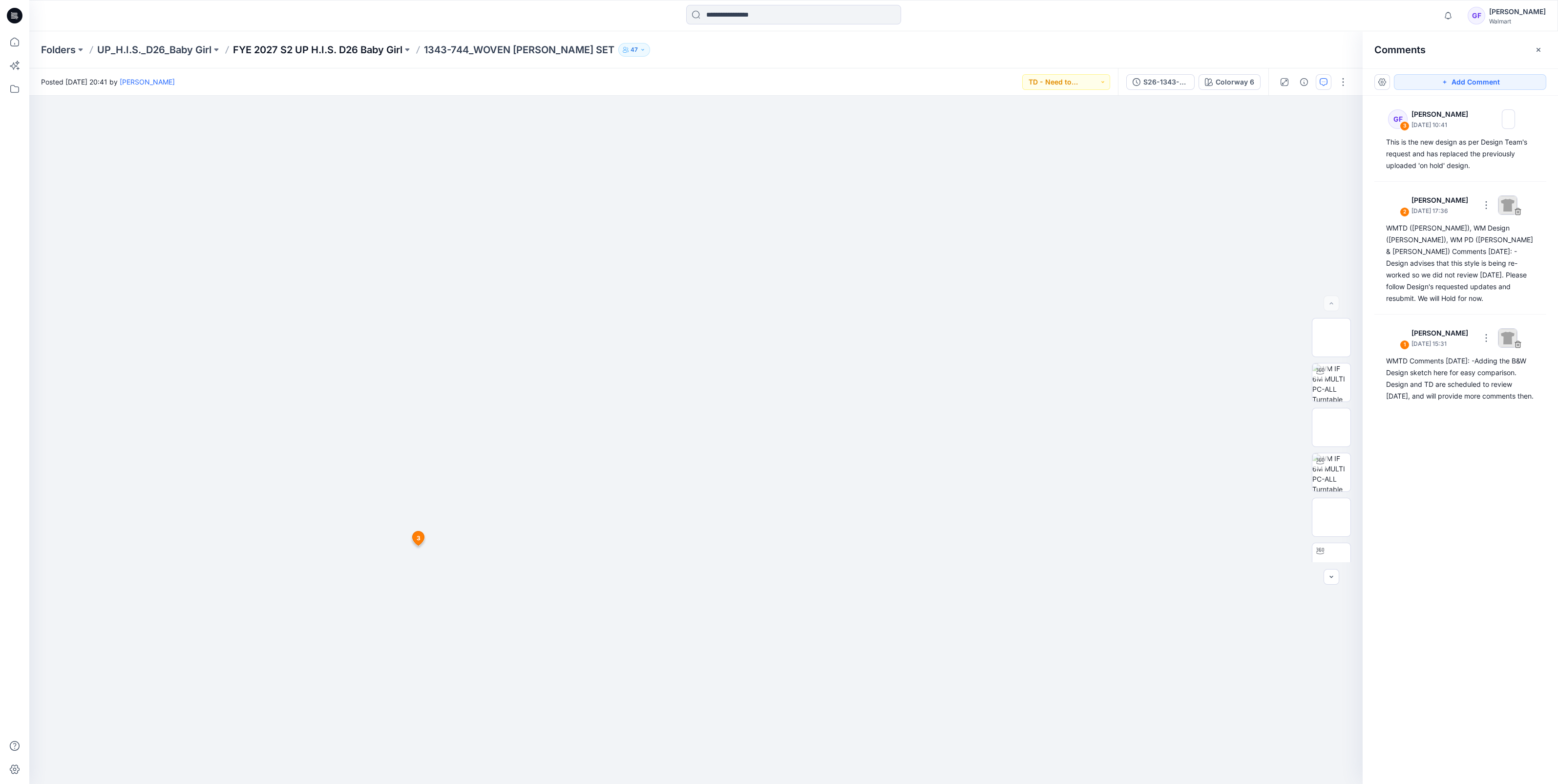
click at [356, 47] on p "FYE 2027 S2 UP H.I.S. D26 Baby Girl" at bounding box center [318, 49] width 169 height 13
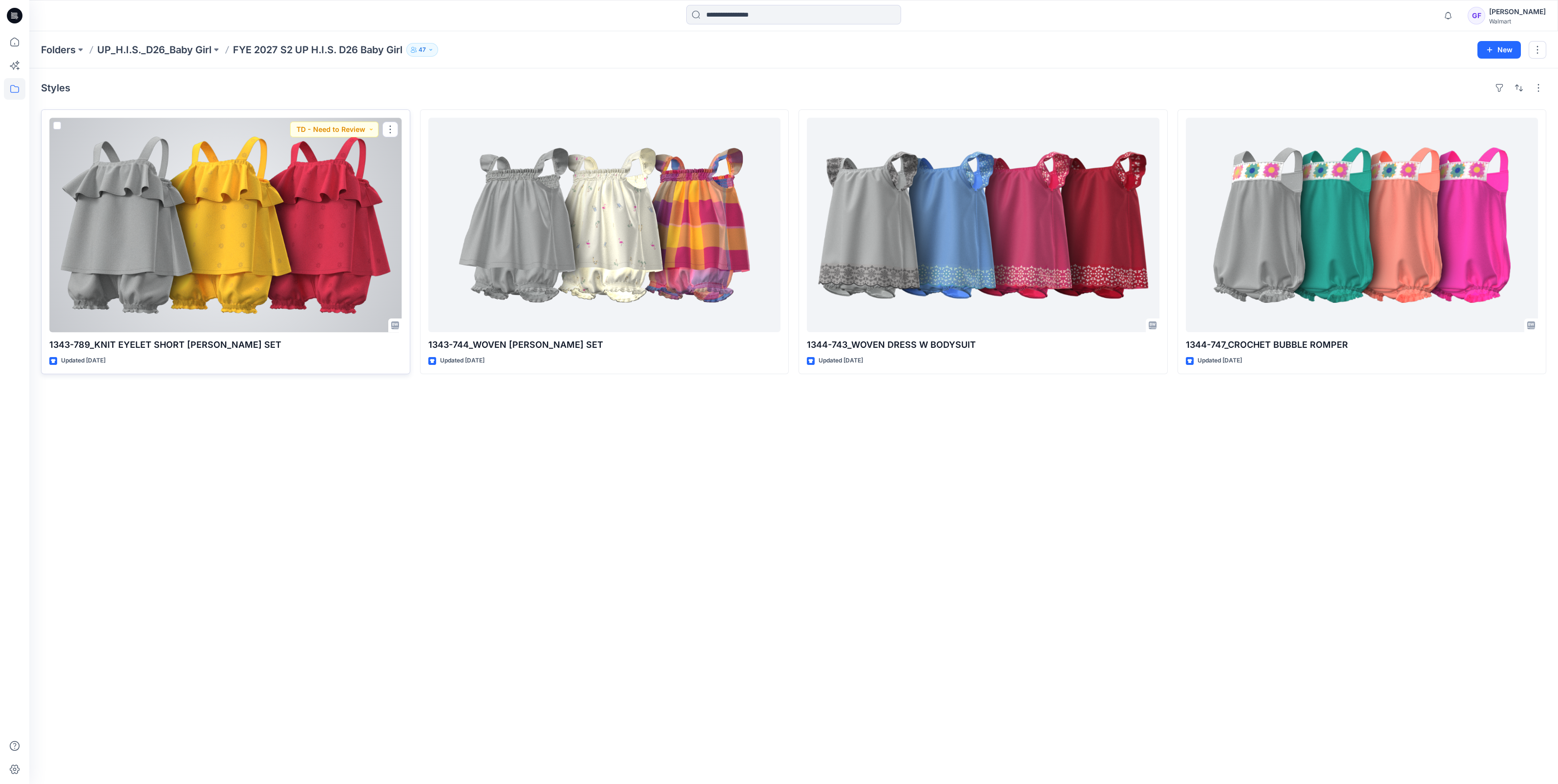
click at [303, 222] on div at bounding box center [225, 224] width 353 height 214
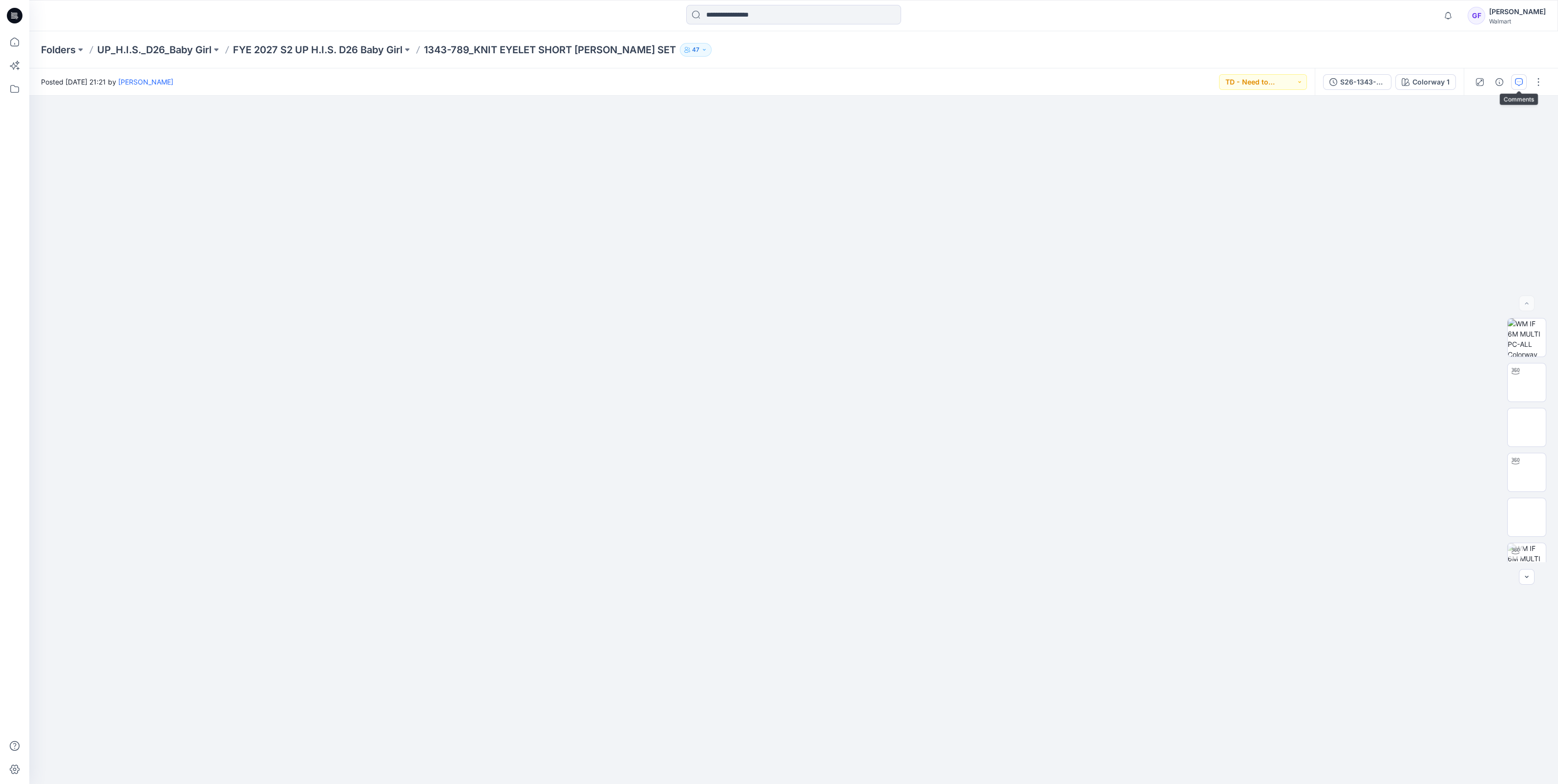
click at [1511, 78] on button "button" at bounding box center [1519, 82] width 16 height 16
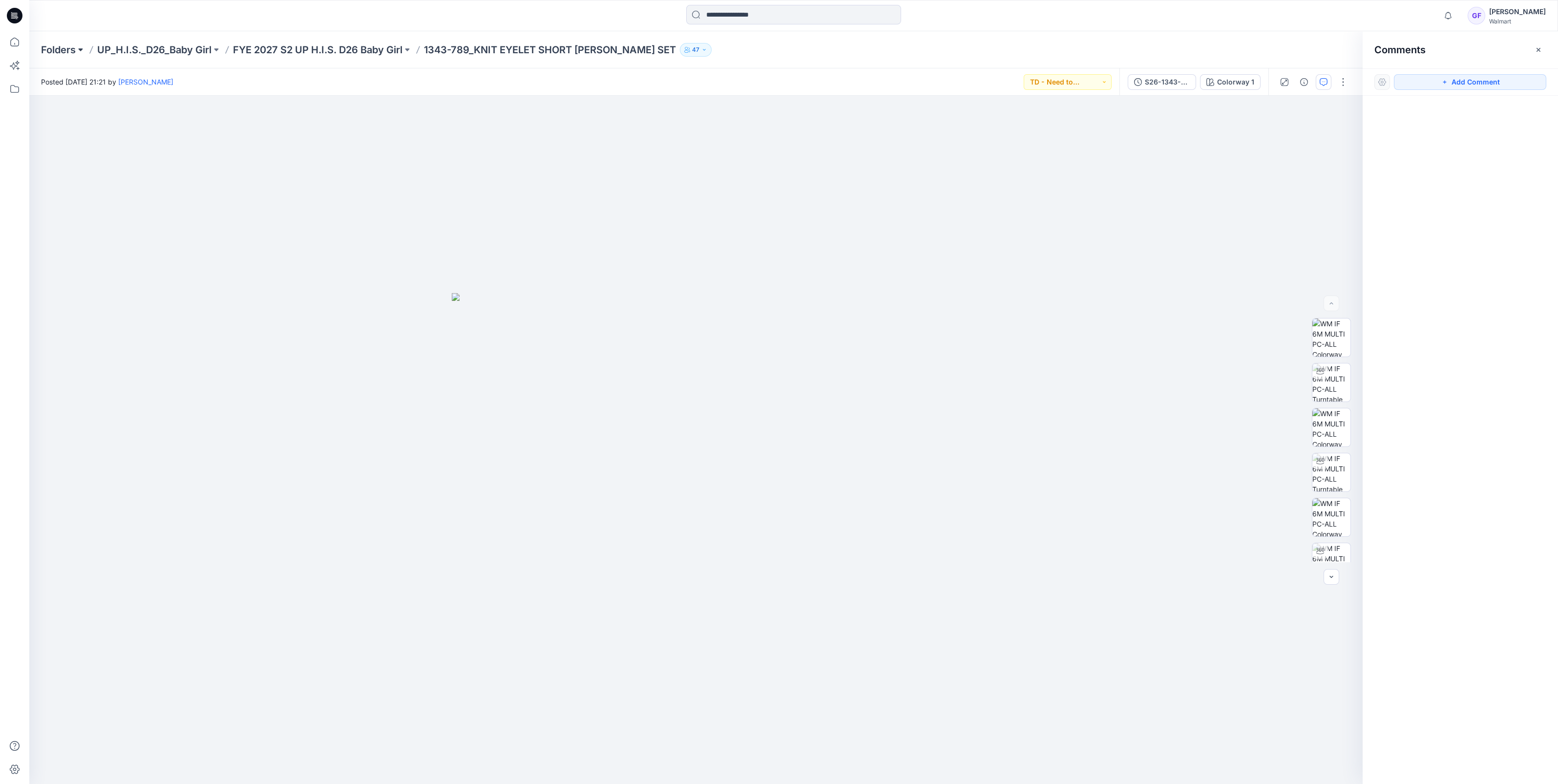
click at [77, 50] on button at bounding box center [81, 49] width 9 height 13
click at [160, 50] on p "UP_H.I.S._D26_Baby Girl" at bounding box center [154, 49] width 115 height 13
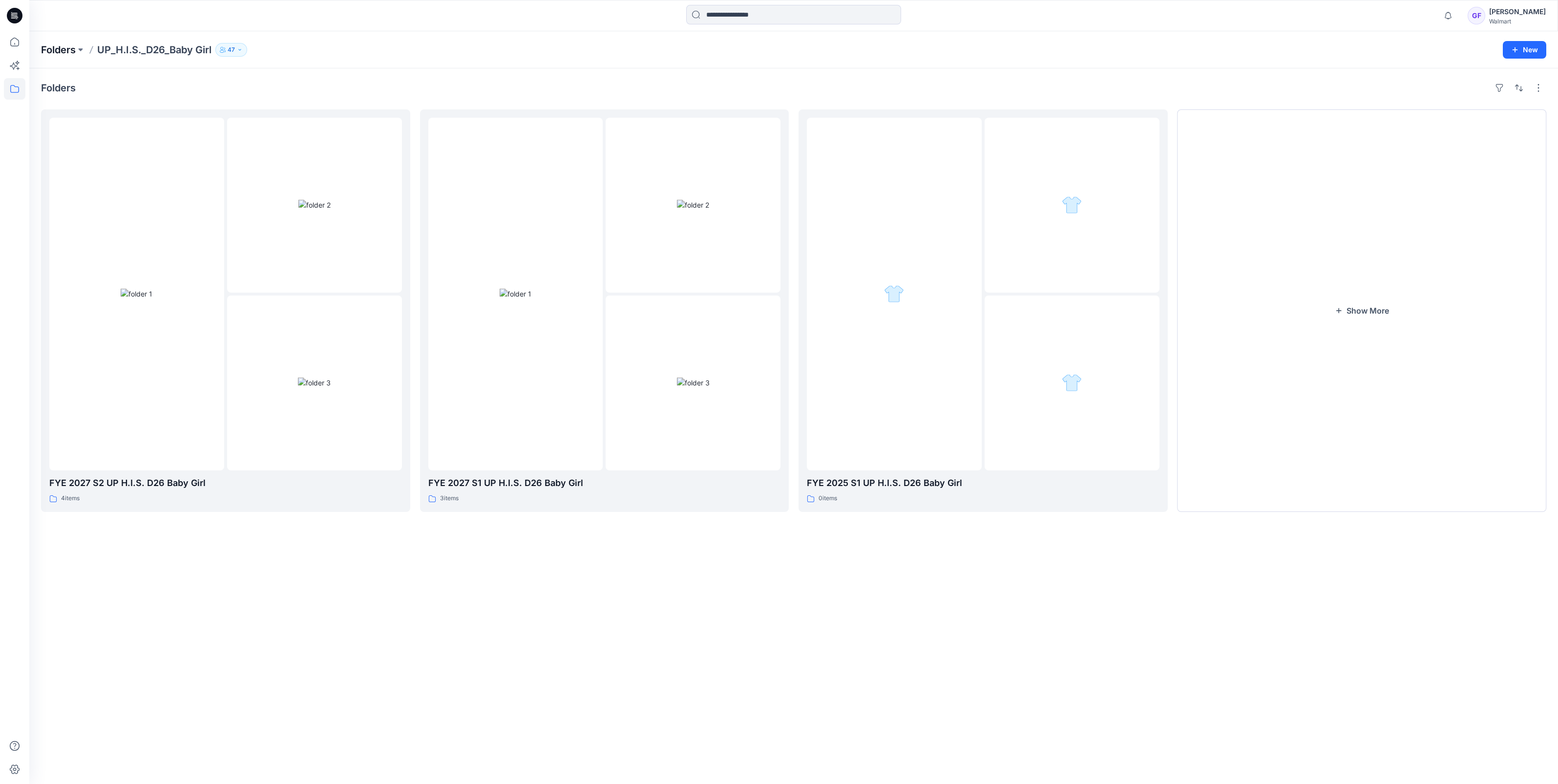
click at [57, 46] on p "Folders" at bounding box center [58, 49] width 35 height 13
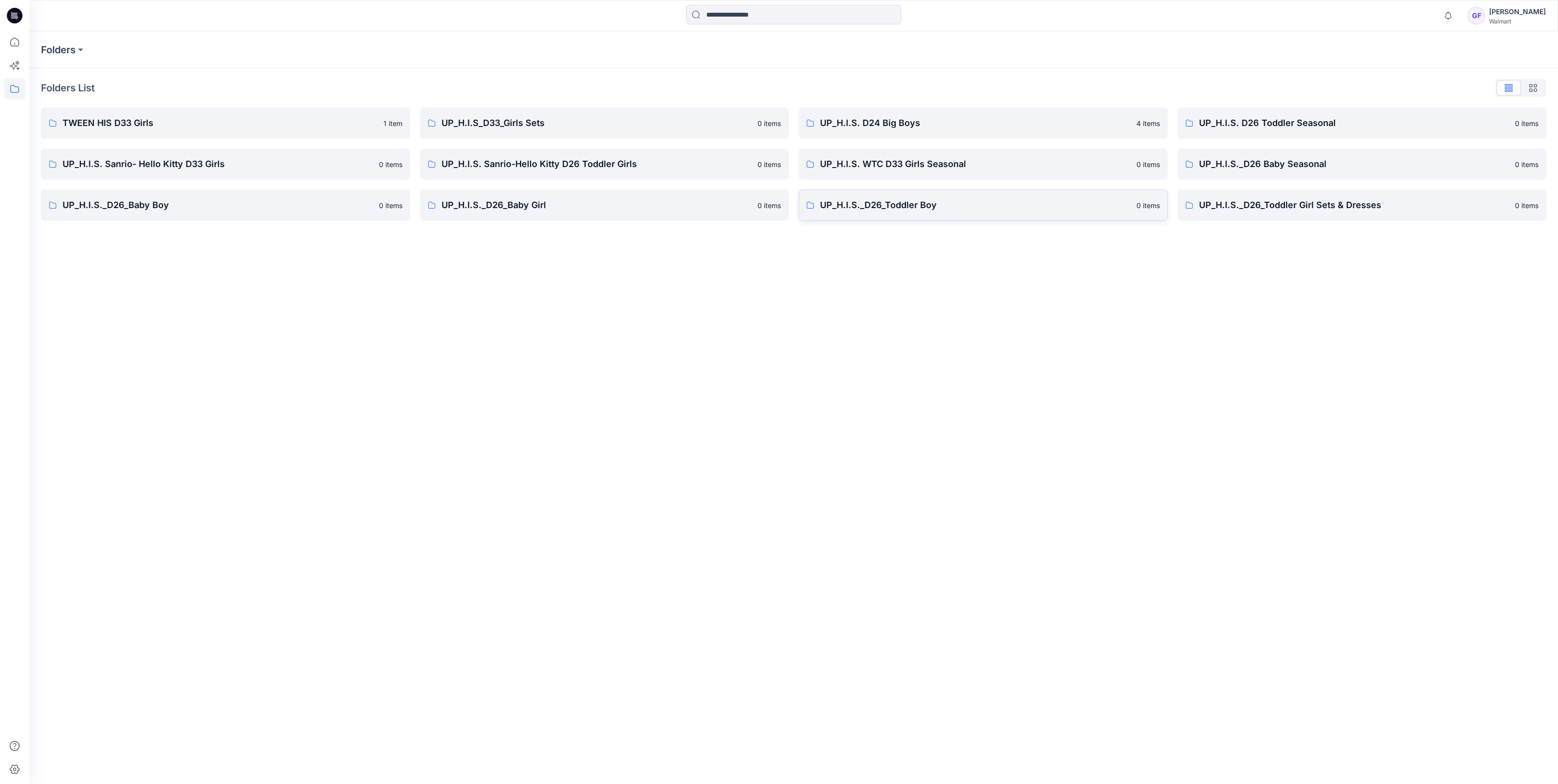
click at [884, 201] on p "UP_H.I.S._D26_Toddler Boy" at bounding box center [975, 205] width 311 height 13
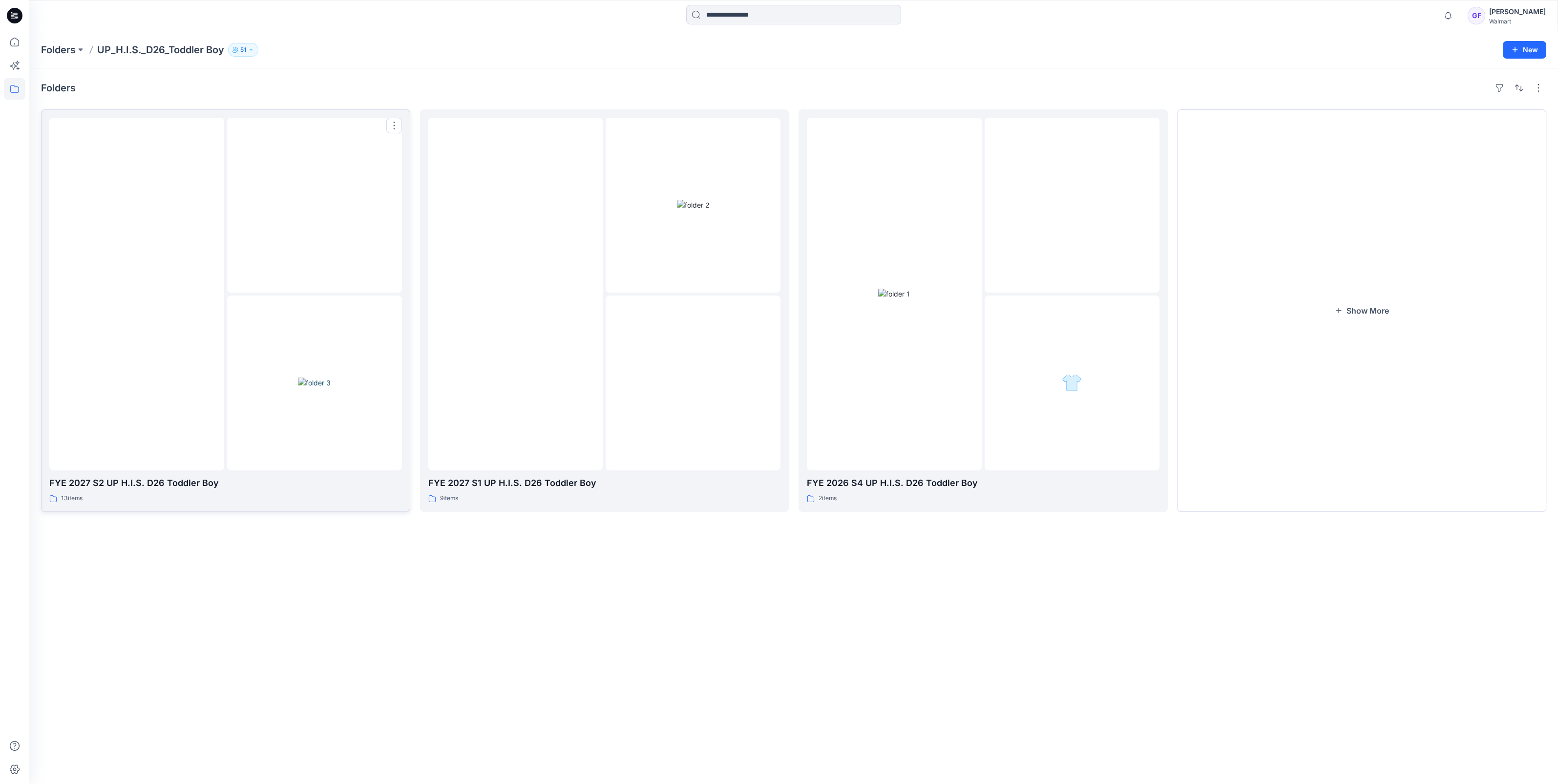
click at [176, 229] on div at bounding box center [136, 294] width 175 height 352
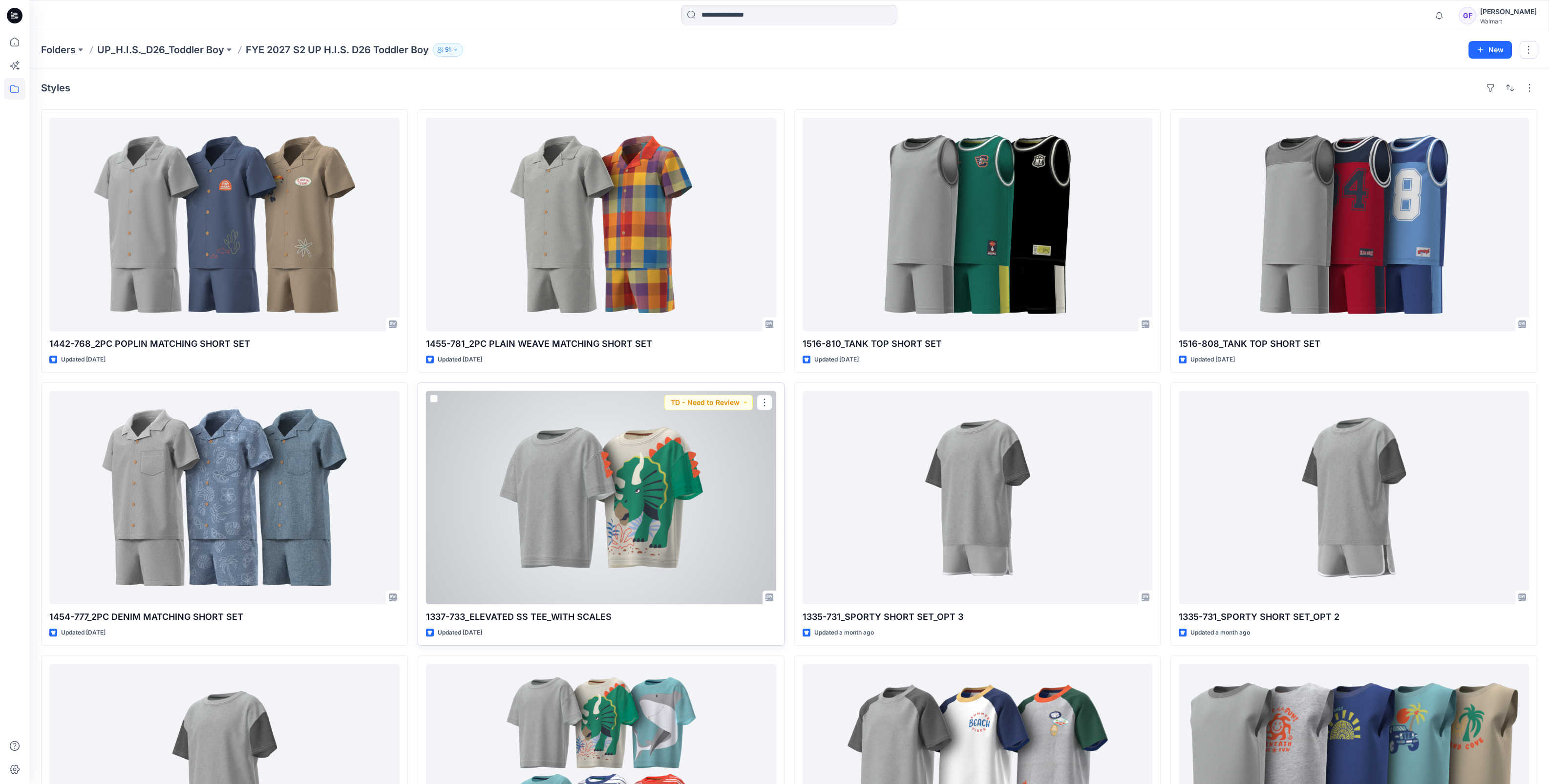
click at [668, 458] on div at bounding box center [601, 497] width 350 height 213
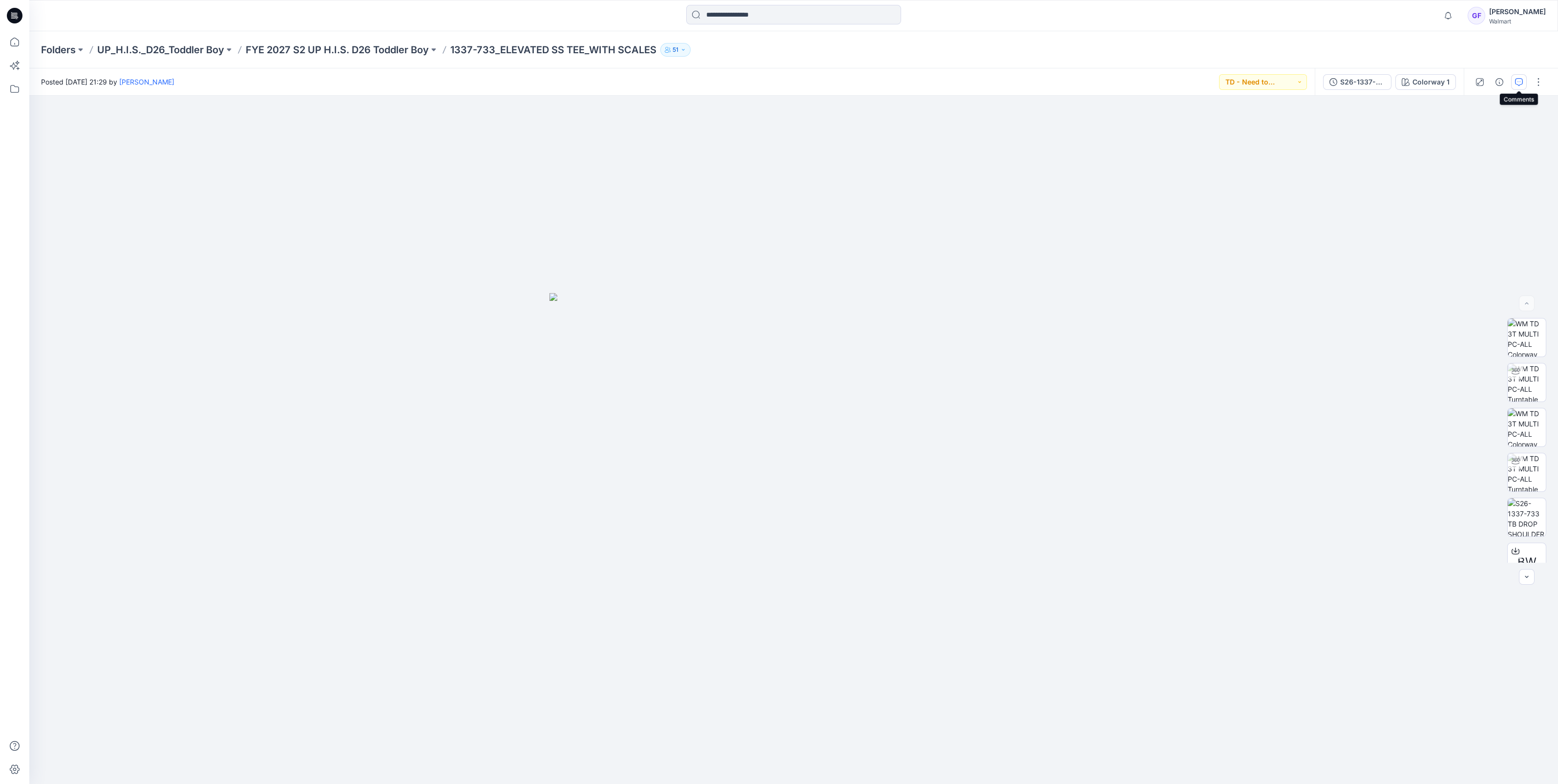
click at [1516, 74] on button "button" at bounding box center [1519, 82] width 16 height 16
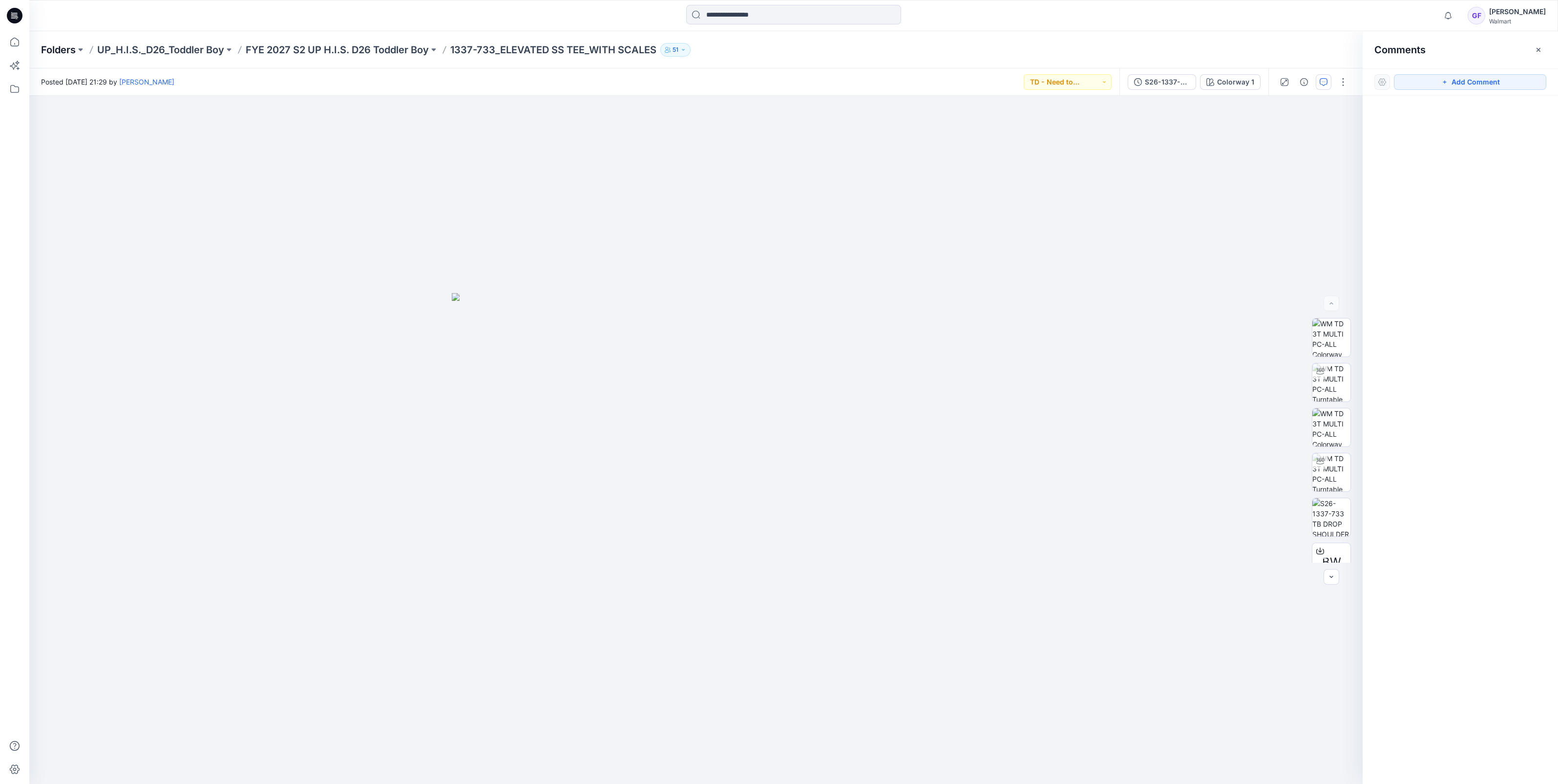
click at [49, 54] on p "Folders" at bounding box center [58, 49] width 35 height 13
